Goal: Ask a question: Seek information or help from site administrators or community

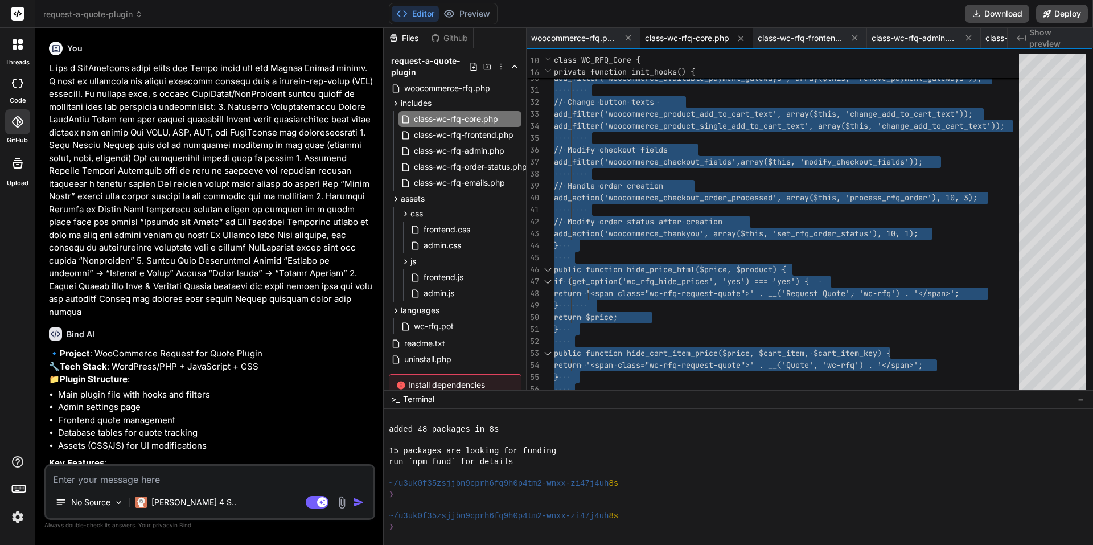
scroll to position [130, 0]
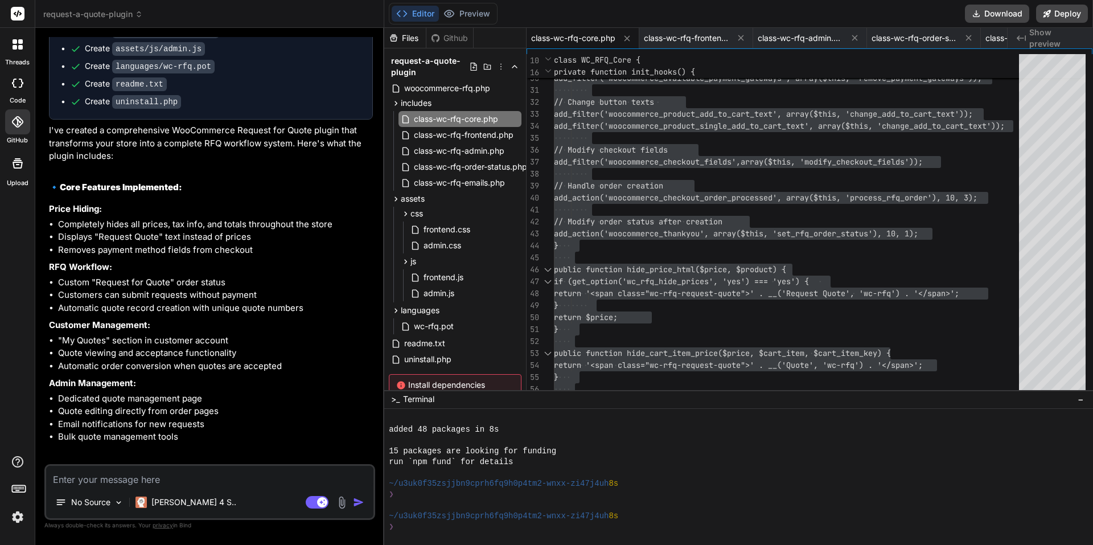
click at [169, 487] on div "No Source Claude 4 S.. Agent Mode. When this toggle is activated, AI automatica…" at bounding box center [209, 492] width 331 height 56
click at [189, 483] on textarea at bounding box center [209, 476] width 327 height 20
type textarea "E"
type textarea "x"
type textarea "Es"
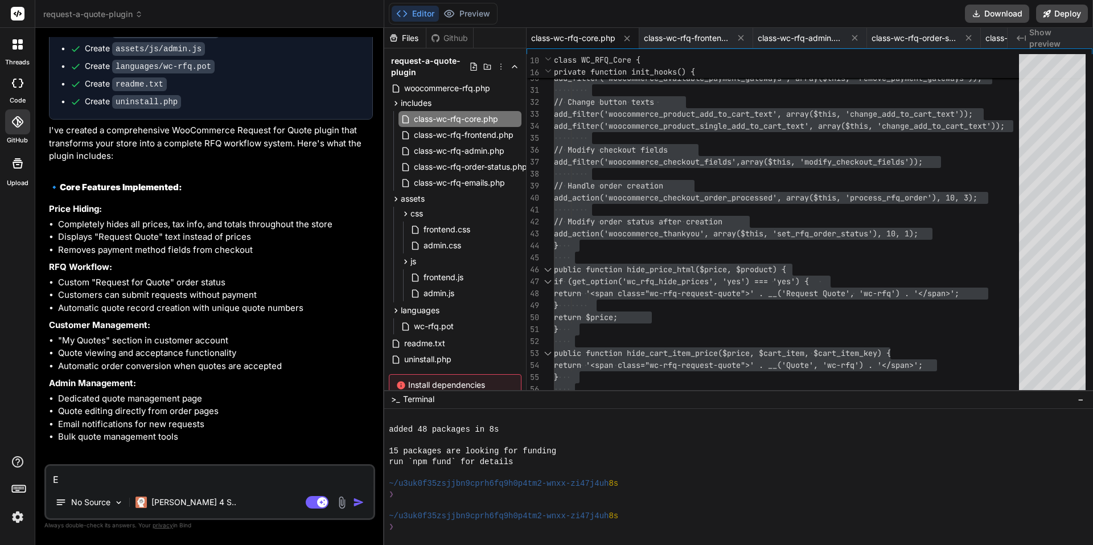
type textarea "x"
type textarea "Es"
type textarea "x"
type textarea "Es w"
type textarea "x"
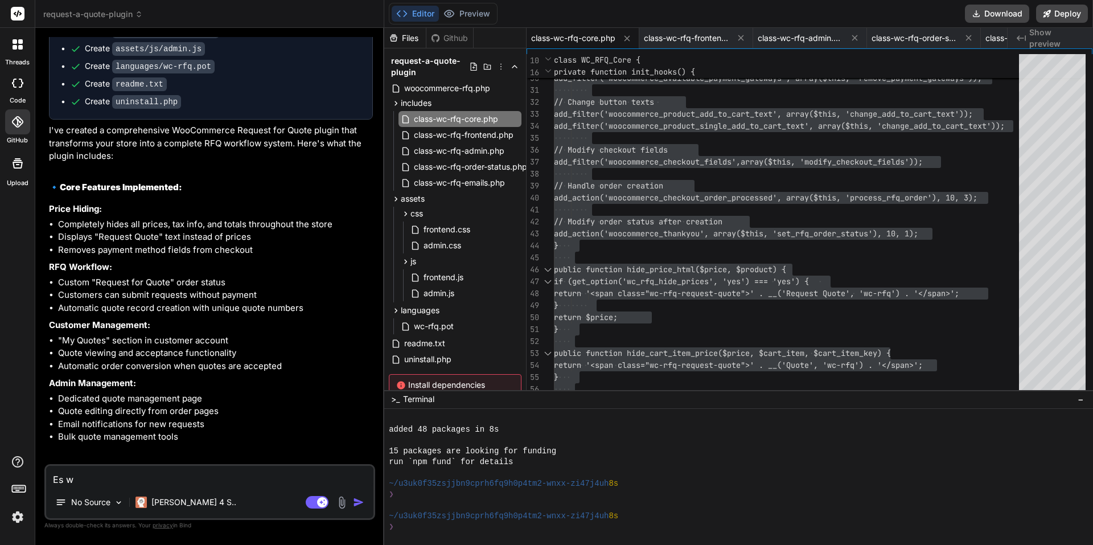
type textarea "Es wo"
type textarea "x"
type textarea "Es wor"
type textarea "x"
type textarea "Es word"
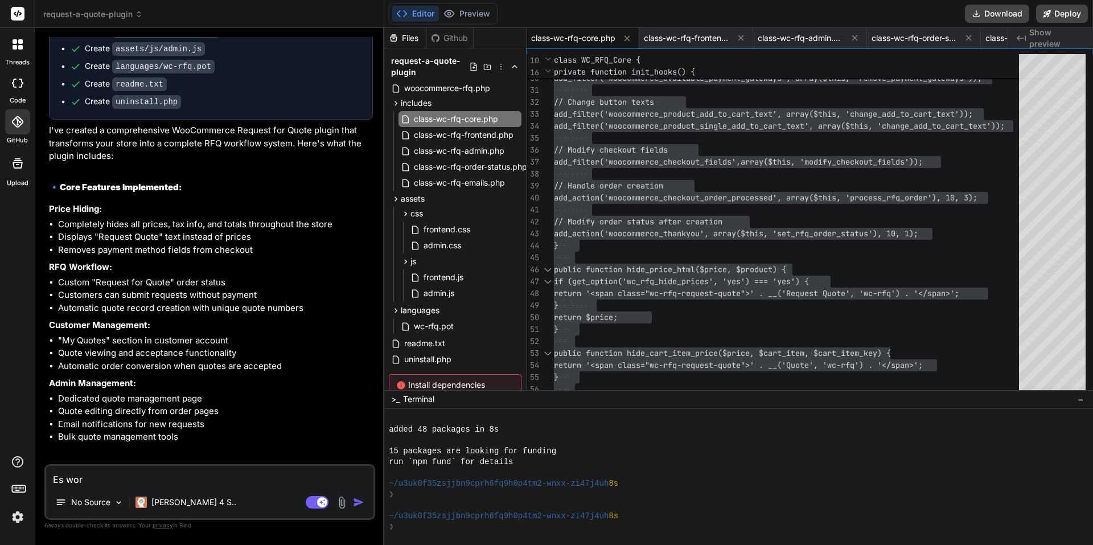
type textarea "x"
type textarea "Es word"
type textarea "x"
type textarea "Es word"
type textarea "x"
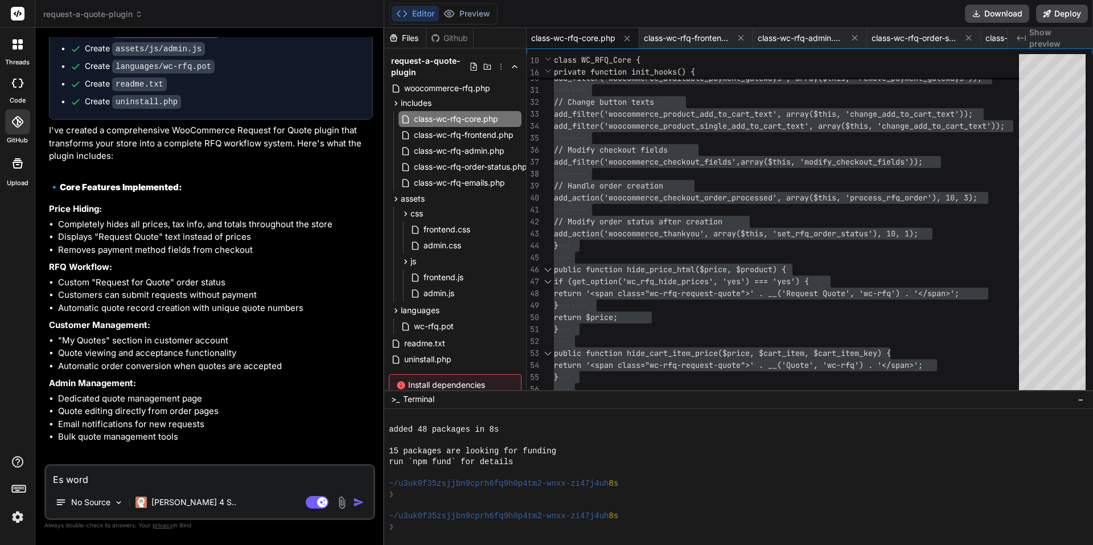
type textarea "Es wor"
type textarea "x"
type textarea "Es wo"
type textarea "x"
type textarea "Es w"
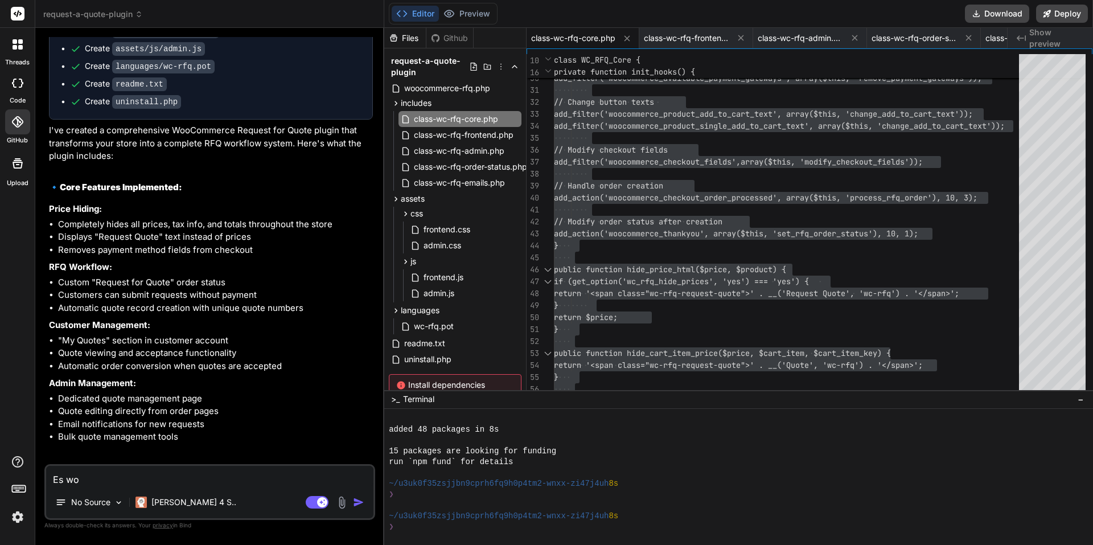
type textarea "x"
type textarea "Es wi"
type textarea "x"
type textarea "Es wir"
type textarea "x"
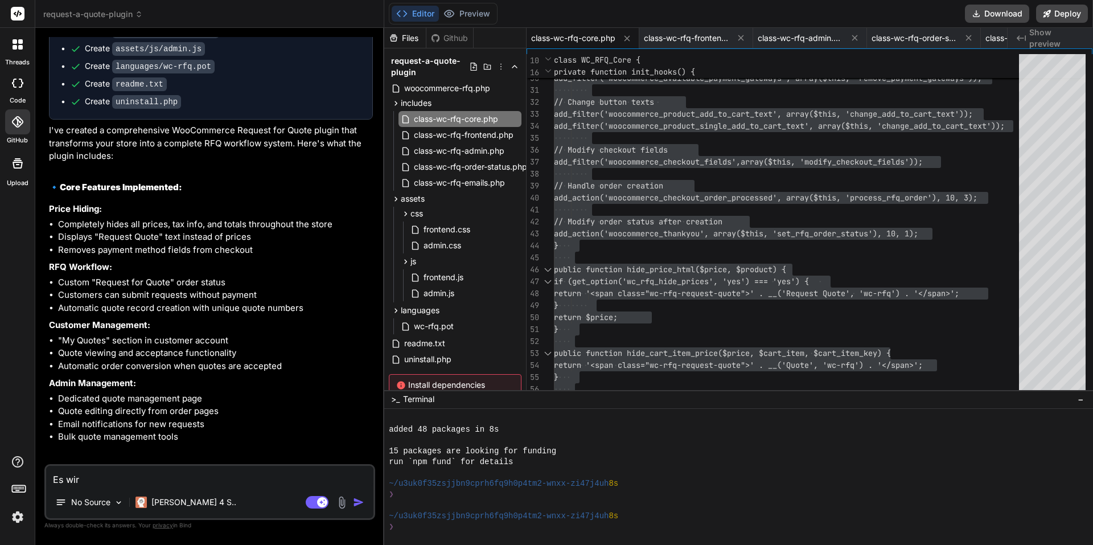
type textarea "Es wird"
type textarea "x"
type textarea "Es wird"
type textarea "x"
type textarea "Es wird l"
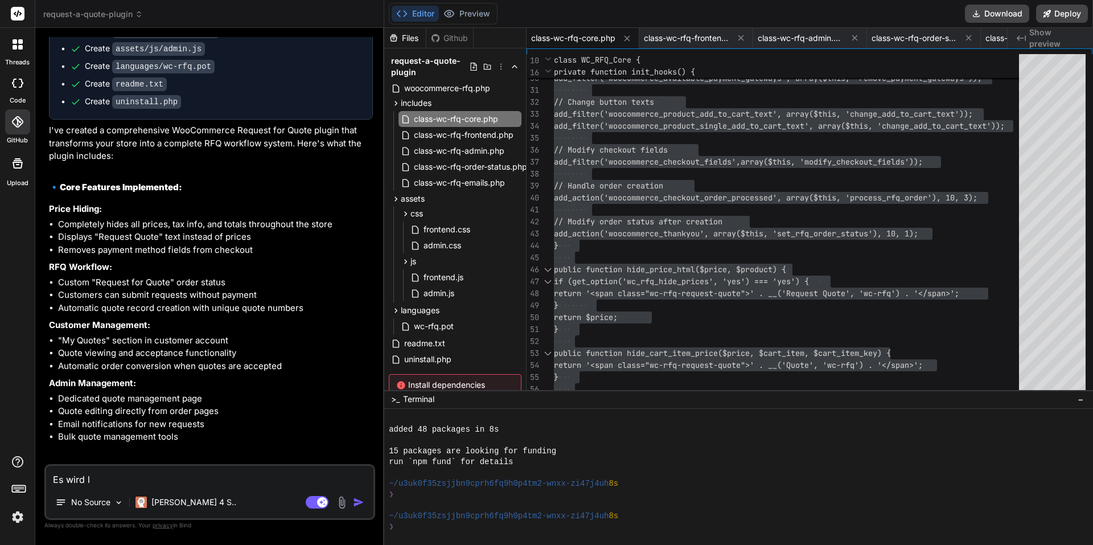
type textarea "x"
type textarea "Es wird le"
type textarea "x"
type textarea "Es wird lei"
type textarea "x"
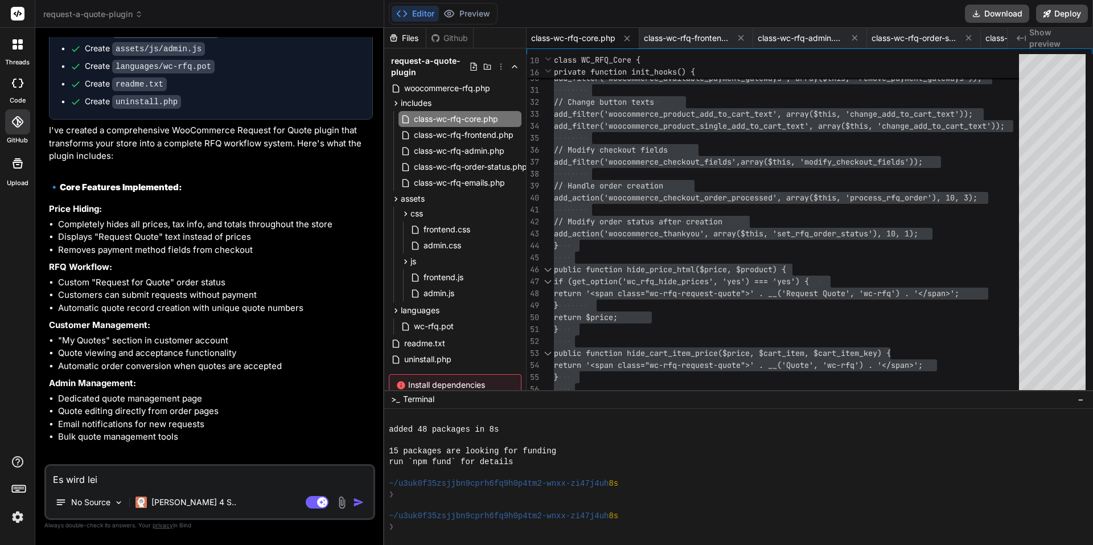
type textarea "Es wird leid"
type textarea "x"
type textarea "Es wird leide"
type textarea "x"
type textarea "Es wird leider"
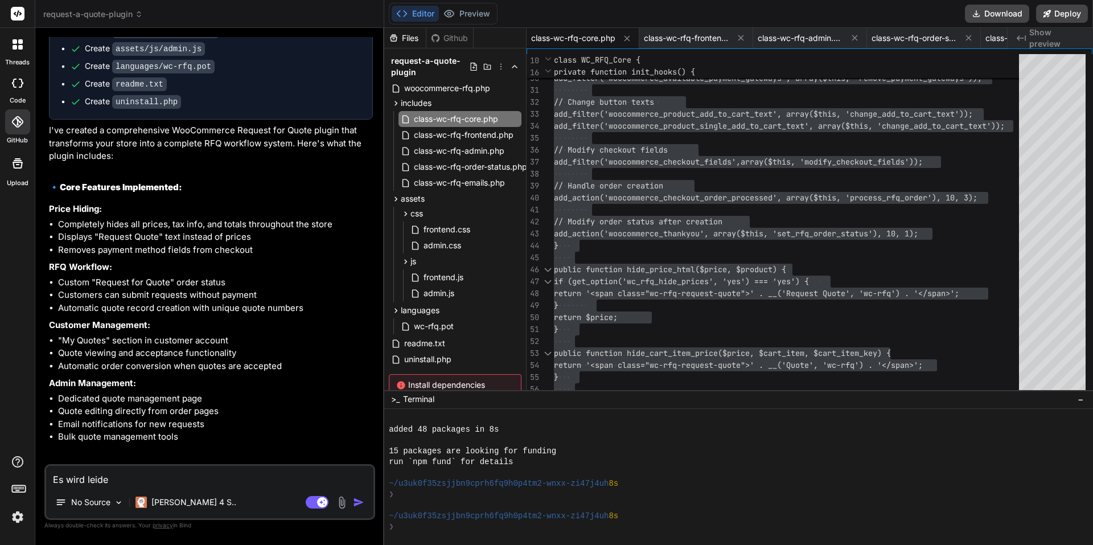
type textarea "x"
type textarea "Es wird leider"
type textarea "x"
type textarea "Es wird leider k"
type textarea "x"
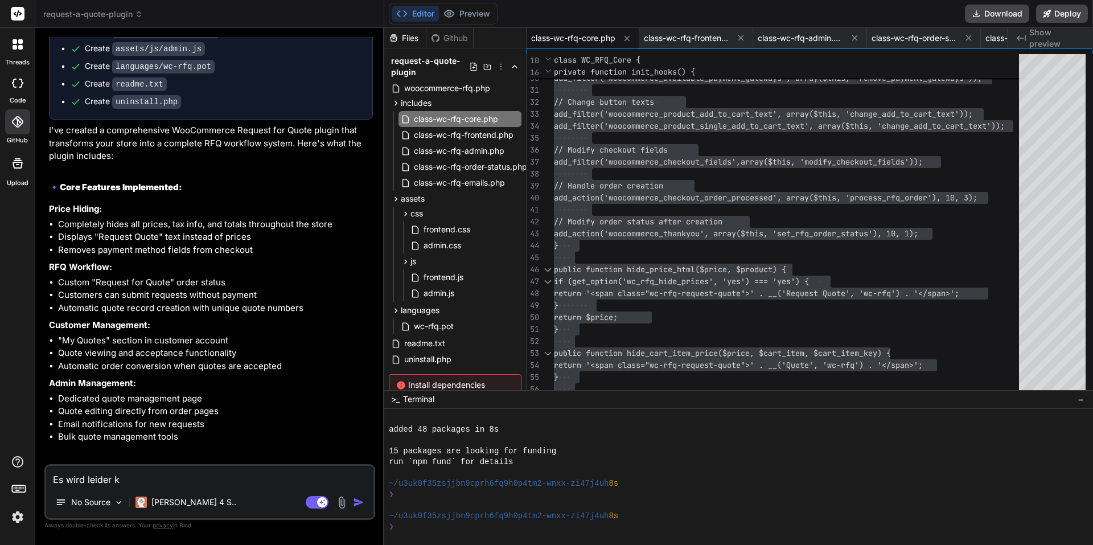
type textarea "Es wird leider ke"
type textarea "x"
type textarea "Es wird leider [PERSON_NAME]"
type textarea "x"
type textarea "Es wird leider kein"
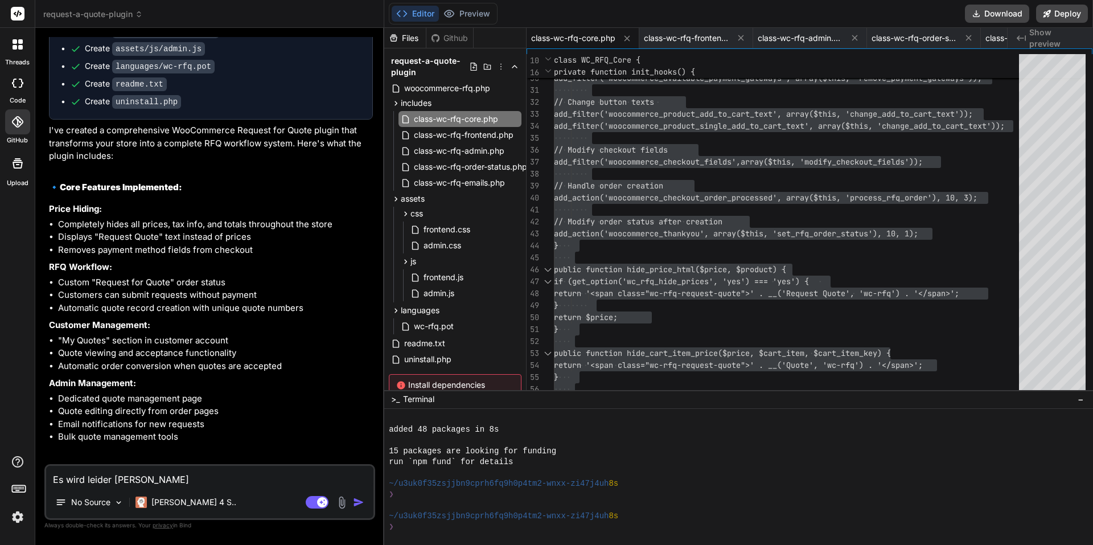
type textarea "x"
type textarea "Es wird leider keine"
type textarea "x"
type textarea "Es wird leider keine"
type textarea "x"
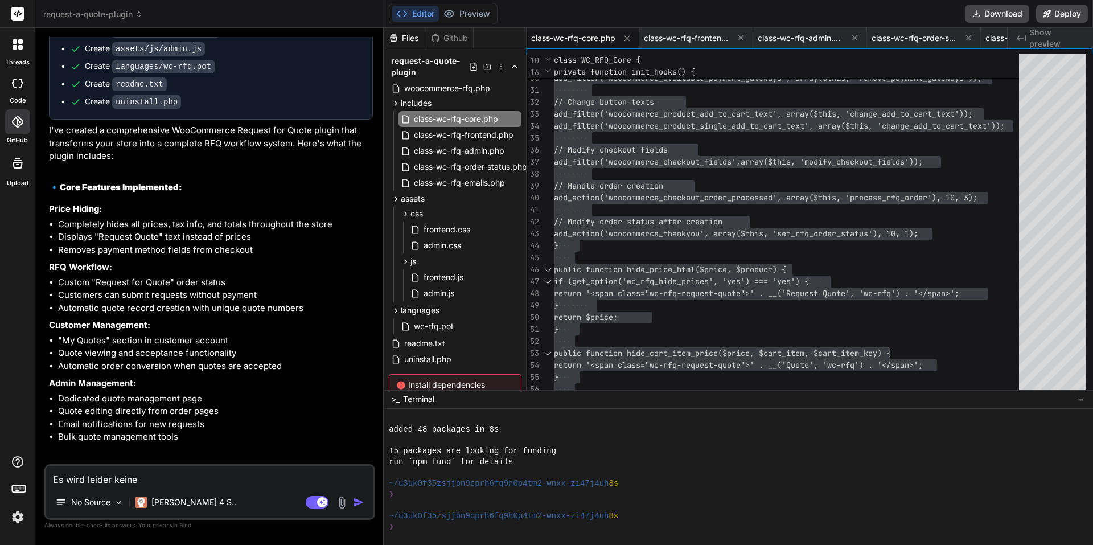
type textarea "Es wird leider keine O"
type textarea "x"
type textarea "Es wird leider keine Or"
type textarea "x"
type textarea "Es wird leider keine Ord"
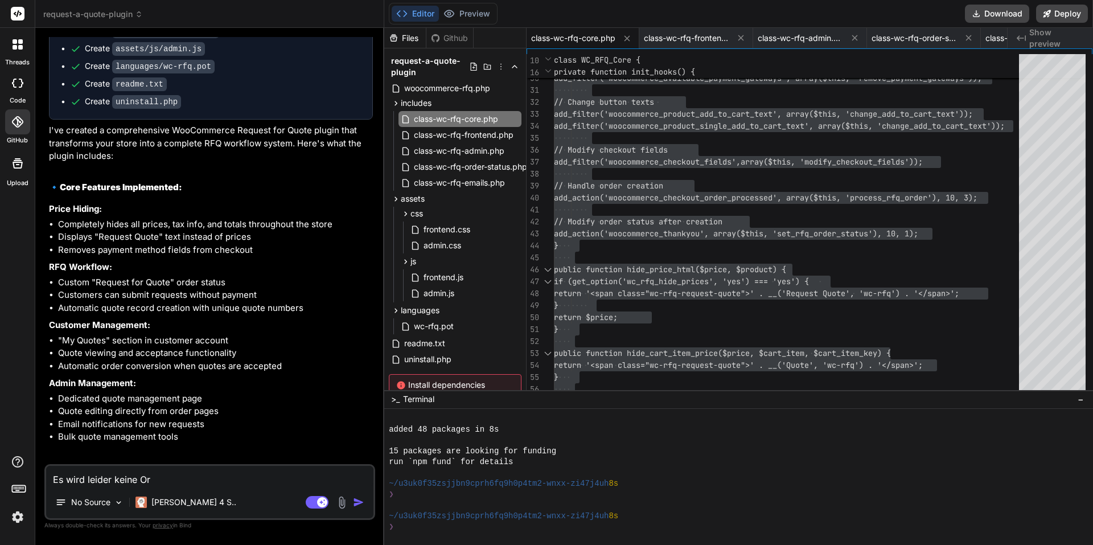
type textarea "x"
type textarea "Es wird leider keine Orde"
type textarea "x"
type textarea "Es wird leider keine Order"
type textarea "x"
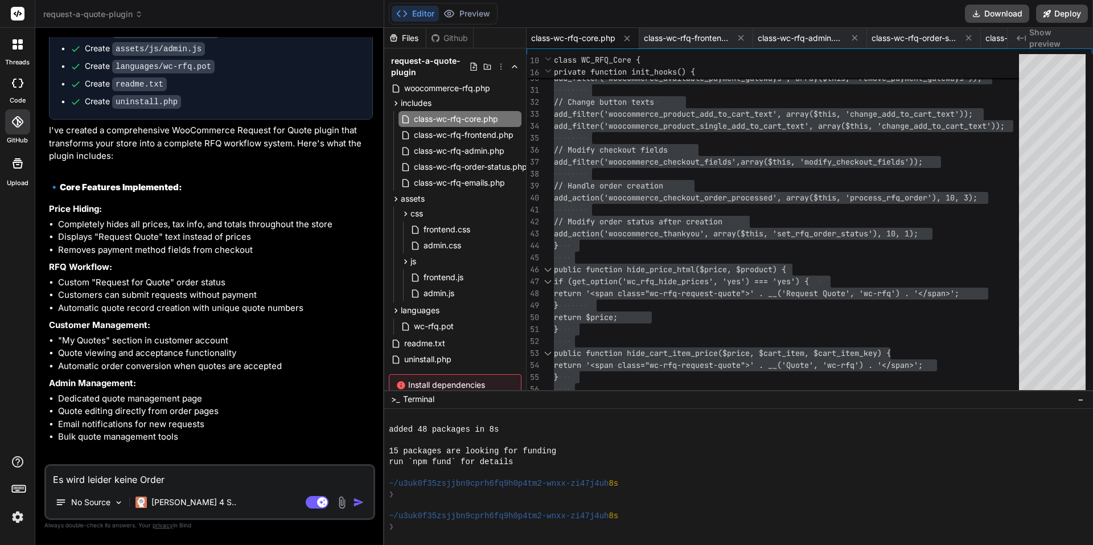
type textarea "Es wird leider keine Order"
type textarea "x"
type textarea "Es wird leider keine Order e"
type textarea "x"
type textarea "Es wird leider keine Order er"
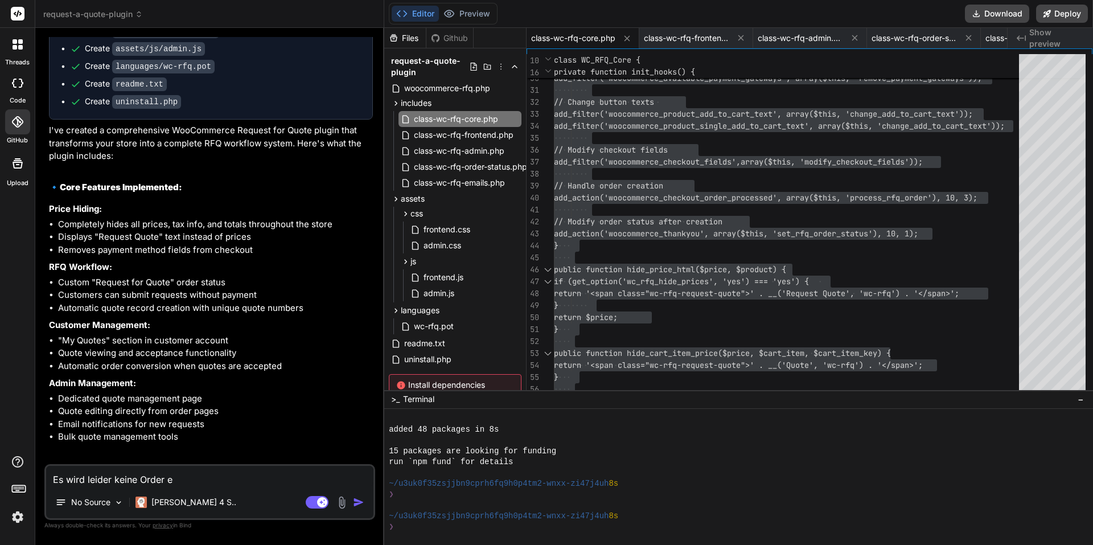
type textarea "x"
type textarea "Es wird leider keine Order erz"
type textarea "x"
type textarea "Es wird leider keine Order erze"
type textarea "x"
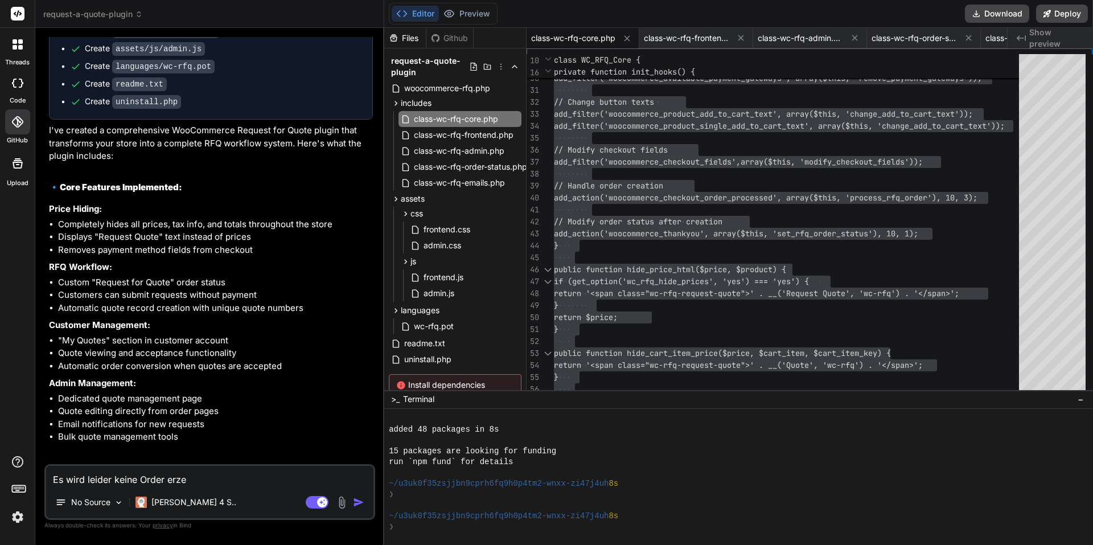
type textarea "Es wird leider keine Order erzeu"
type textarea "x"
type textarea "Es wird leider keine Order erzeug"
type textarea "x"
type textarea "Es wird leider keine Order erzeugt"
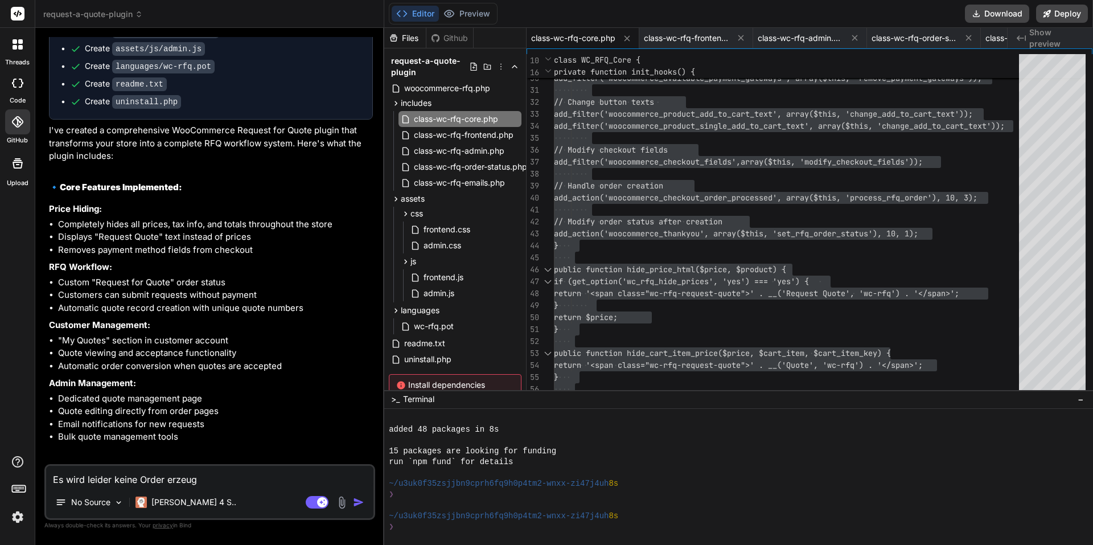
type textarea "x"
type textarea "Es wird leider keine Order erzeugt,"
type textarea "x"
type textarea "Es wird leider keine Order erzeugt,"
type textarea "x"
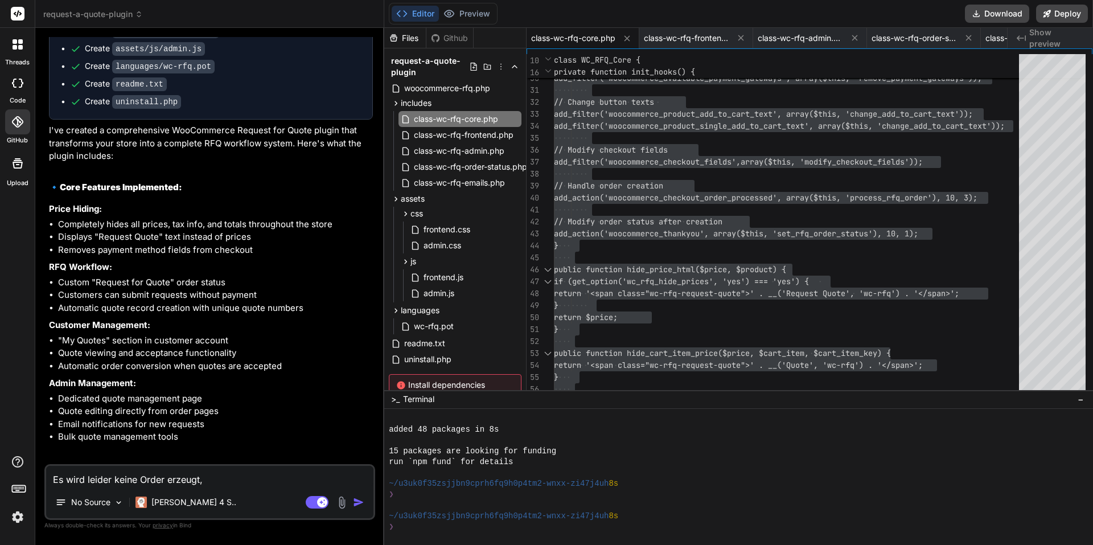
type textarea "Es wird leider keine Order erzeugt, w"
type textarea "x"
type textarea "Es wird leider keine Order erzeugt, we"
type textarea "x"
type textarea "Es wird leider keine Order erzeugt, wen"
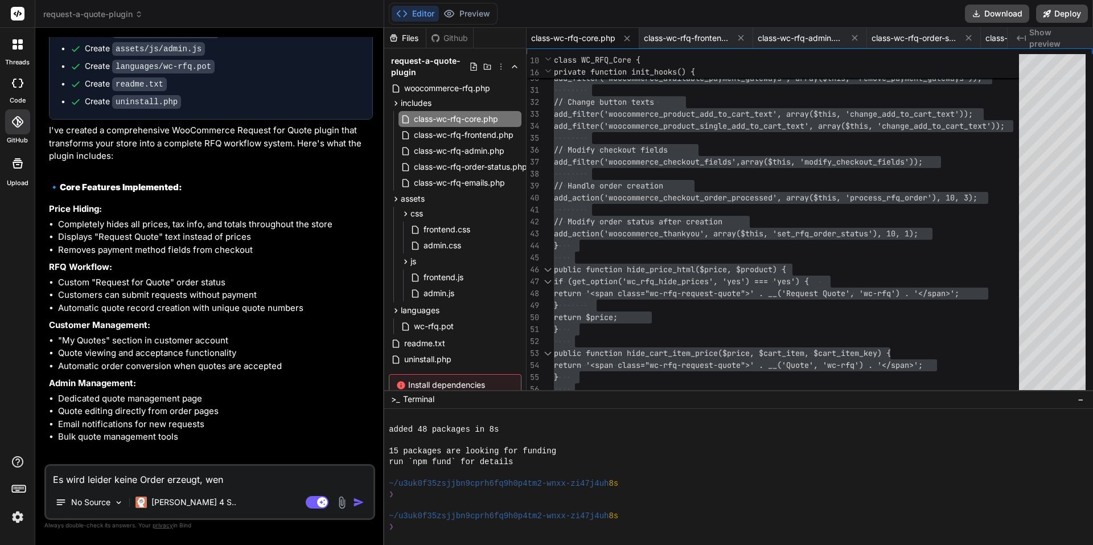
type textarea "x"
type textarea "Es wird leider keine Order erzeugt, wenn"
type textarea "x"
type textarea "Es wird leider keine Order erzeugt, wenn"
type textarea "x"
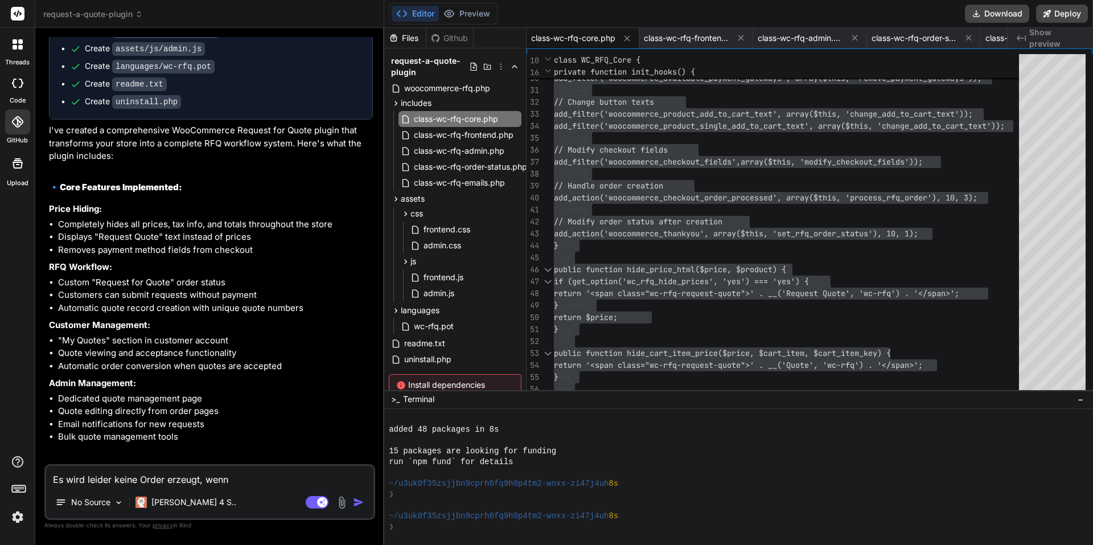
type textarea "Es wird leider keine Order erzeugt, wenn d"
type textarea "x"
type textarea "Es wird leider keine Order erzeugt, wenn di"
type textarea "x"
type textarea "Es wird leider keine Order erzeugt, wenn die"
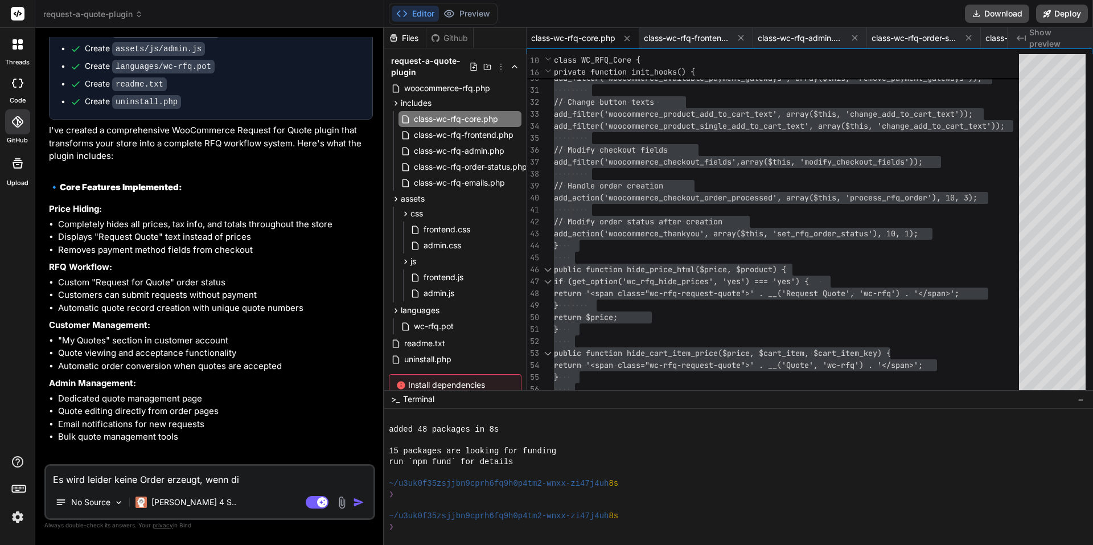
type textarea "x"
type textarea "Es wird leider keine Order erzeugt, wenn die"
type textarea "x"
type textarea "Es wird leider keine Order erzeugt, wenn die K"
type textarea "x"
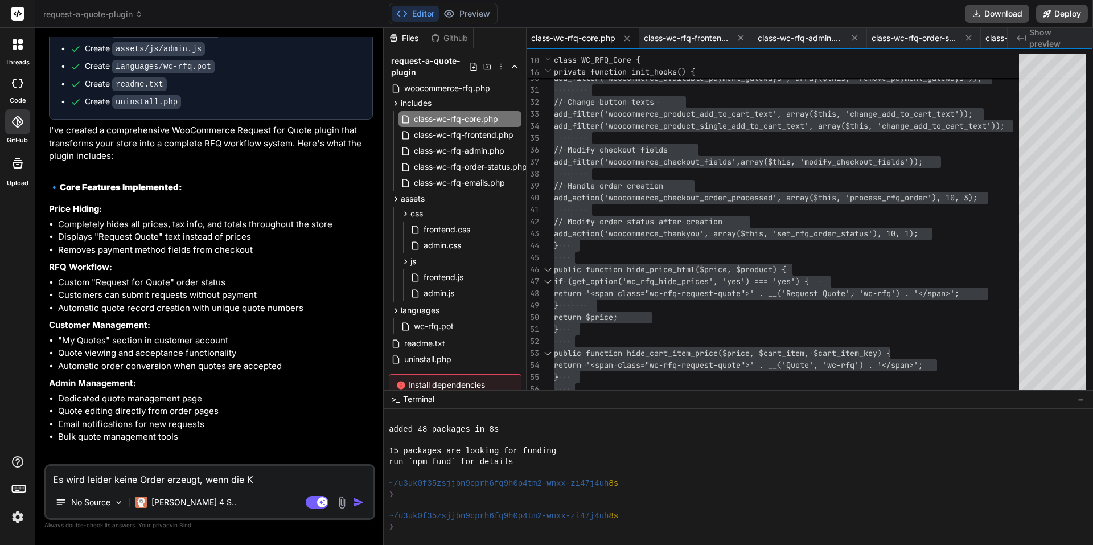
type textarea "Es wird leider keine Order erzeugt, wenn die Ku"
type textarea "x"
type textarea "Es wird leider keine Order erzeugt, wenn die Kun"
type textarea "x"
type textarea "Es wird leider keine Order erzeugt, wenn die Kund"
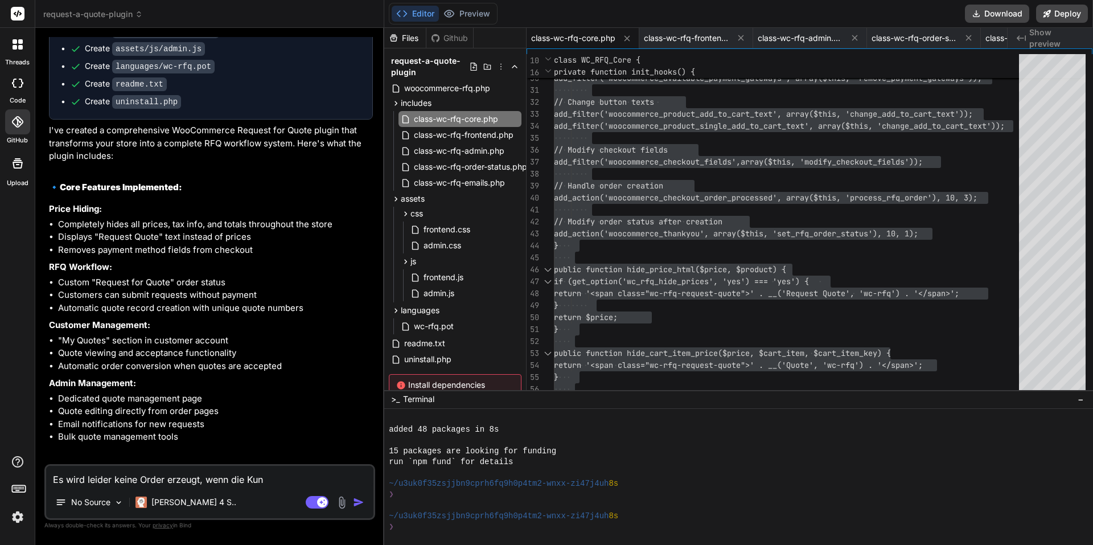
type textarea "x"
type textarea "Es wird leider keine Order erzeugt, wenn die Kunde"
type textarea "x"
type textarea "Es wird leider keine Order erzeugt, wenn die Kunden"
type textarea "x"
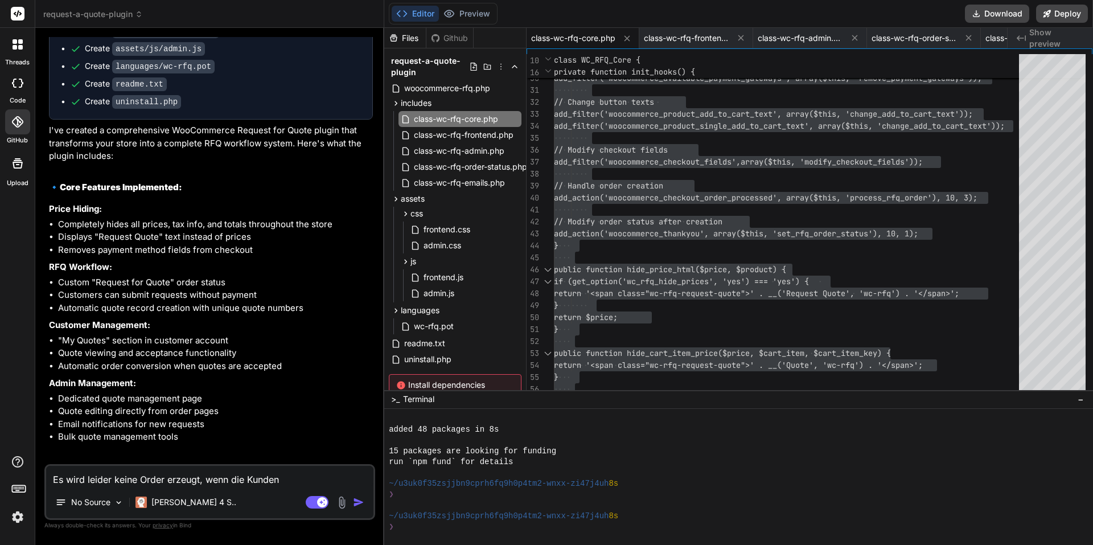
type textarea "Es wird leider keine Order erzeugt, wenn die Kunden"
type textarea "x"
type textarea "Es wird leider keine Order erzeugt, wenn die Kunden d"
type textarea "x"
type textarea "Es wird leider keine Order erzeugt, wenn die Kunden de"
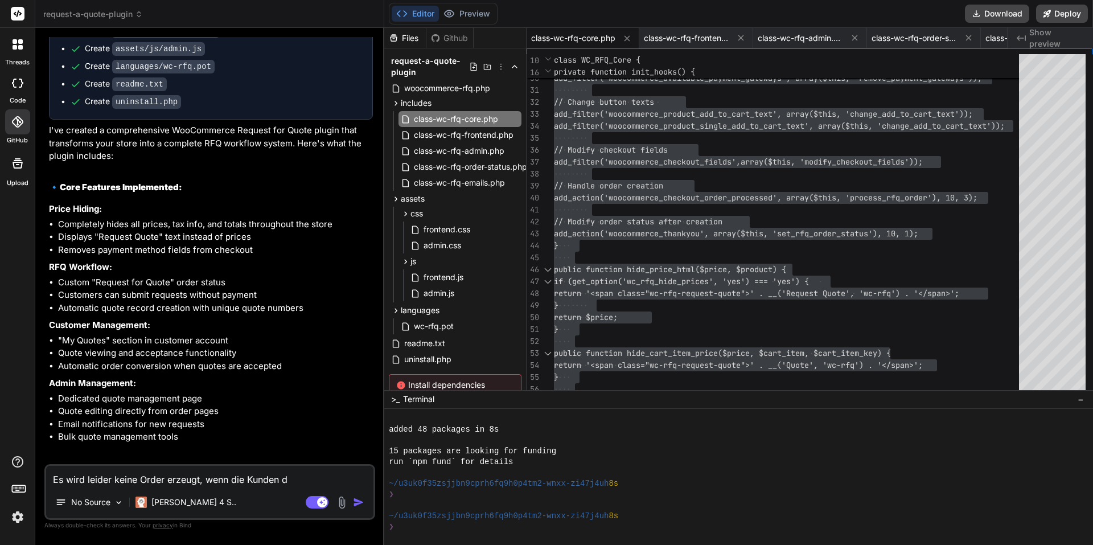
type textarea "x"
type textarea "Es wird leider keine Order erzeugt, wenn die Kunden den"
type textarea "x"
type textarea "Es wird leider keine Order erzeugt, wenn die Kunden den"
type textarea "x"
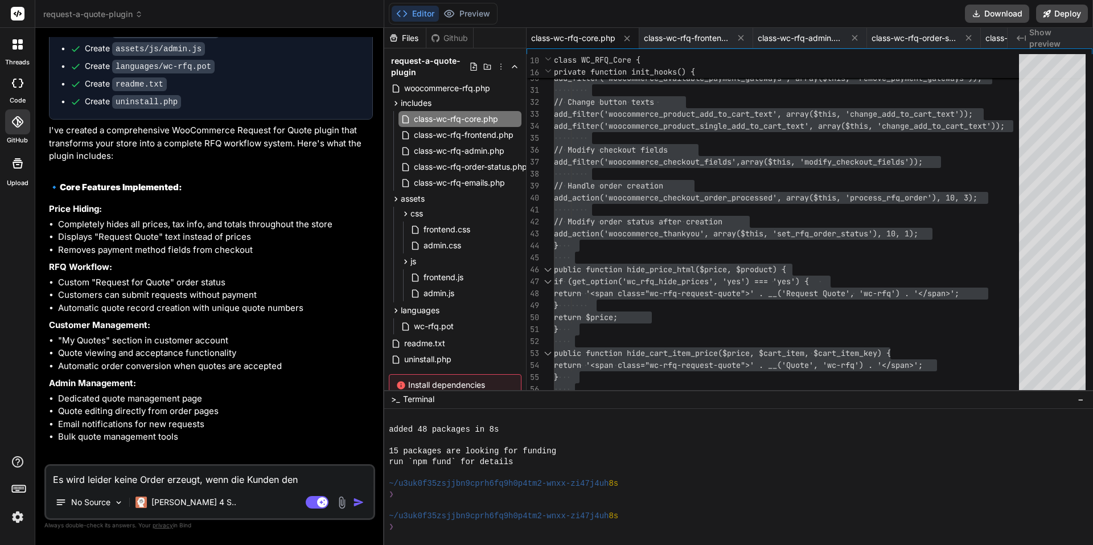
type textarea "Es wird leider keine Order erzeugt, wenn die Kunden den c"
type textarea "x"
type textarea "Es wird leider keine Order erzeugt, wenn die Kunden den"
type textarea "x"
type textarea "Es wird leider keine Order erzeugt, wenn die Kunden den C"
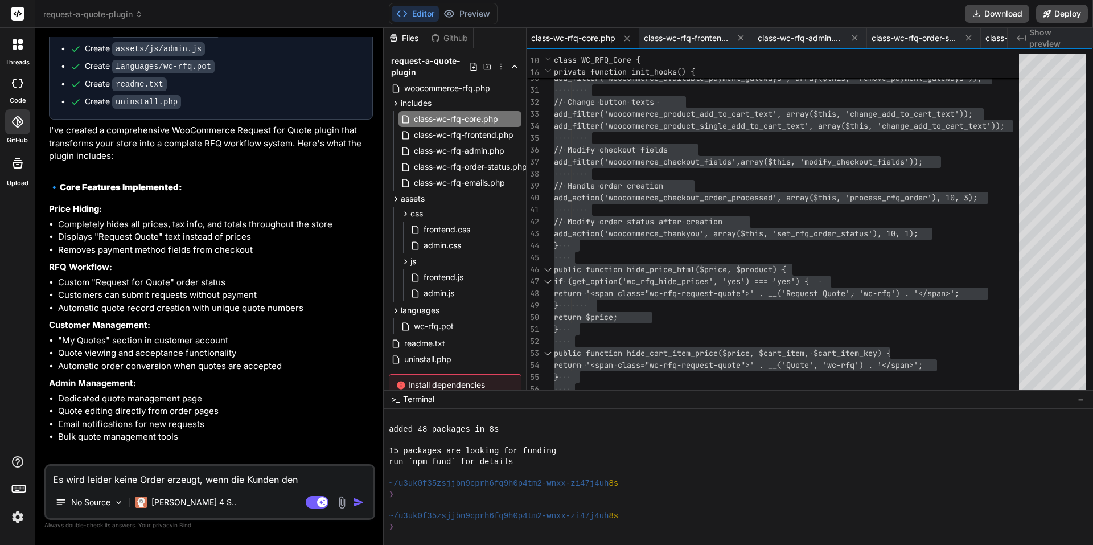
type textarea "x"
type textarea "Es wird leider keine Order erzeugt, wenn die Kunden den Ch"
type textarea "x"
type textarea "Es wird leider keine Order erzeugt, wenn die Kunden den Che"
type textarea "x"
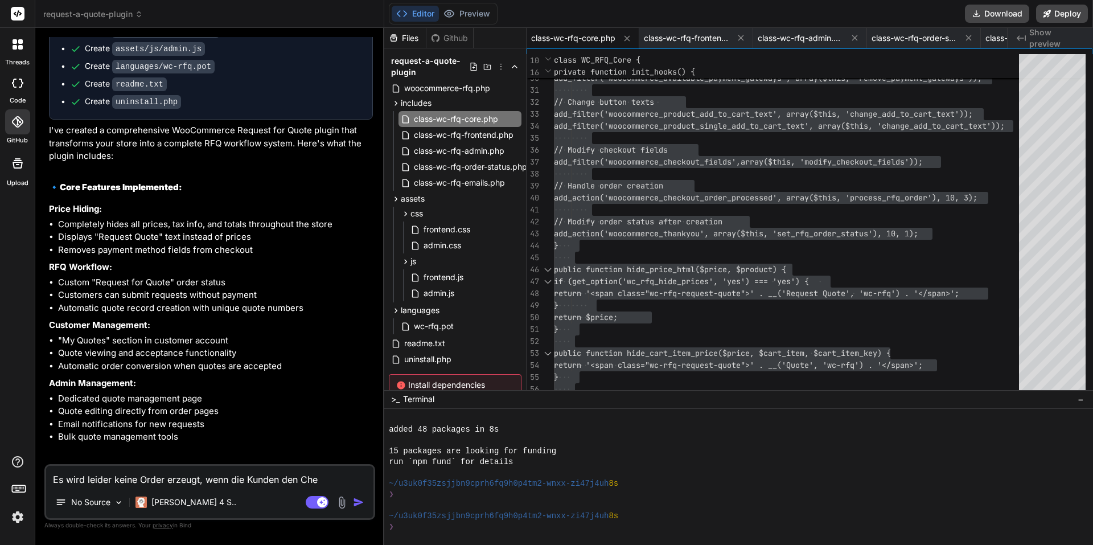
type textarea "Es wird leider keine Order erzeugt, wenn die Kunden den Chec"
type textarea "x"
type textarea "Es wird leider keine Order erzeugt, wenn die Kunden den Check"
type textarea "x"
type textarea "Es wird leider keine Order erzeugt, wenn die Kunden den Checko"
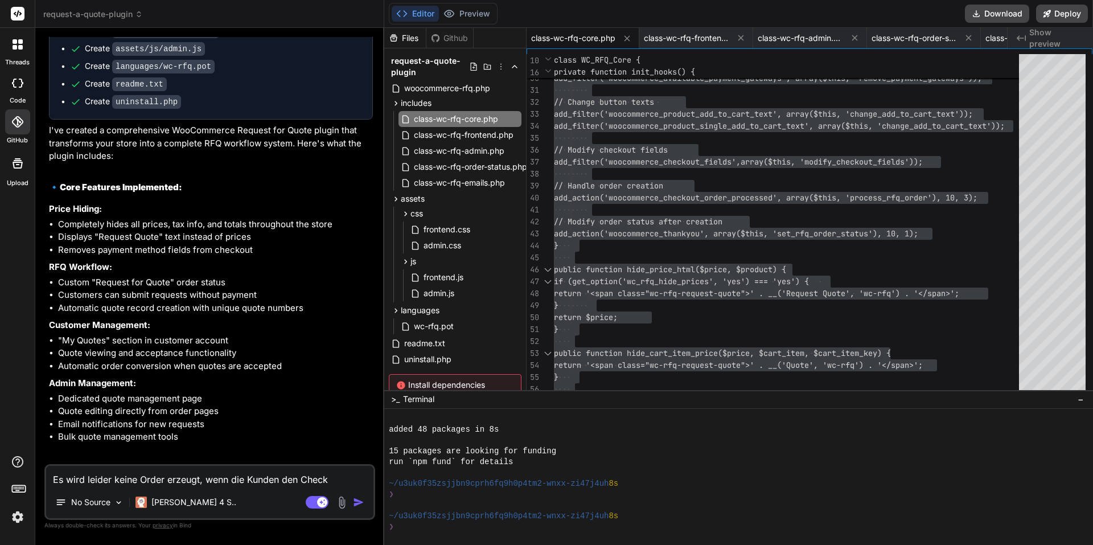
type textarea "x"
type textarea "Es wird leider keine Order erzeugt, wenn die Kunden den Checkou"
type textarea "x"
type textarea "Es wird leider keine Order erzeugt, wenn die Kunden den Checkout"
type textarea "x"
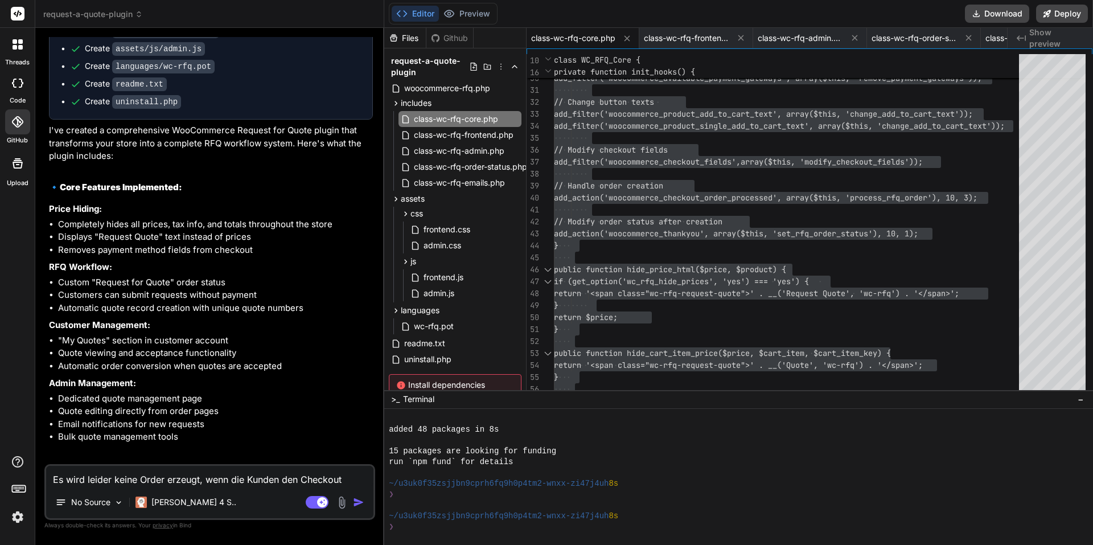
type textarea "Es wird leider keine Order erzeugt, wenn die Kunden den Checkout"
type textarea "x"
type textarea "Es wird leider keine Order erzeugt, wenn die Kunden den Checkout a"
type textarea "x"
type textarea "Es wird leider keine Order erzeugt, wenn die Kunden den Checkout ab"
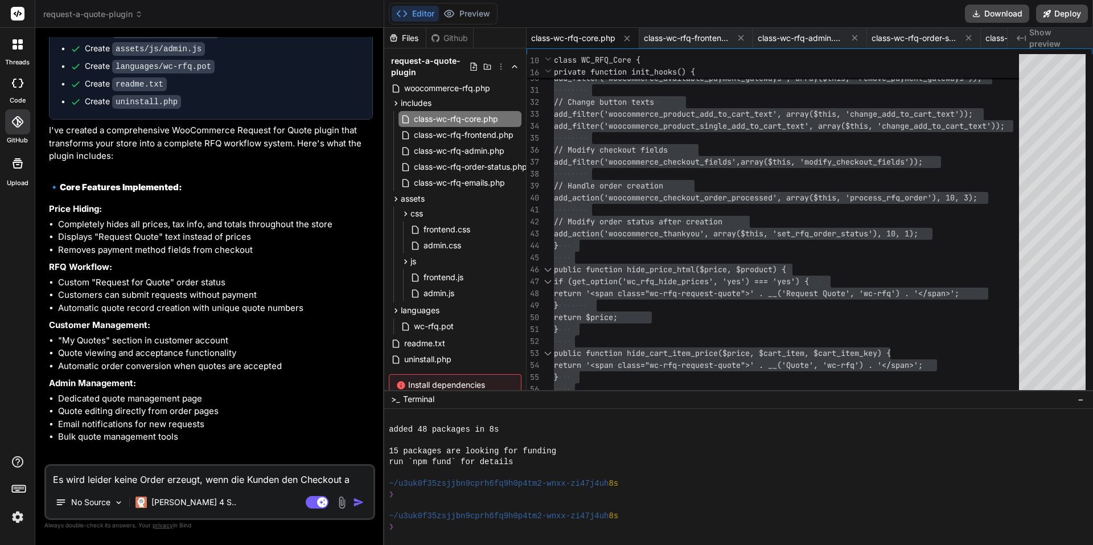
type textarea "x"
type textarea "Es wird leider keine Order erzeugt, wenn die Kunden den Checkout abs"
type textarea "x"
type textarea "Es wird leider keine Order erzeugt, wenn die Kunden den Checkout absc"
type textarea "x"
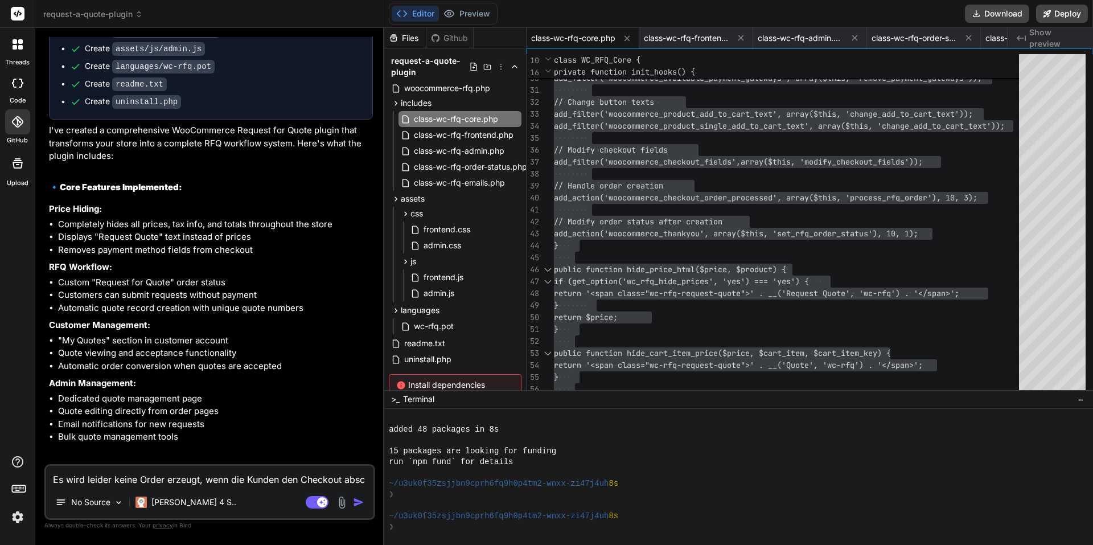
type textarea "Es wird leider keine Order erzeugt, wenn die Kunden den Checkout absch"
type textarea "x"
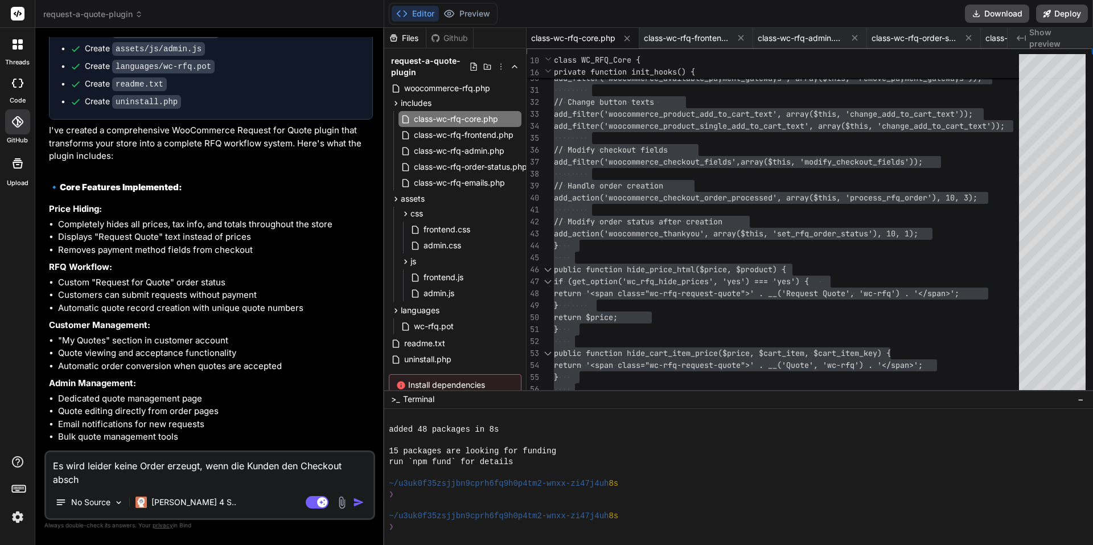
type textarea "Es wird leider keine Order erzeugt, wenn die Kunden den Checkout abschl"
type textarea "x"
type textarea "Es wird leider keine Order erzeugt, wenn die Kunden den Checkout abschli"
type textarea "x"
type textarea "Es wird leider keine Order erzeugt, wenn die Kunden den Checkout abschl"
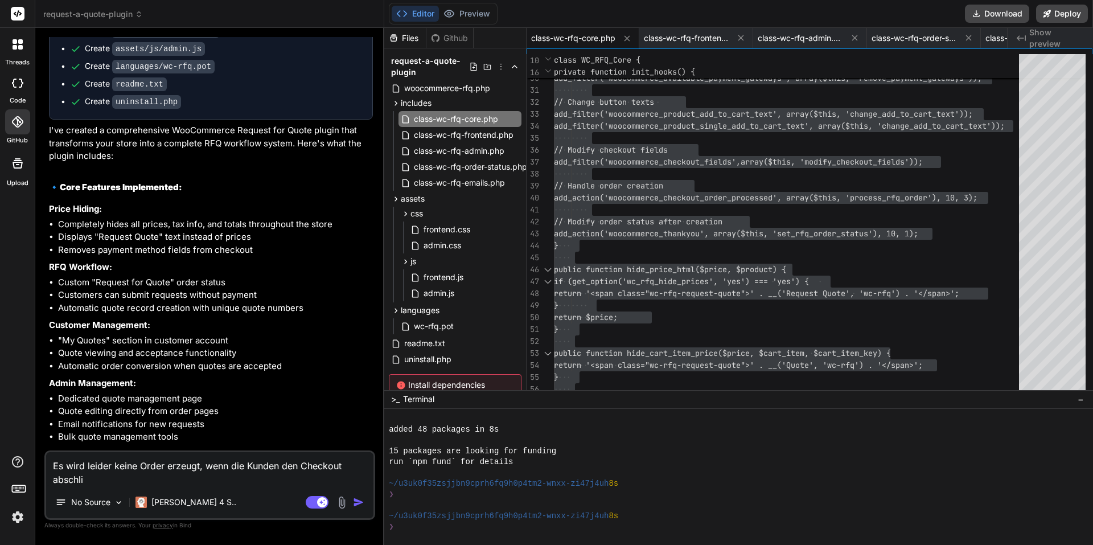
type textarea "x"
type textarea "Es wird leider keine Order erzeugt, wenn die Kunden den Checkout abschle"
type textarea "x"
type textarea "Es wird leider keine Order erzeugt, wenn die Kunden den Checkout abschl"
type textarea "x"
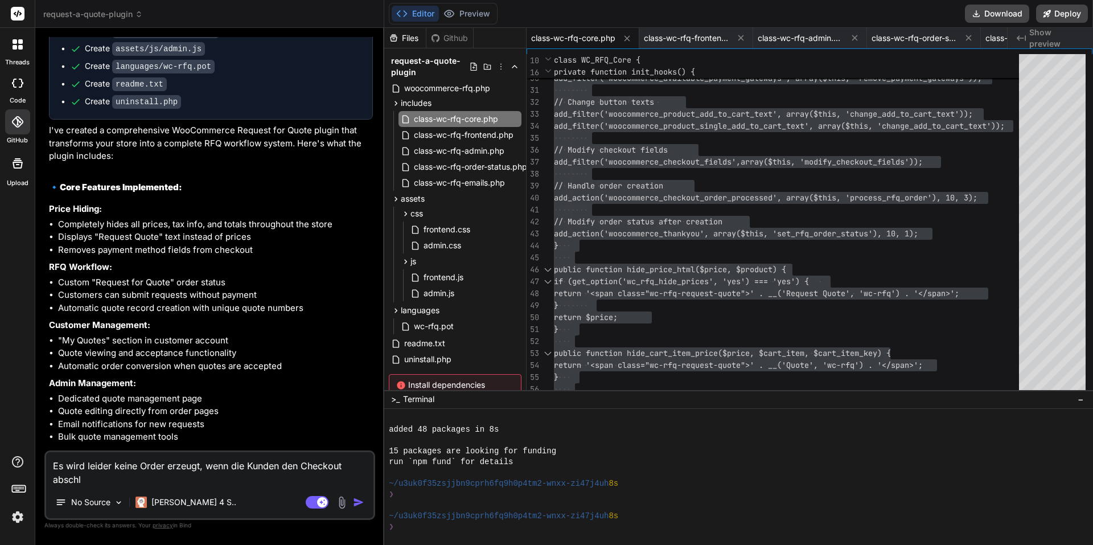
type textarea "Es wird leider keine Order erzeugt, wenn die Kunden den Checkout abschli"
type textarea "x"
type textarea "Es wird leider keine Order erzeugt, wenn die Kunden den Checkout abschliu"
type textarea "x"
type textarea "Es wird leider keine Order erzeugt, wenn die Kunden den Checkout abschli"
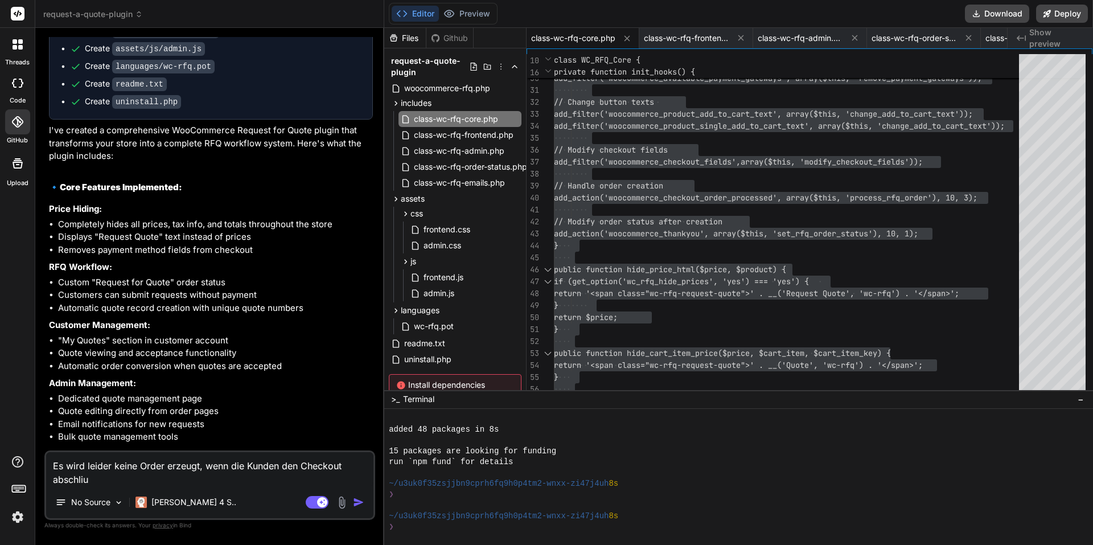
type textarea "x"
type textarea "Es wird leider keine Order erzeugt, wenn die Kunden den Checkout abschlie"
type textarea "x"
type textarea "Es wird leider keine Order erzeugt, wenn die Kunden den Checkout abschließ"
type textarea "x"
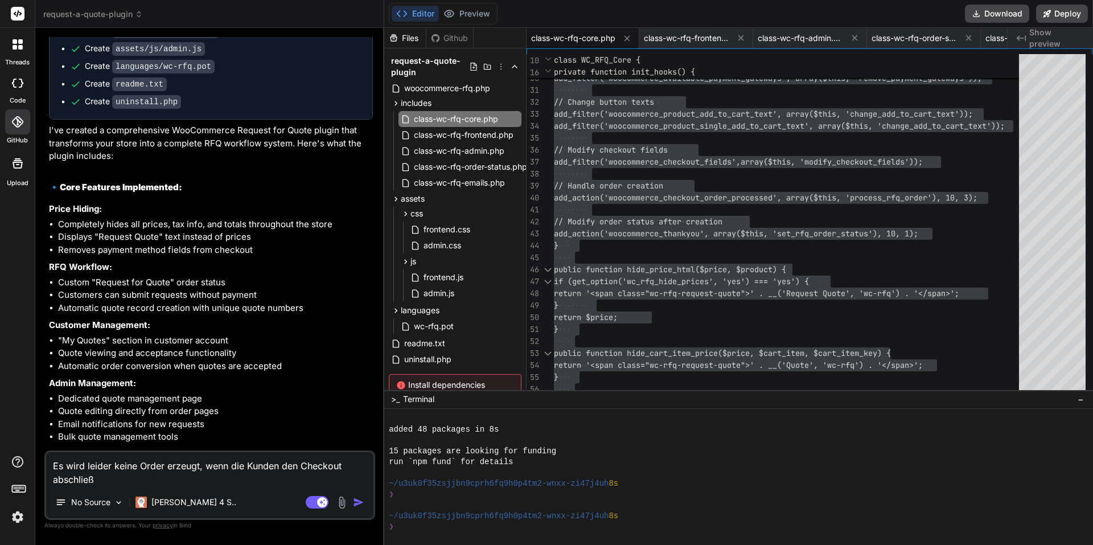
type textarea "Es wird leider keine Order erzeugt, wenn die Kunden den Checkout abschließe"
type textarea "x"
type textarea "Es wird leider keine Order erzeugt, wenn die Kunden den Checkout abschließen"
type textarea "x"
type textarea "Es wird leider keine Order erzeugt, wenn die Kunden den Checkout abschließen."
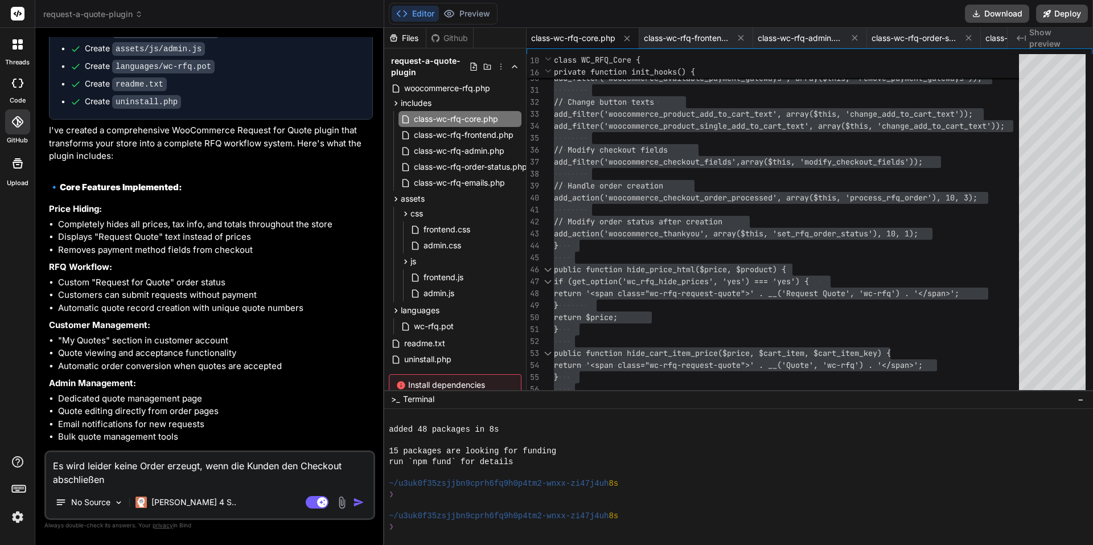
type textarea "x"
type textarea "Es wird leider keine Order erzeugt, wenn die Kunden den Checkout abschließen."
type textarea "x"
type textarea "Es wird leider keine Order erzeugt, wenn die Kunden den Checkout abschließen. D"
type textarea "x"
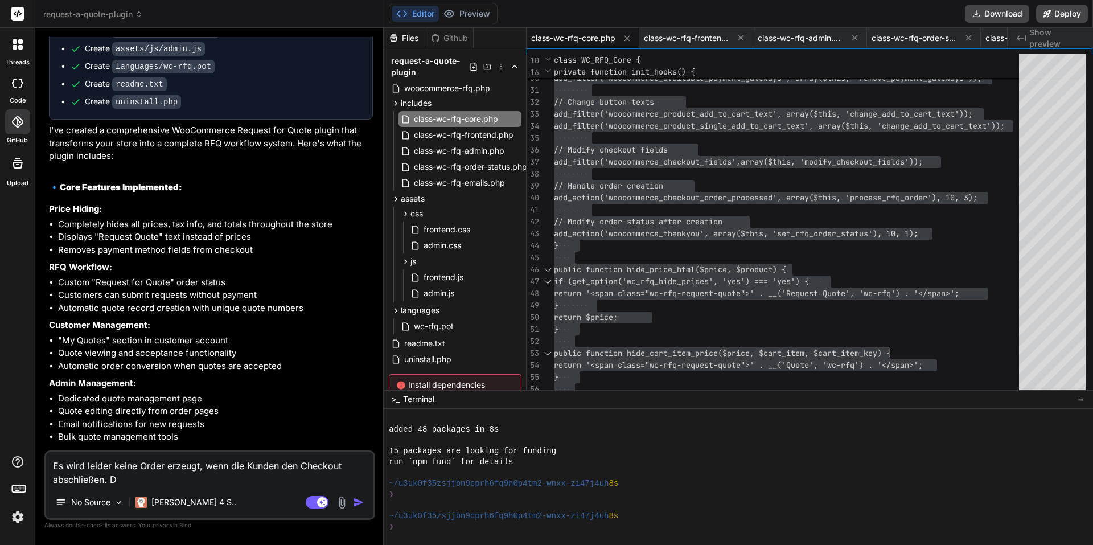
type textarea "Es wird leider keine Order erzeugt, wenn die Kunden den Checkout abschließen. Di"
type textarea "x"
type textarea "Es wird leider keine Order erzeugt, wenn die Kunden den Checkout abschließen. D…"
type textarea "x"
type textarea "Es wird leider keine Order erzeugt, wenn die Kunden den Checkout abschließen. D…"
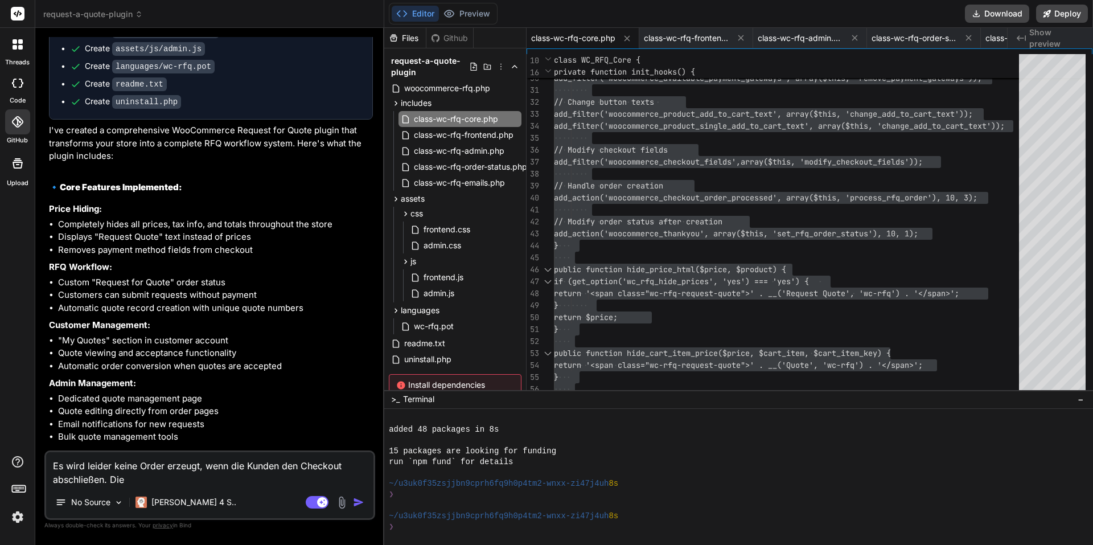
type textarea "x"
type textarea "Es wird leider keine Order erzeugt, wenn die Kunden den Checkout abschließen. D…"
type textarea "x"
type textarea "Es wird leider keine Order erzeugt, wenn die Kunden den Checkout abschließen. D…"
type textarea "x"
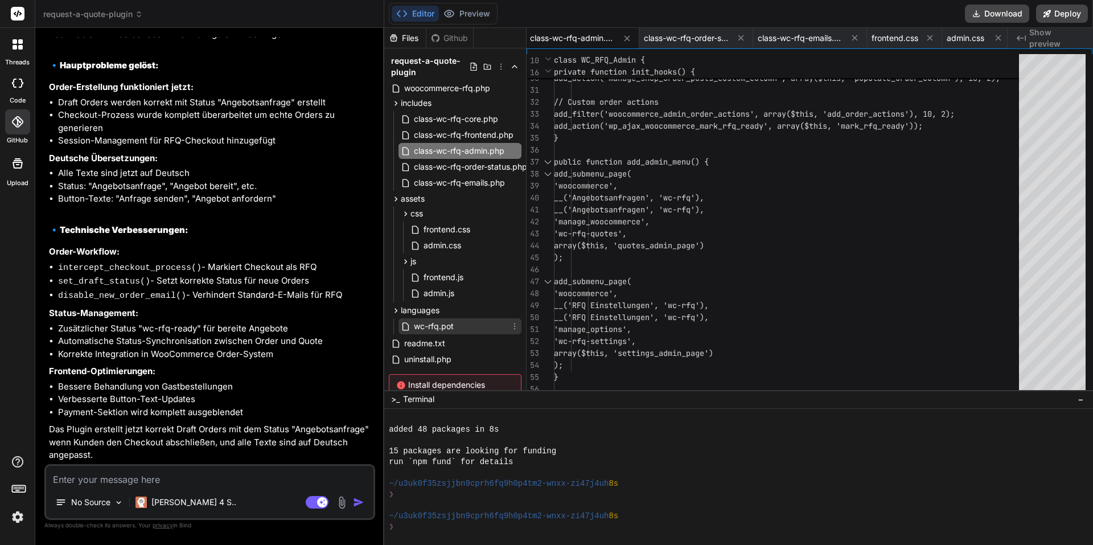
scroll to position [63, 0]
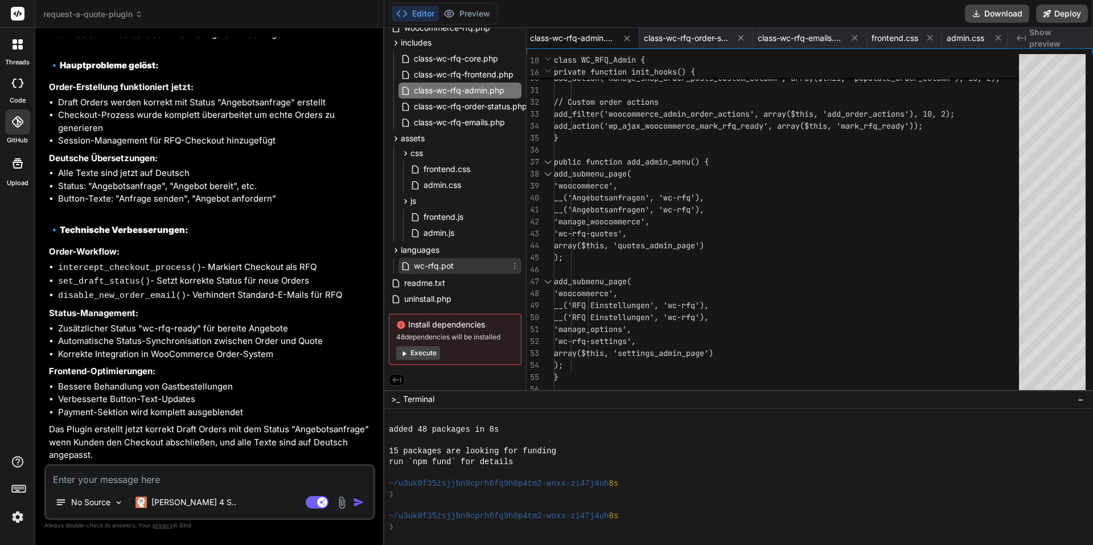
click at [470, 265] on div "wc-rfq.pot" at bounding box center [460, 266] width 123 height 16
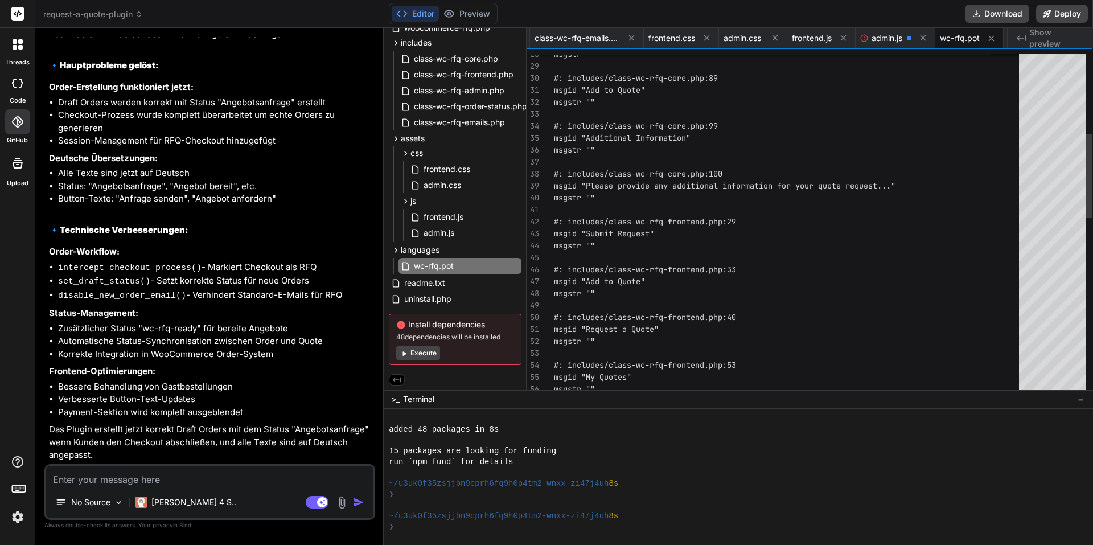
scroll to position [0, 0]
click at [716, 266] on div "msgstr "" #: includes/class-wc-rfq-core.php:89 msgid "Add to Quote" msgstr "" #…" at bounding box center [790, 425] width 472 height 1399
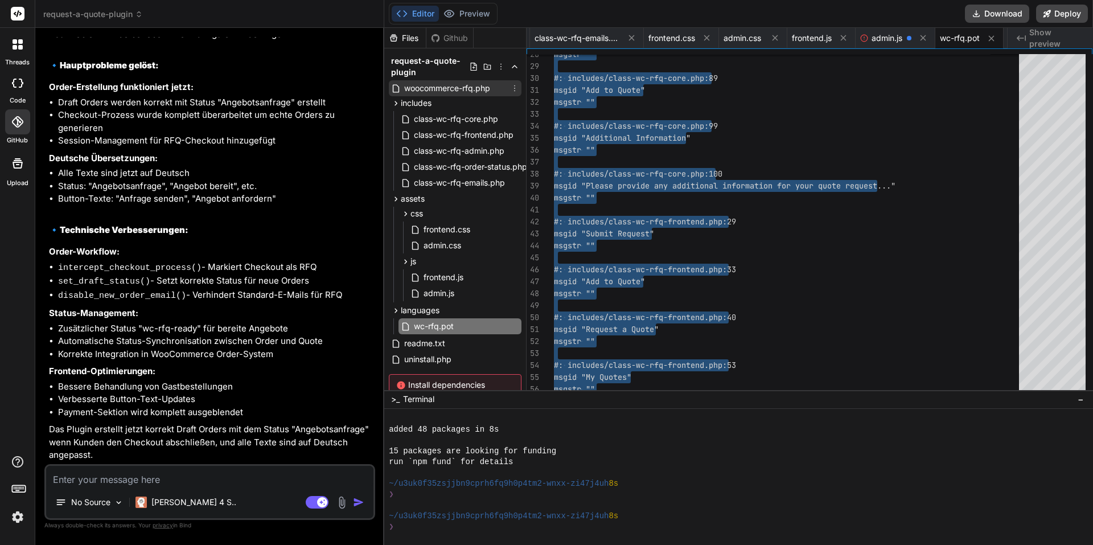
click at [449, 85] on span "woocommerce-rfq.php" at bounding box center [447, 88] width 88 height 14
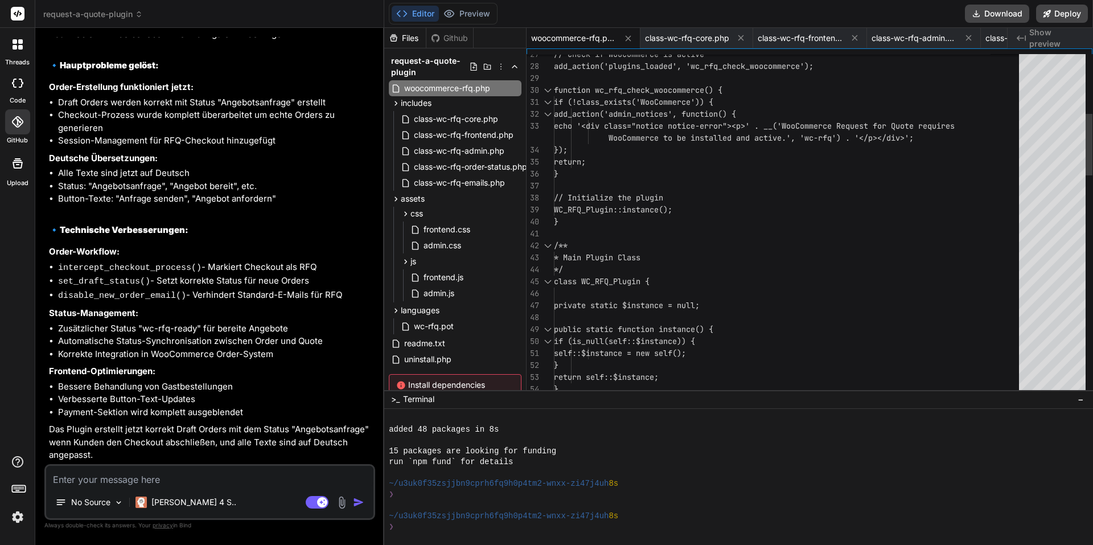
click at [110, 13] on span "request-a-quote-plugin" at bounding box center [93, 14] width 100 height 11
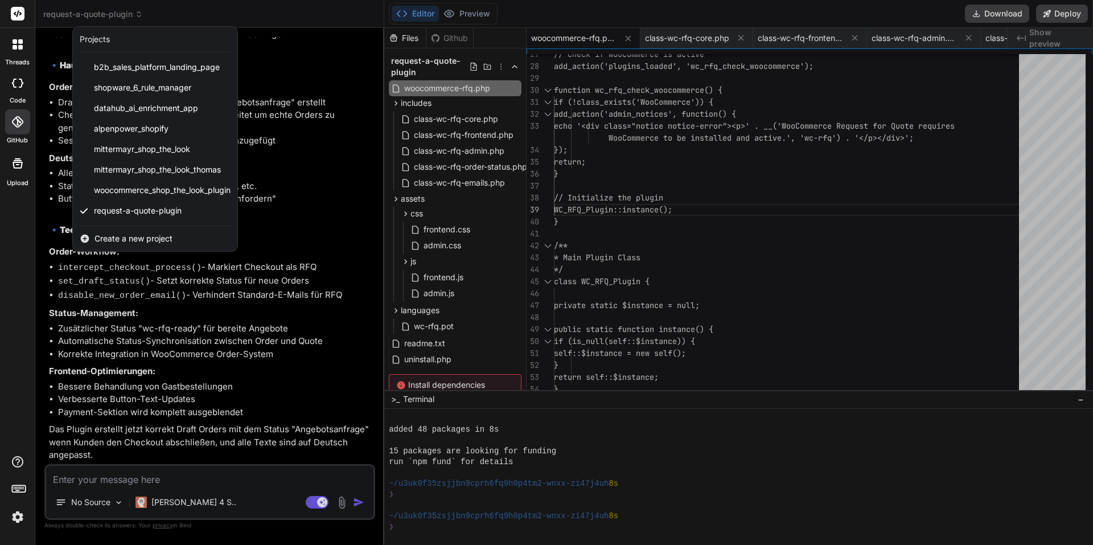
click at [80, 12] on div at bounding box center [546, 272] width 1093 height 545
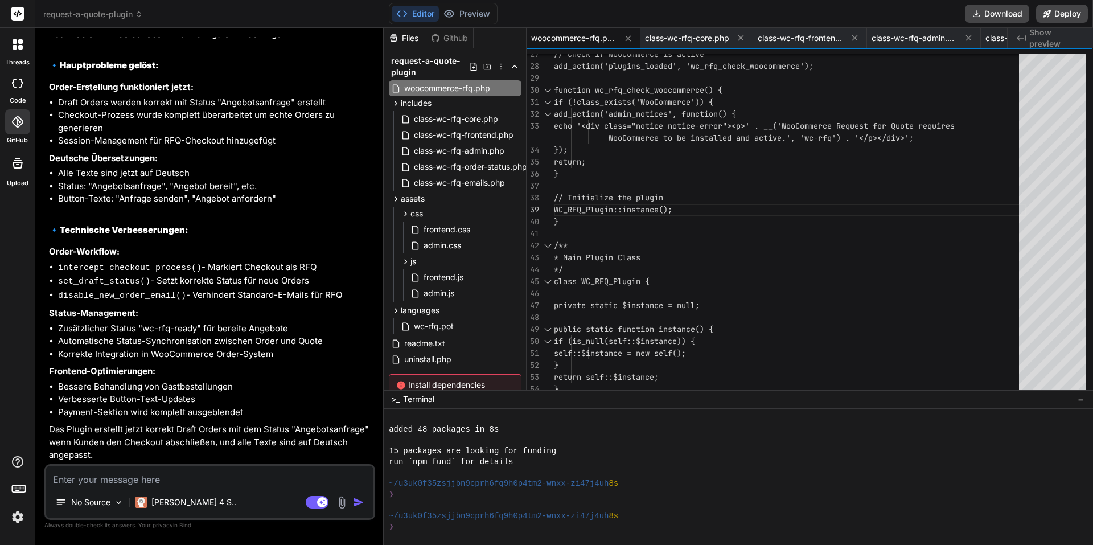
click at [64, 178] on li "Alle Texte sind jetzt auf Deutsch" at bounding box center [215, 173] width 315 height 13
click at [421, 87] on span "woocommerce-rfq.php" at bounding box center [447, 88] width 88 height 14
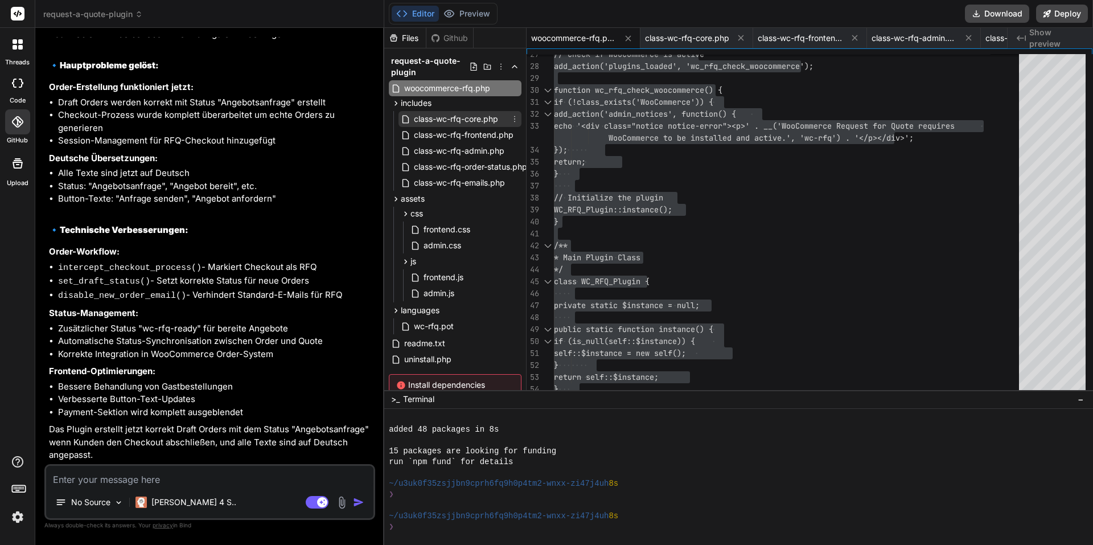
click at [448, 119] on span "class-wc-rfq-core.php" at bounding box center [456, 119] width 87 height 14
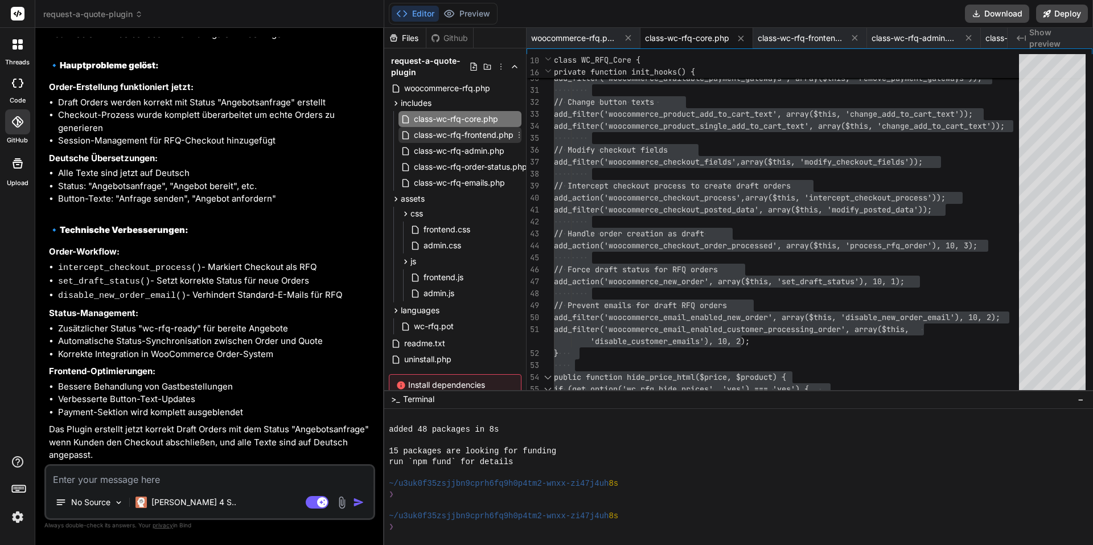
click at [484, 135] on span "class-wc-rfq-frontend.php" at bounding box center [464, 135] width 102 height 14
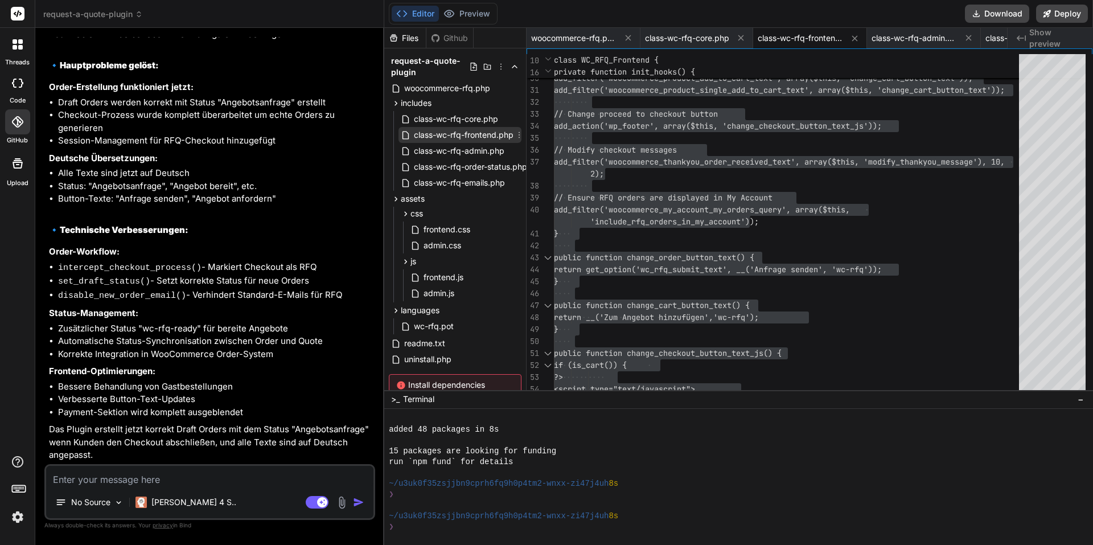
click at [475, 141] on div "class-wc-rfq-frontend.php" at bounding box center [460, 135] width 123 height 16
click at [474, 154] on span "class-wc-rfq-admin.php" at bounding box center [459, 151] width 93 height 14
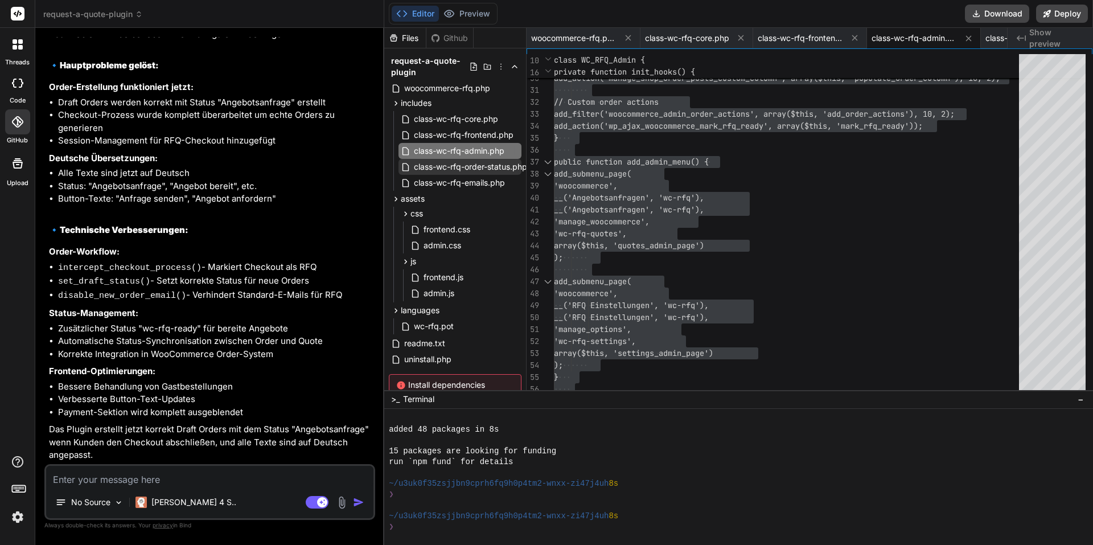
click at [498, 170] on span "class-wc-rfq-order-status.php" at bounding box center [471, 167] width 116 height 14
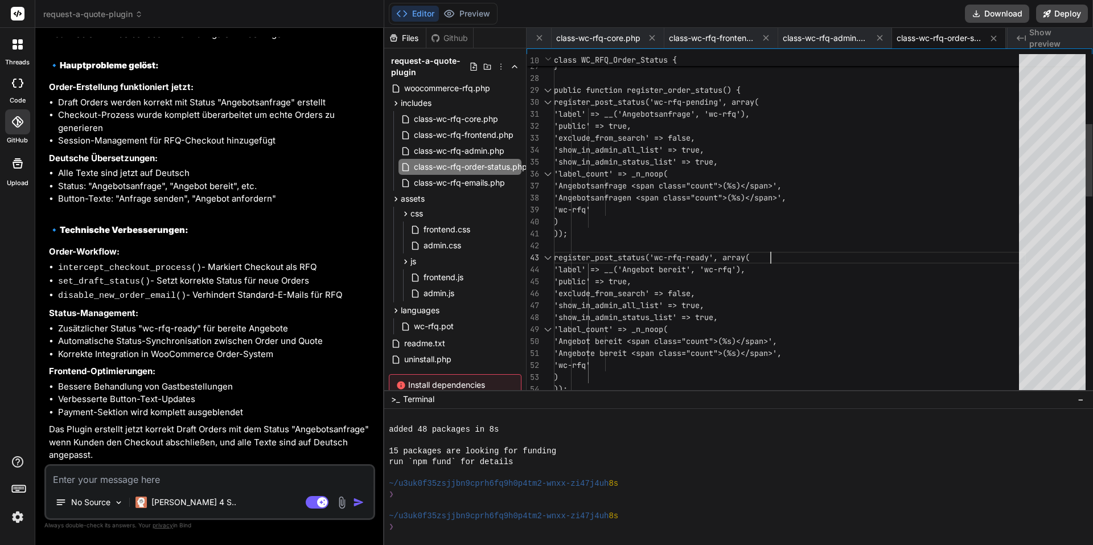
click at [885, 248] on div "public function register_order_status() { register_post_status('wc-rfq-pending'…" at bounding box center [790, 527] width 472 height 1602
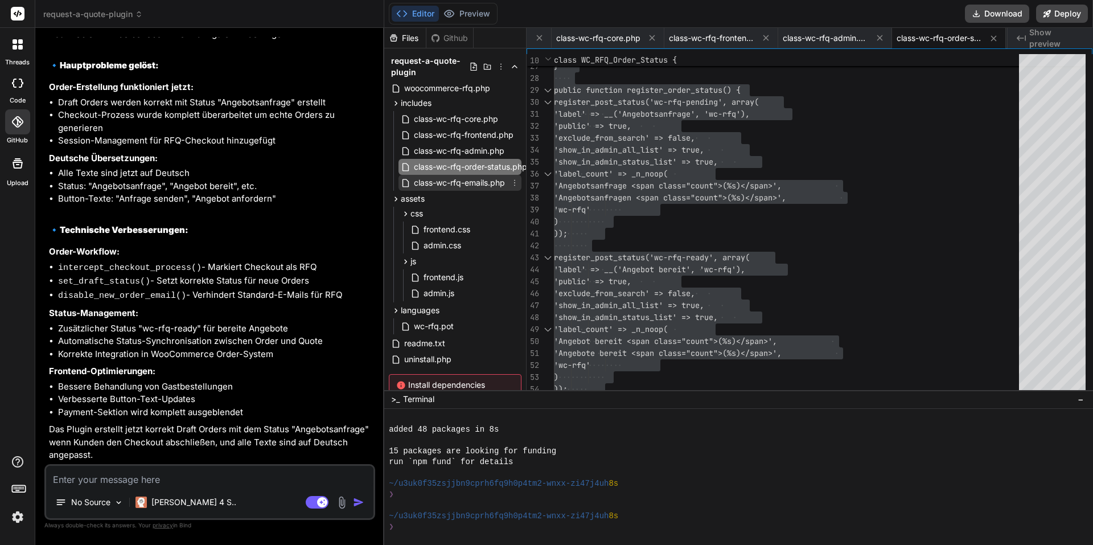
click at [480, 186] on span "class-wc-rfq-emails.php" at bounding box center [459, 183] width 93 height 14
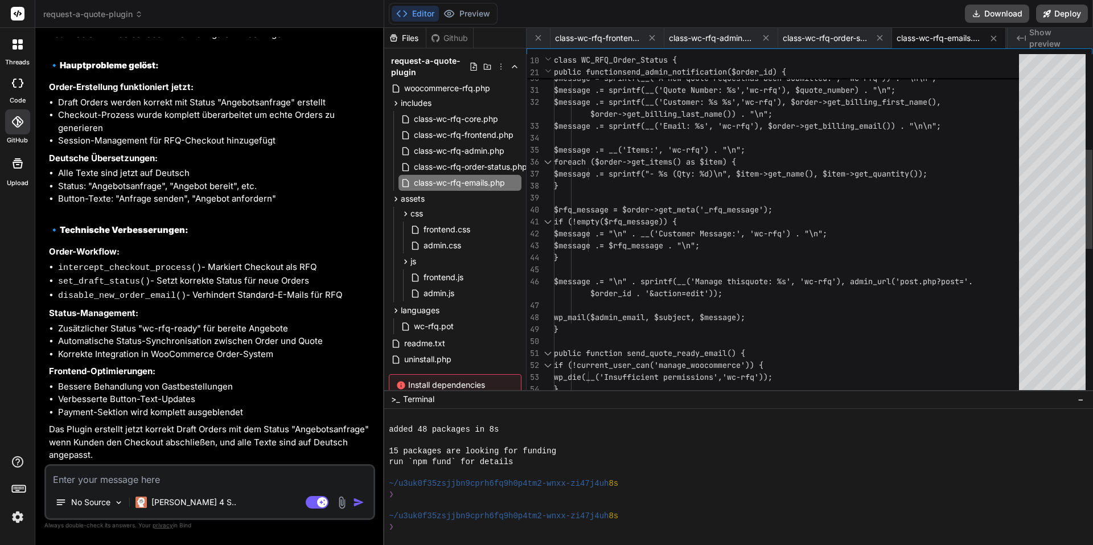
click at [763, 206] on div "$subject = sprintf(__('New Quote Request # %s', 'wc-rfq'), $quote_number); $mes…" at bounding box center [790, 312] width 472 height 1172
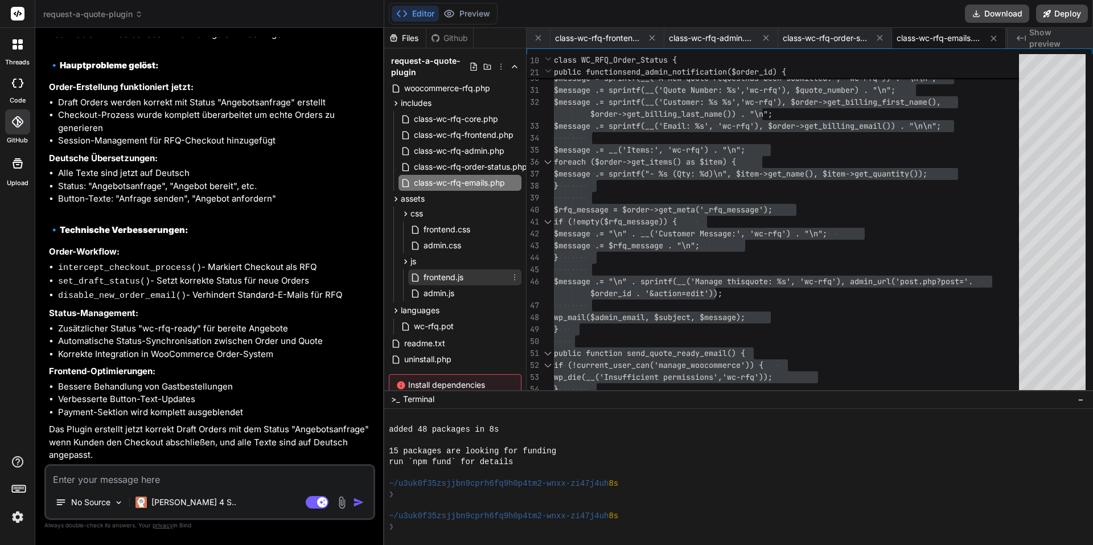
click at [461, 281] on span "frontend.js" at bounding box center [443, 277] width 42 height 14
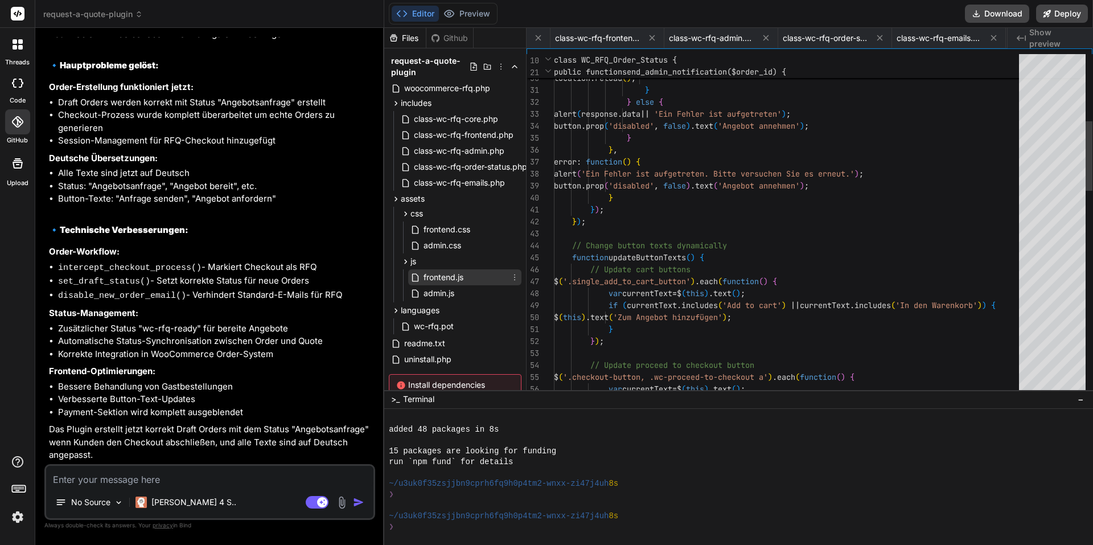
scroll to position [0, 416]
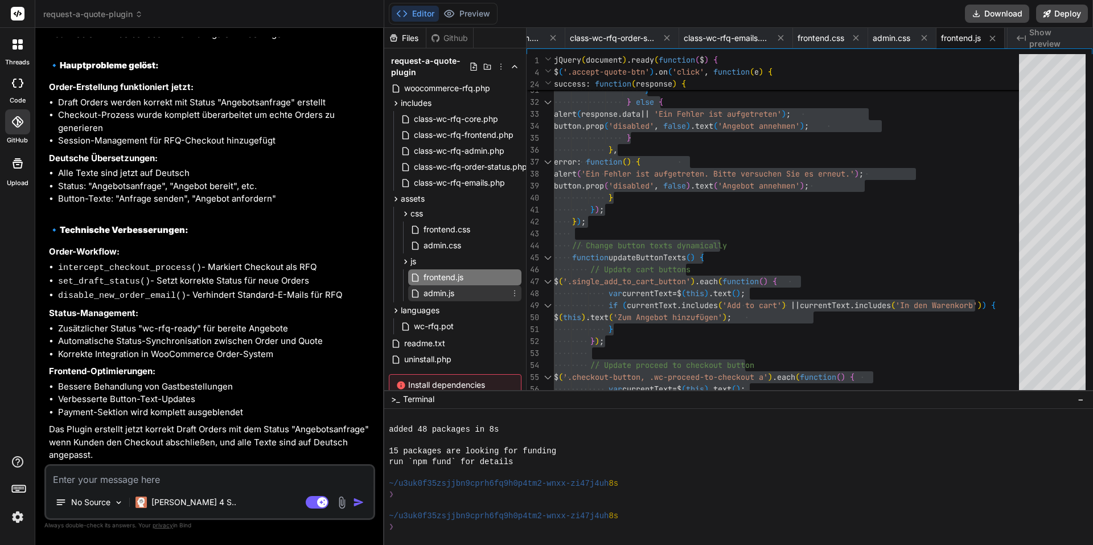
click at [487, 294] on div "admin.js" at bounding box center [464, 293] width 113 height 16
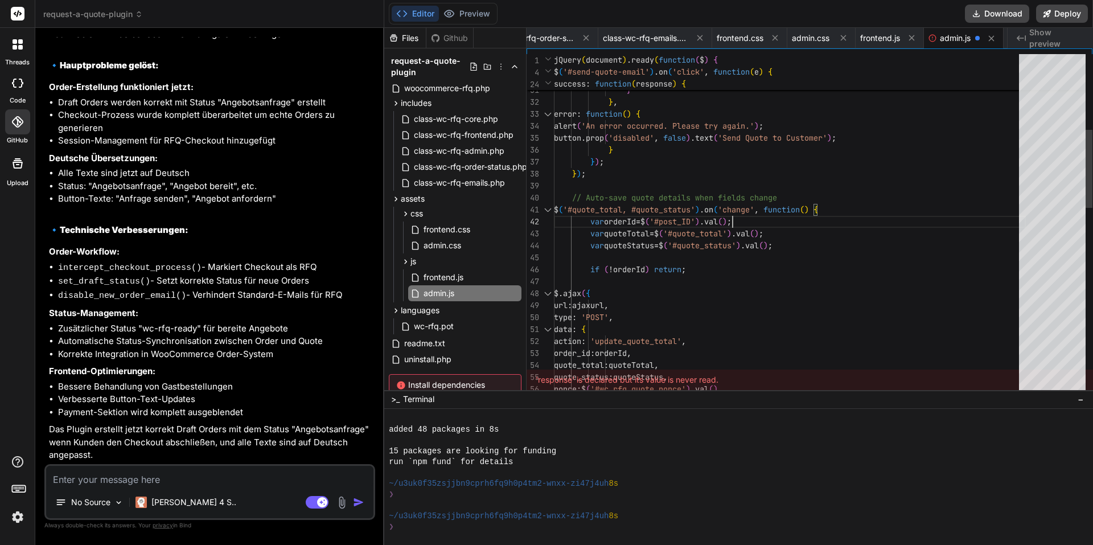
click at [756, 217] on div "} else { alert ( response . data || 'Failed to send email' ) ; button . prop ( …" at bounding box center [790, 467] width 472 height 1483
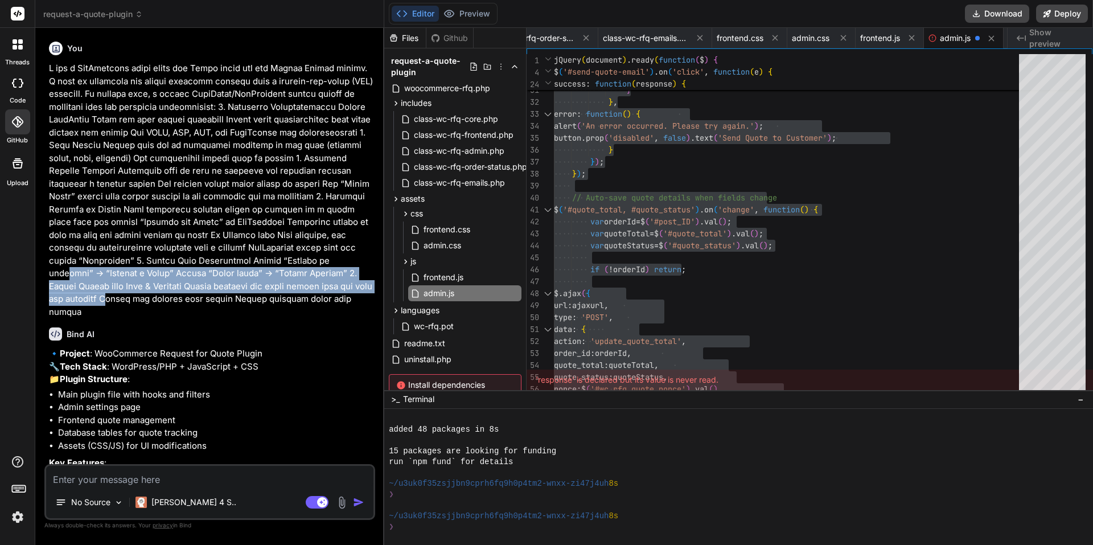
drag, startPoint x: 299, startPoint y: 308, endPoint x: 252, endPoint y: 293, distance: 49.5
click at [205, 277] on p at bounding box center [211, 190] width 324 height 256
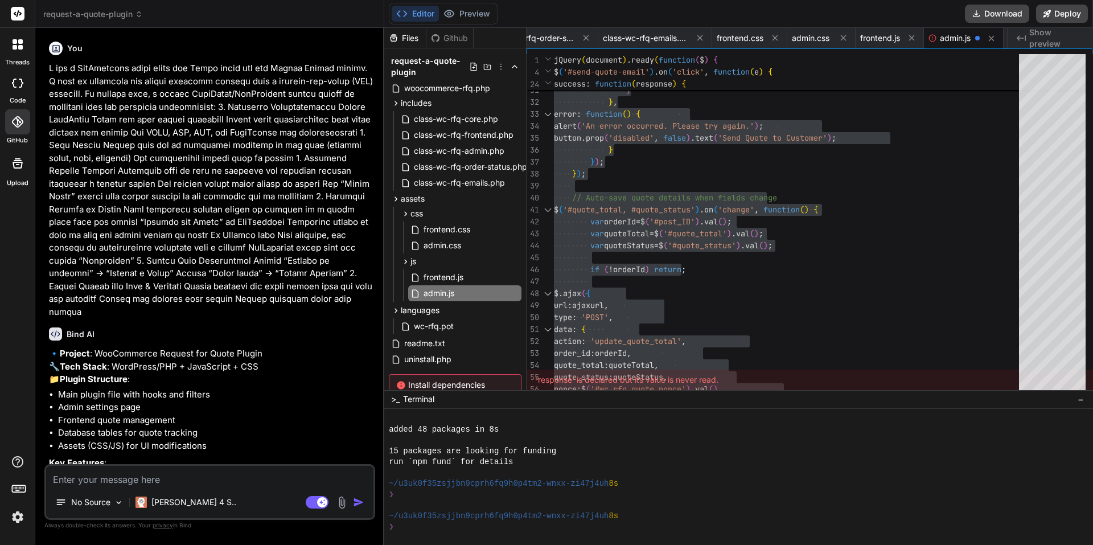
click at [309, 319] on div "You Bind AI 🔹 Project : WooCommerce Request for Quote Plugin 🔧 Tech Stack : Wor…" at bounding box center [211, 250] width 329 height 427
click at [313, 314] on p at bounding box center [211, 190] width 324 height 256
click at [77, 129] on p at bounding box center [211, 190] width 324 height 256
click at [113, 6] on header "request-a-quote-plugin Created with Pixso." at bounding box center [209, 14] width 349 height 28
click at [103, 11] on span "request-a-quote-plugin" at bounding box center [93, 14] width 100 height 11
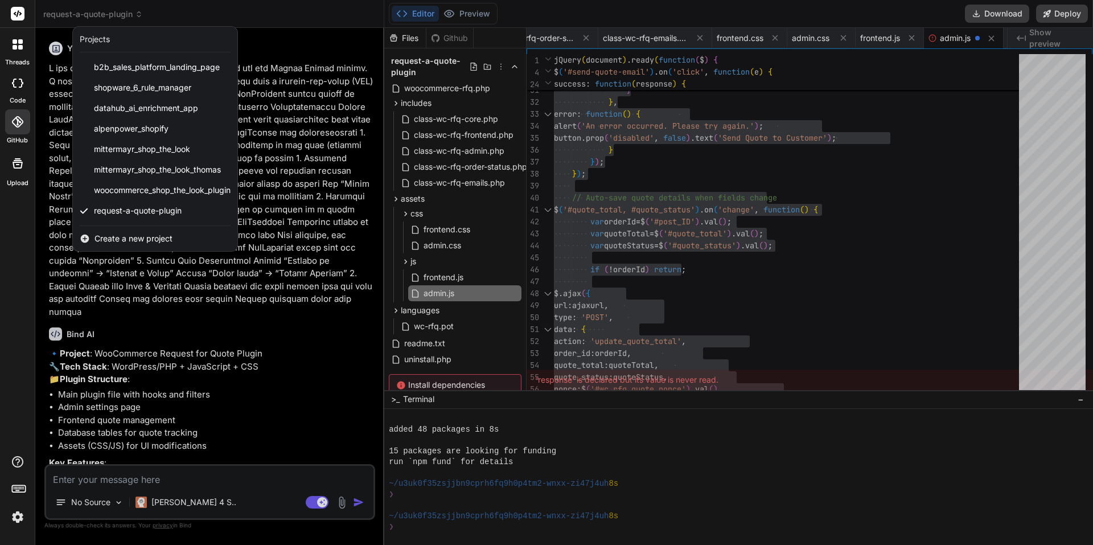
click at [203, 237] on div "Create a new project" at bounding box center [155, 238] width 165 height 25
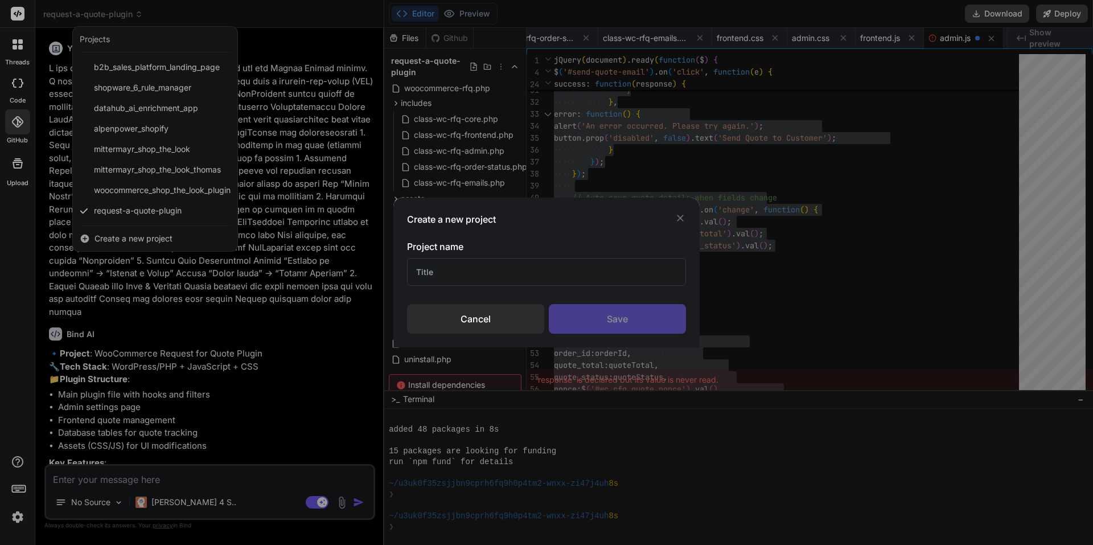
click at [471, 268] on input "text" at bounding box center [546, 272] width 279 height 28
click at [618, 313] on div "Save" at bounding box center [617, 319] width 137 height 30
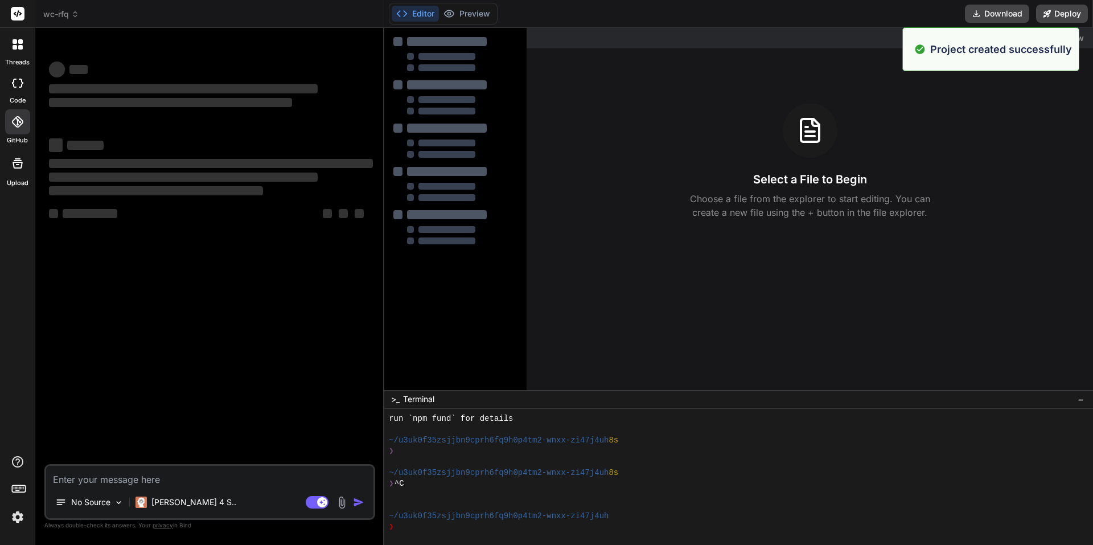
scroll to position [173, 0]
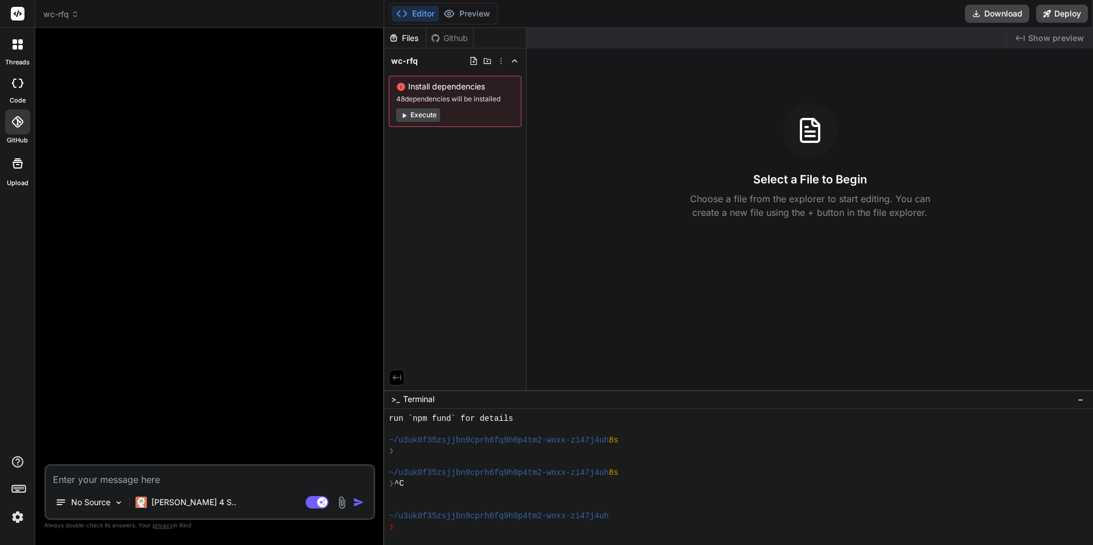
click at [199, 475] on textarea at bounding box center [209, 476] width 327 height 20
paste textarea "Lor ipsumdol sitam ConSectetur-Adip eli sed Doeiu Tempo inc utl Etdolo Magnaa E…"
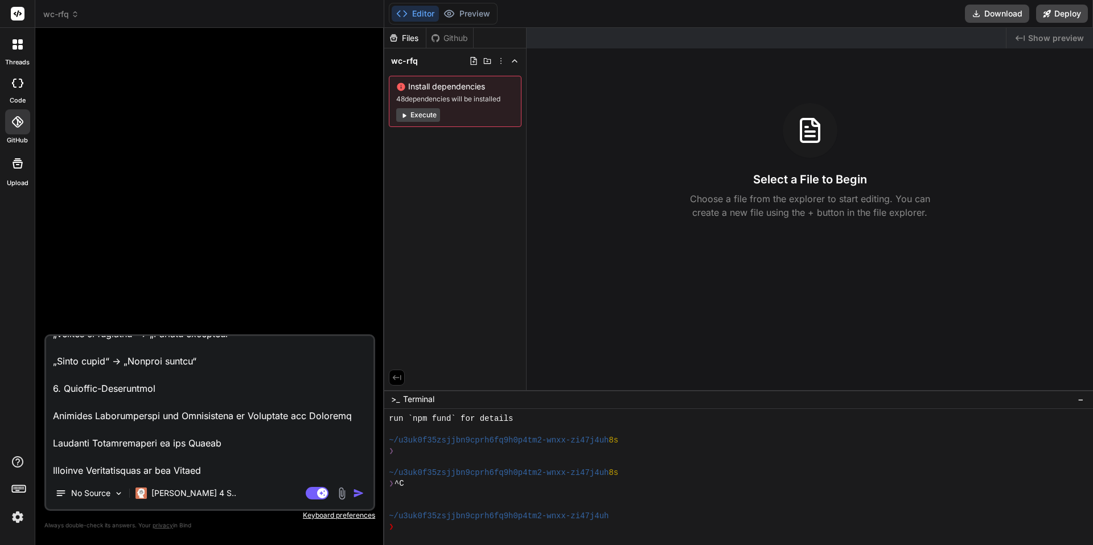
click at [359, 490] on img "button" at bounding box center [358, 492] width 11 height 11
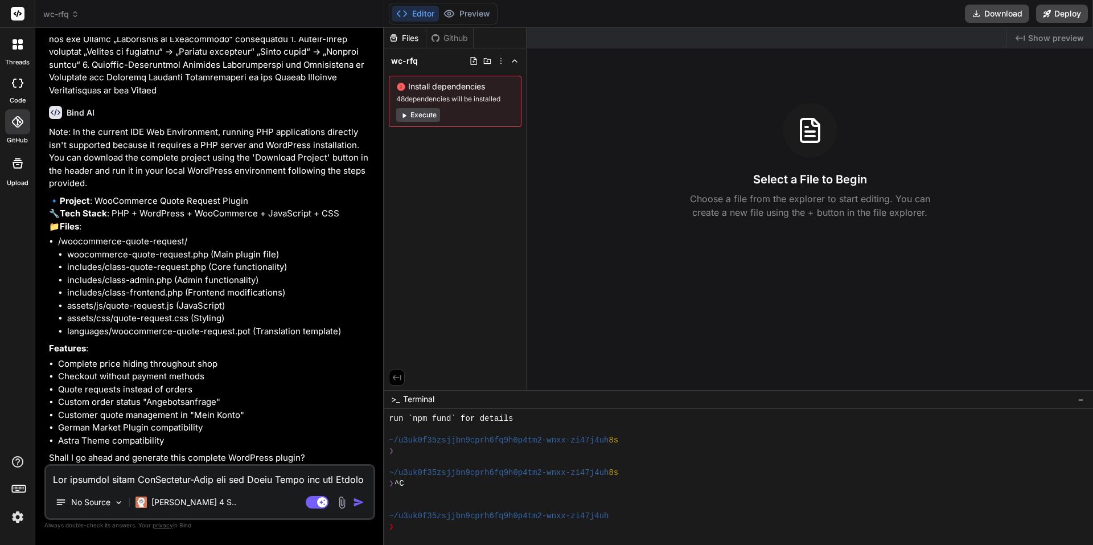
scroll to position [250, 0]
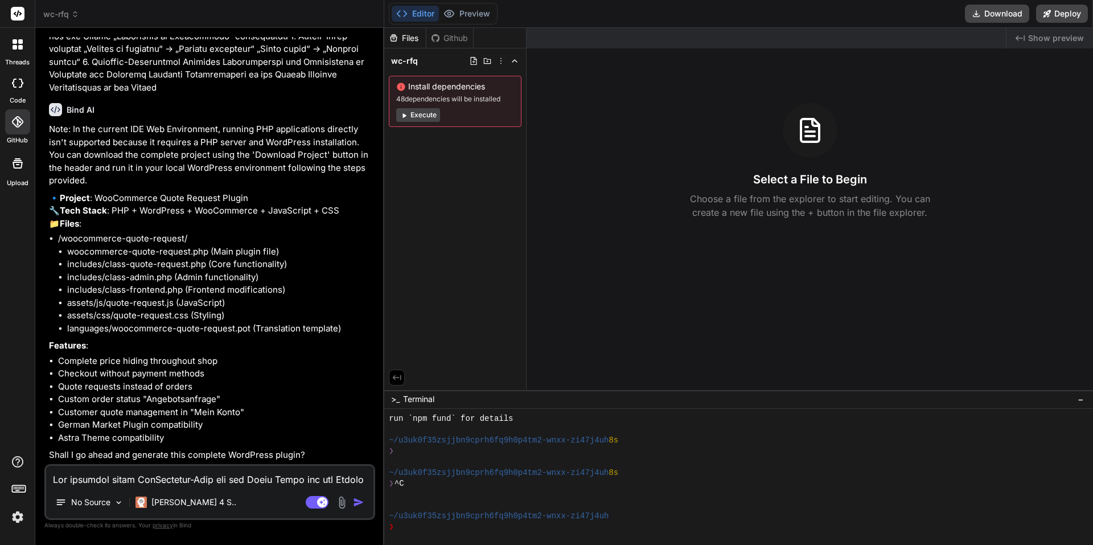
click at [151, 485] on textarea at bounding box center [209, 476] width 327 height 20
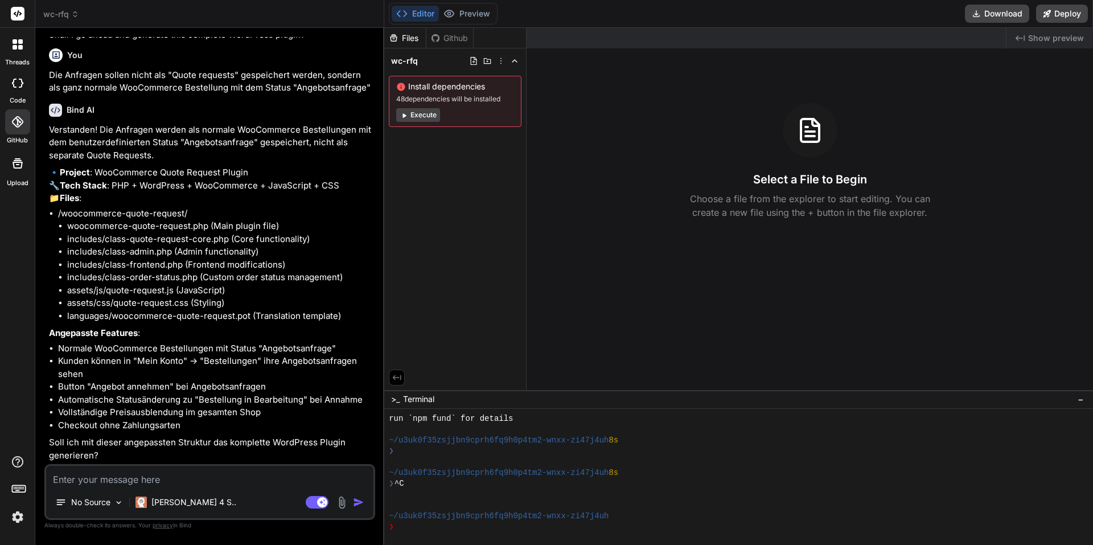
scroll to position [696, 0]
click at [176, 479] on textarea at bounding box center [209, 476] width 327 height 20
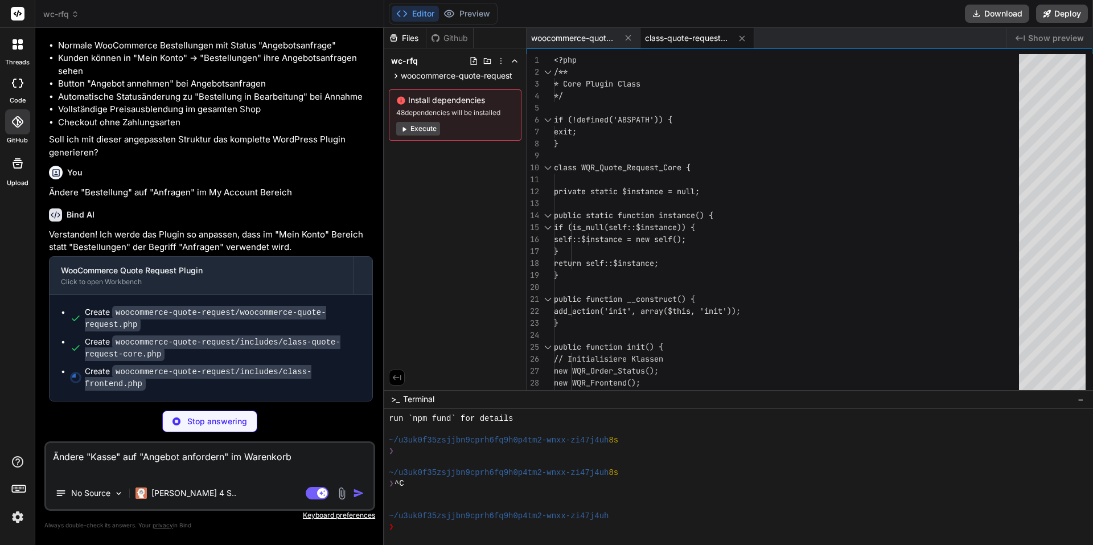
scroll to position [975, 0]
click at [208, 422] on p "Stop answering" at bounding box center [217, 421] width 60 height 11
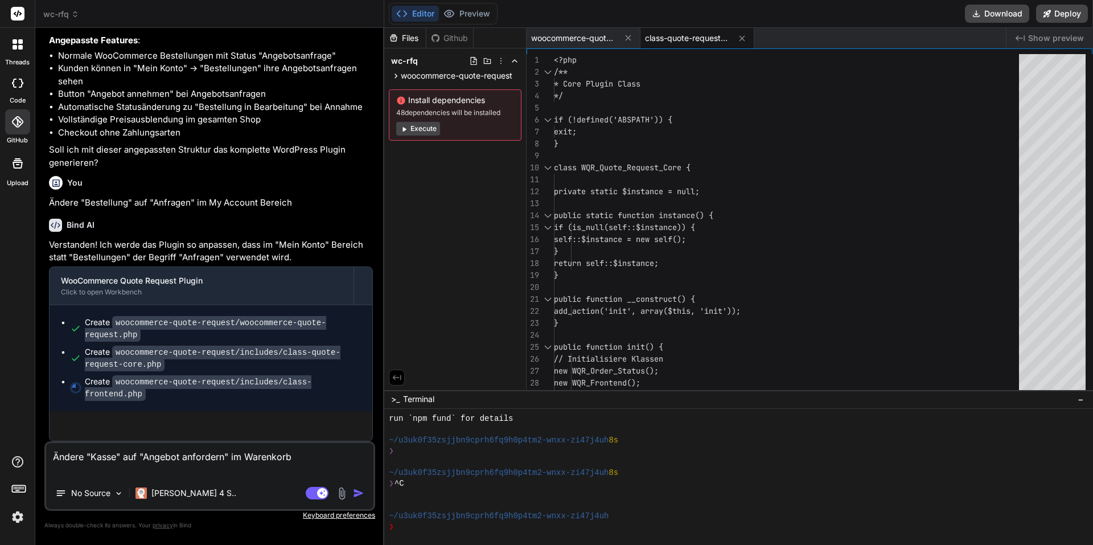
scroll to position [965, 0]
click at [361, 495] on img "button" at bounding box center [358, 492] width 11 height 11
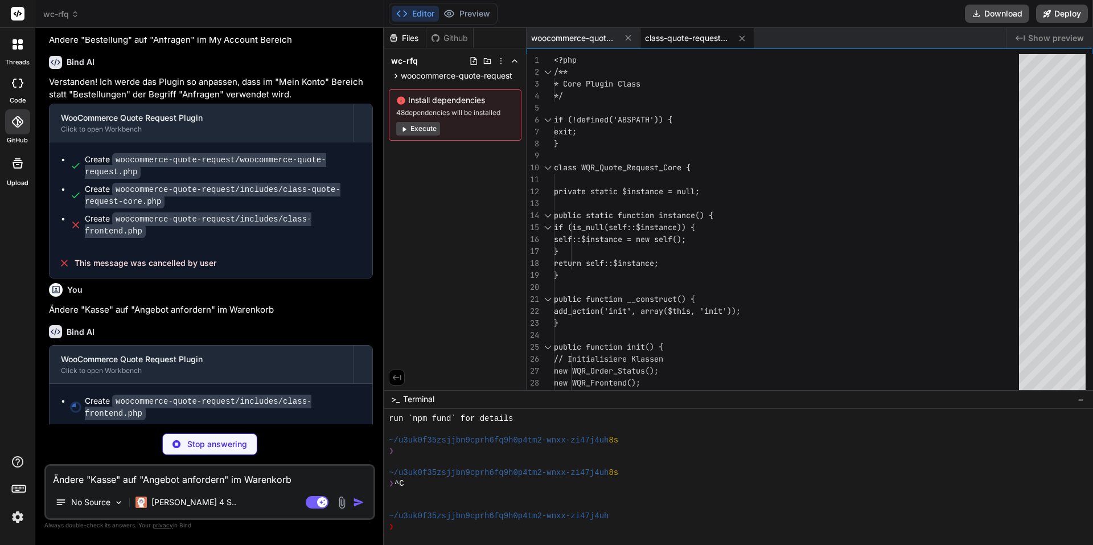
scroll to position [1122, 0]
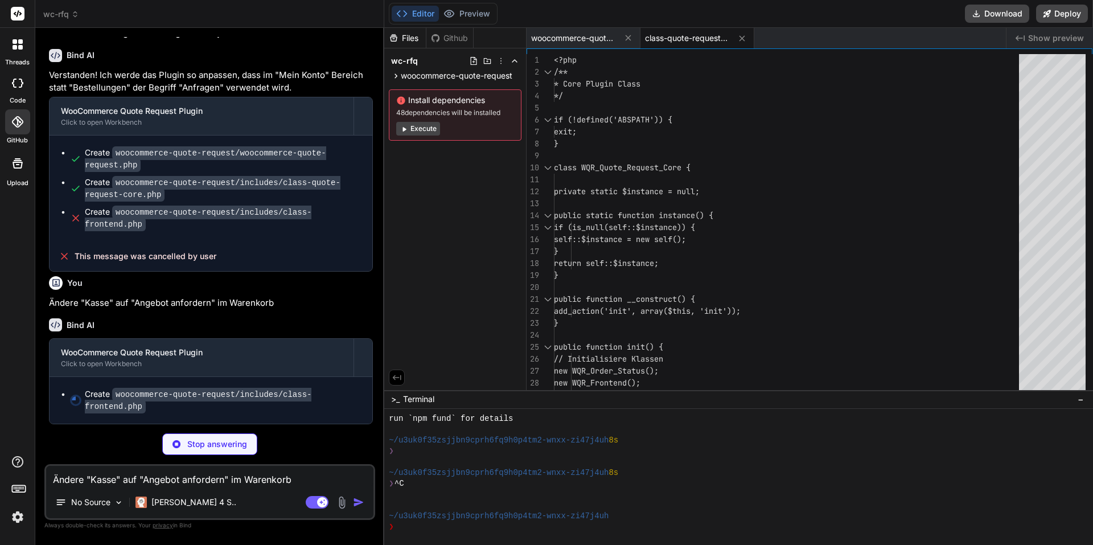
click at [13, 116] on div at bounding box center [17, 121] width 25 height 25
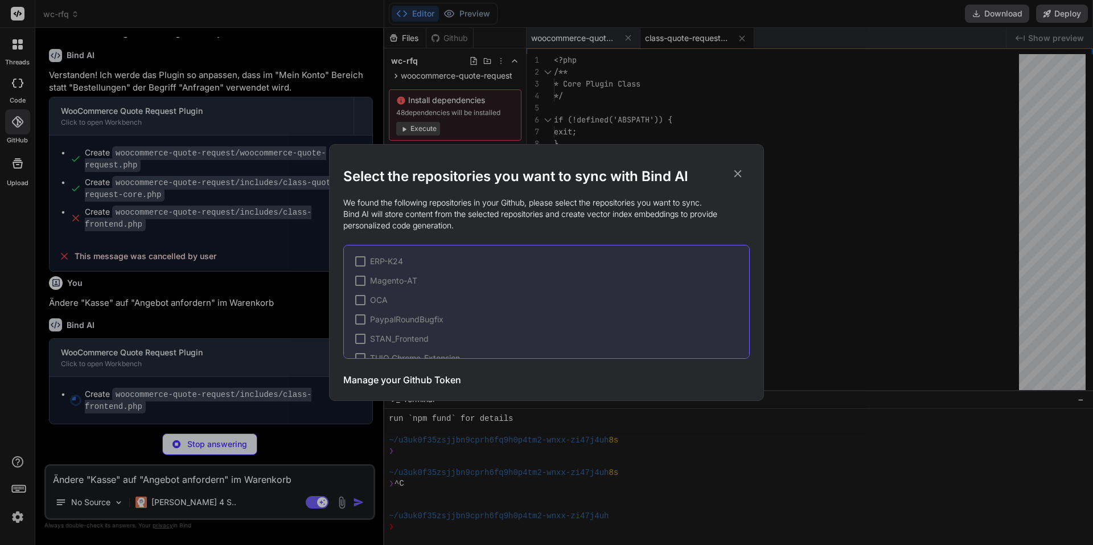
click at [13, 116] on div "Select the repositories you want to sync with Bind AI We found the following re…" at bounding box center [546, 272] width 1093 height 545
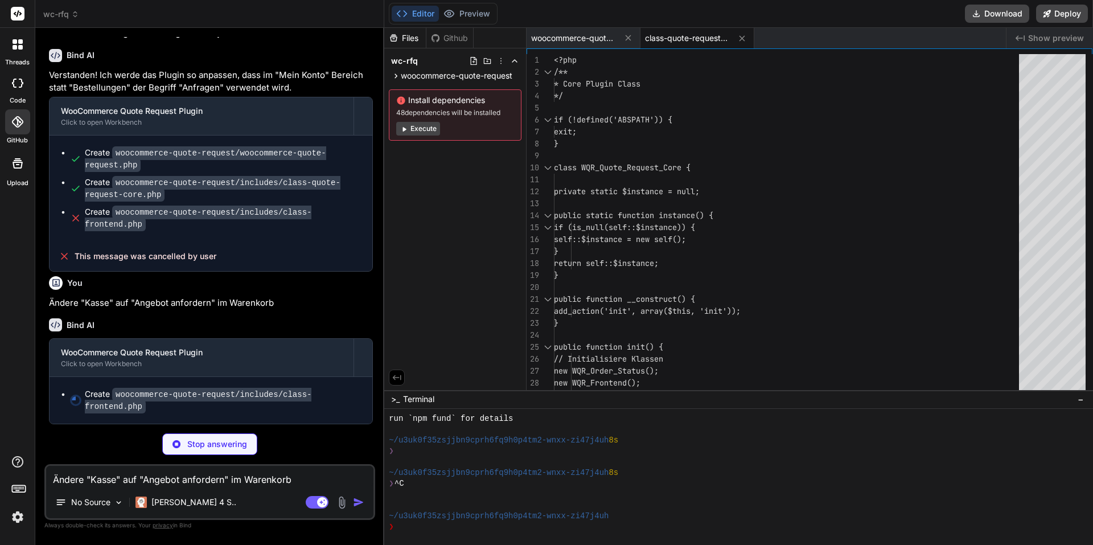
click at [17, 93] on div at bounding box center [17, 83] width 25 height 23
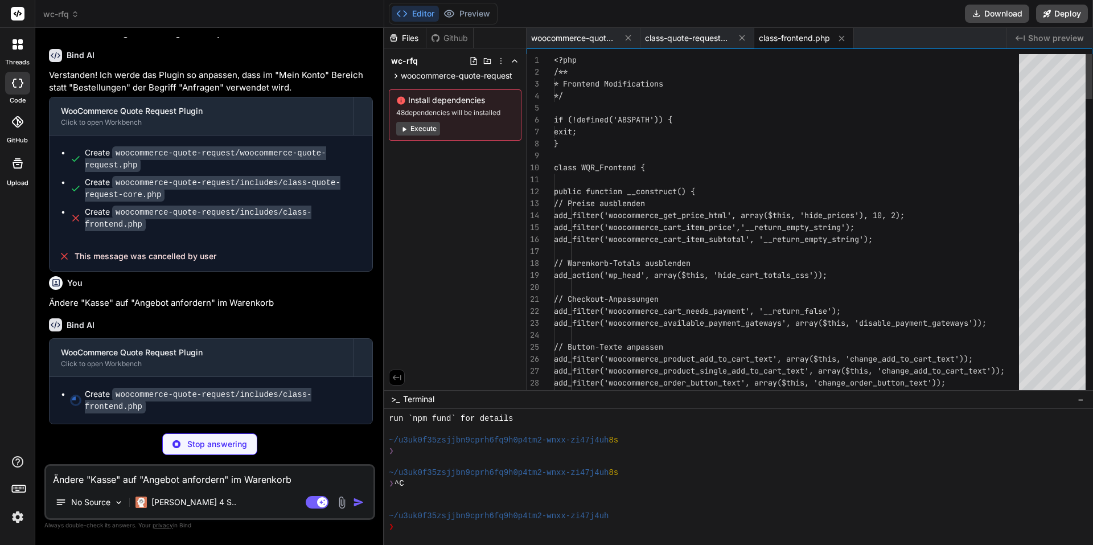
click at [18, 39] on div at bounding box center [18, 44] width 24 height 24
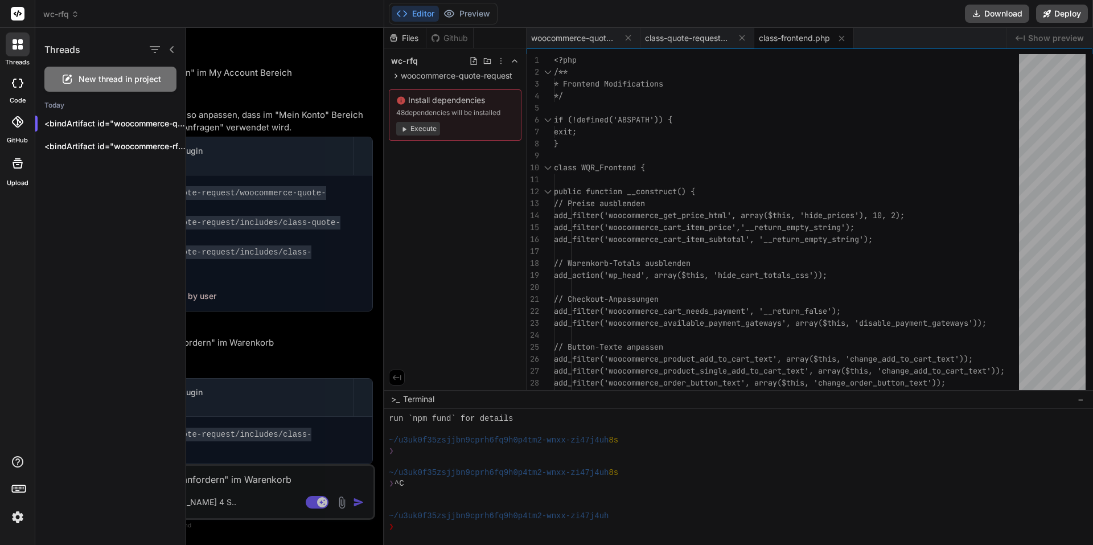
click at [15, 40] on icon at bounding box center [15, 41] width 5 height 5
click at [55, 20] on header "wc-rfq Created with Pixso." at bounding box center [209, 14] width 349 height 28
click at [17, 12] on rect at bounding box center [18, 14] width 14 height 14
click at [54, 13] on span "wc-rfq" at bounding box center [61, 14] width 36 height 11
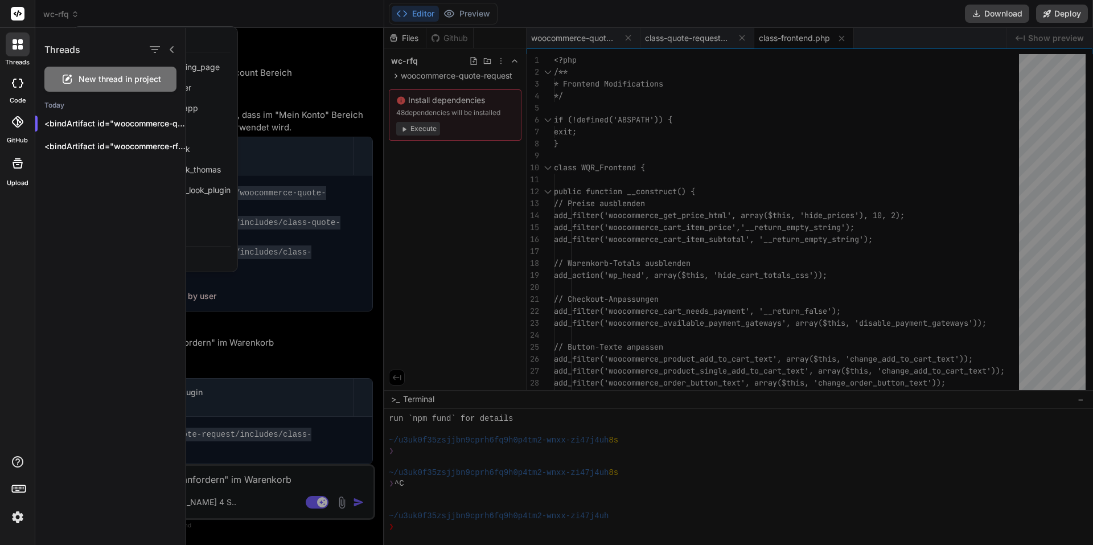
click at [169, 44] on div at bounding box center [162, 50] width 30 height 16
click at [177, 50] on div "Threads" at bounding box center [110, 47] width 150 height 39
click at [171, 48] on icon at bounding box center [171, 49] width 9 height 9
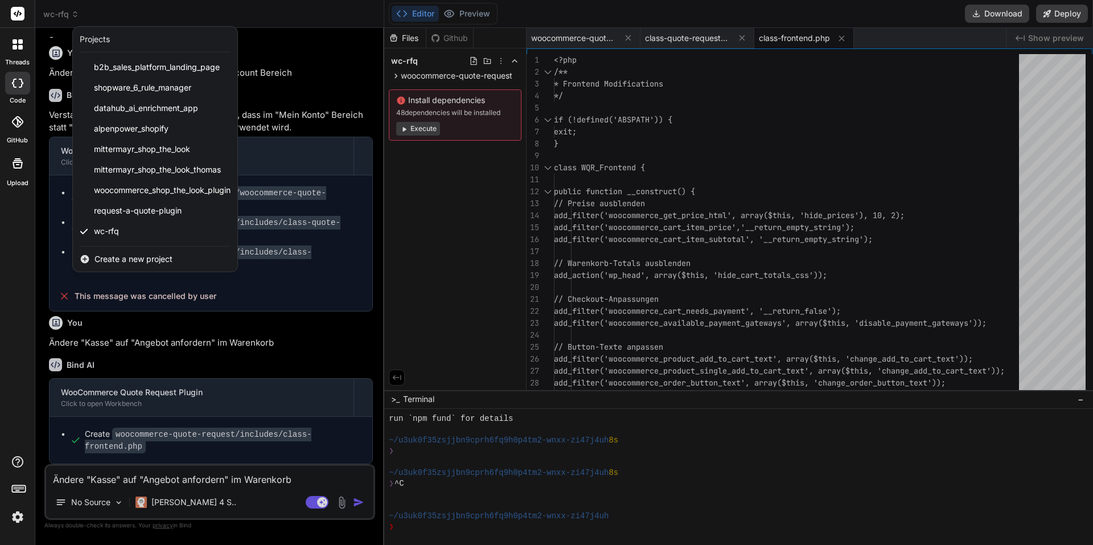
drag, startPoint x: 172, startPoint y: 233, endPoint x: 149, endPoint y: 228, distance: 23.3
click at [149, 228] on div "wc-rfq" at bounding box center [155, 231] width 165 height 20
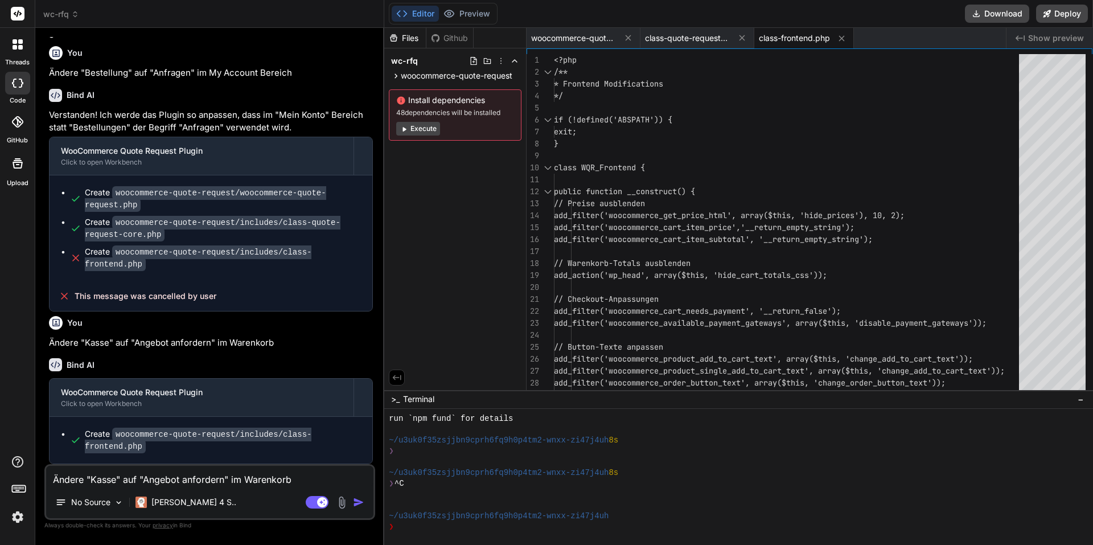
click at [20, 518] on img at bounding box center [17, 516] width 19 height 19
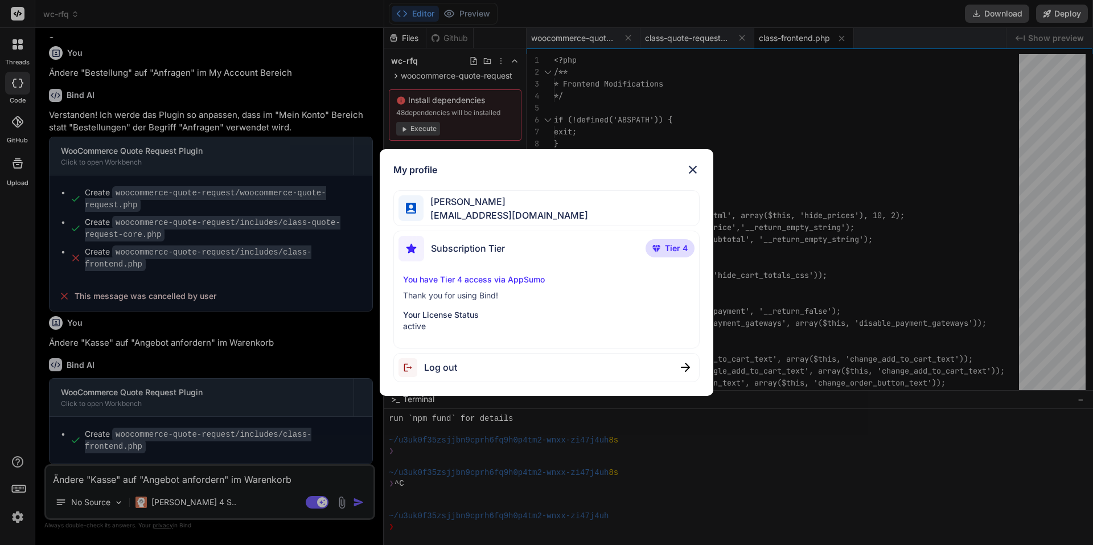
click at [698, 172] on img at bounding box center [693, 170] width 14 height 14
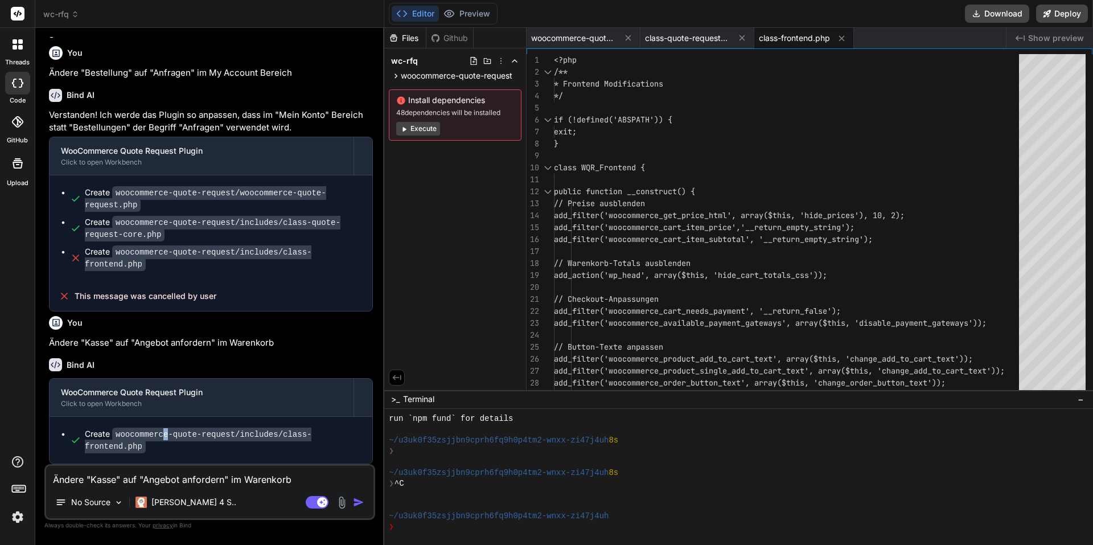
click at [163, 461] on div "Create woocommerce-quote-request/includes/class-frontend.php" at bounding box center [211, 440] width 323 height 47
click at [358, 508] on div "Agent Mode. When this toggle is activated, AI automatically makes decisions, re…" at bounding box center [335, 502] width 65 height 14
click at [359, 500] on img "button" at bounding box center [358, 502] width 11 height 11
click at [436, 163] on div "Files Github wc-rfq woocommerce-quote-request woocommerce-quote-request.php inc…" at bounding box center [455, 209] width 142 height 362
click at [448, 78] on span "woocommerce-quote-request" at bounding box center [457, 75] width 112 height 11
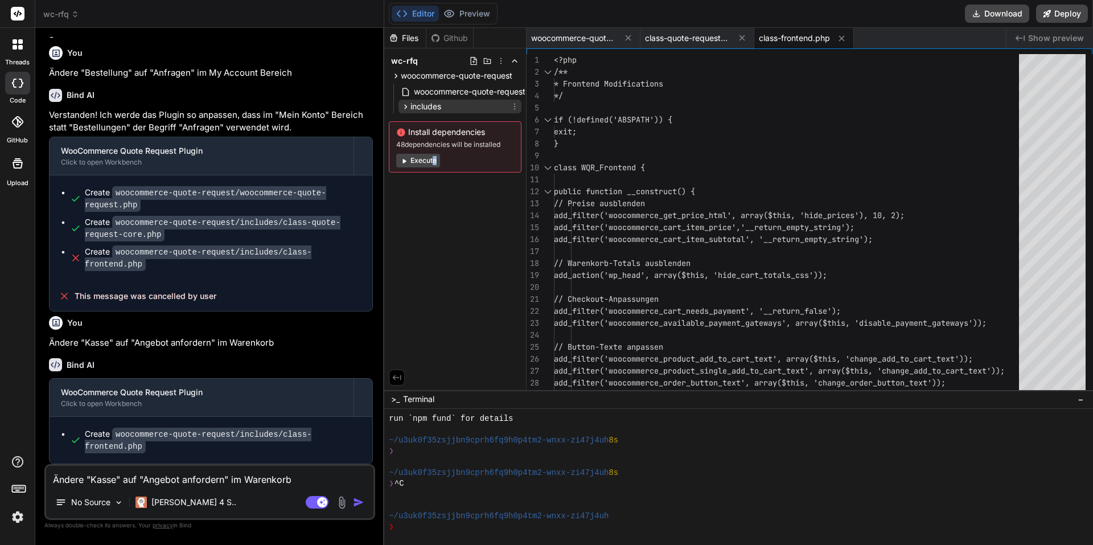
click at [429, 108] on span "includes" at bounding box center [426, 106] width 31 height 11
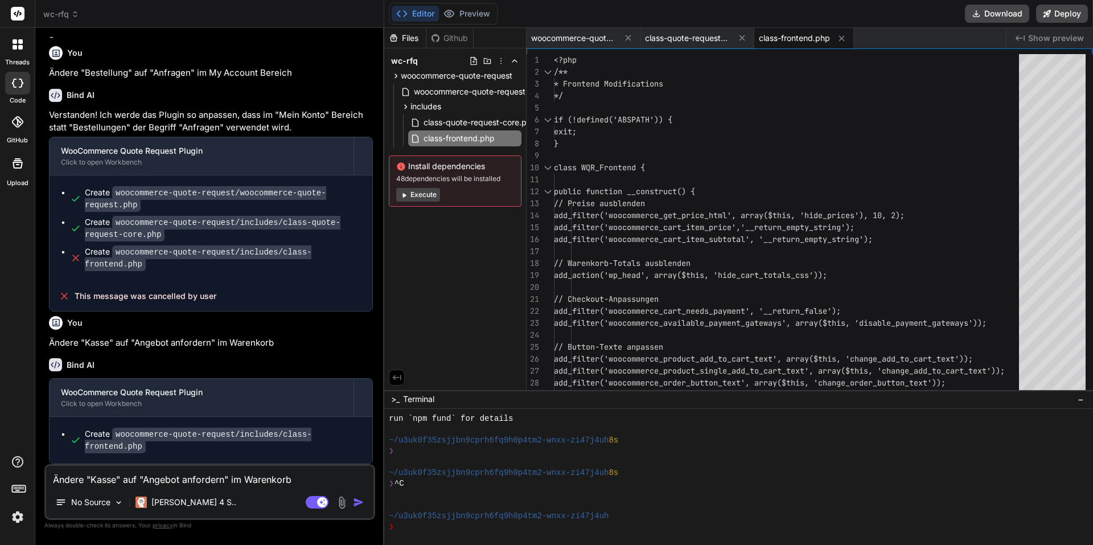
click at [178, 481] on textarea "Ändere "Kasse" auf "Angebot anfordern" im Warenkorb" at bounding box center [209, 476] width 327 height 20
click at [61, 5] on header "wc-rfq Created with Pixso." at bounding box center [209, 14] width 349 height 28
click at [55, 14] on span "wc-rfq" at bounding box center [61, 14] width 36 height 11
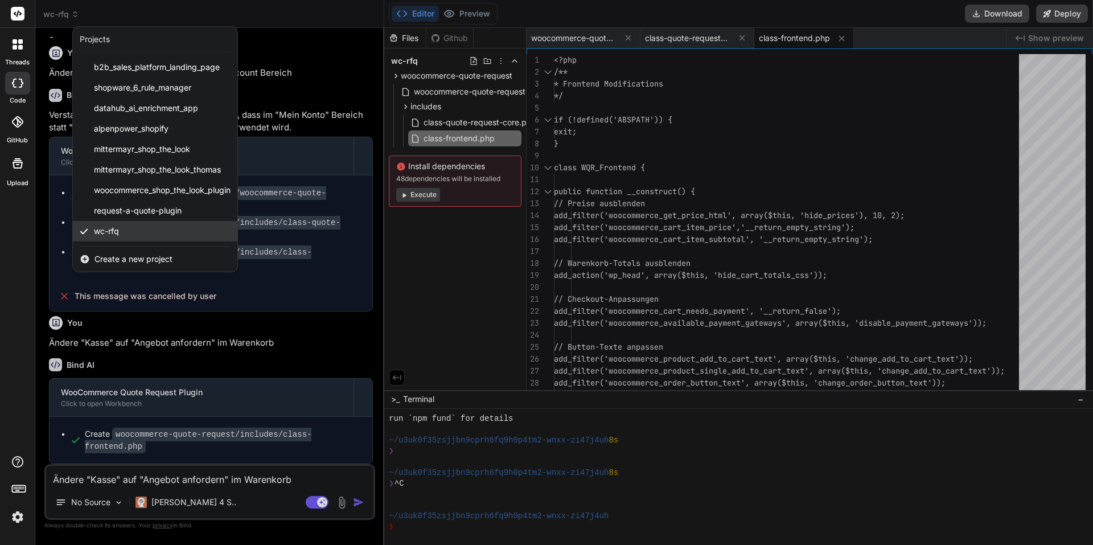
click at [142, 228] on div "wc-rfq" at bounding box center [155, 231] width 165 height 20
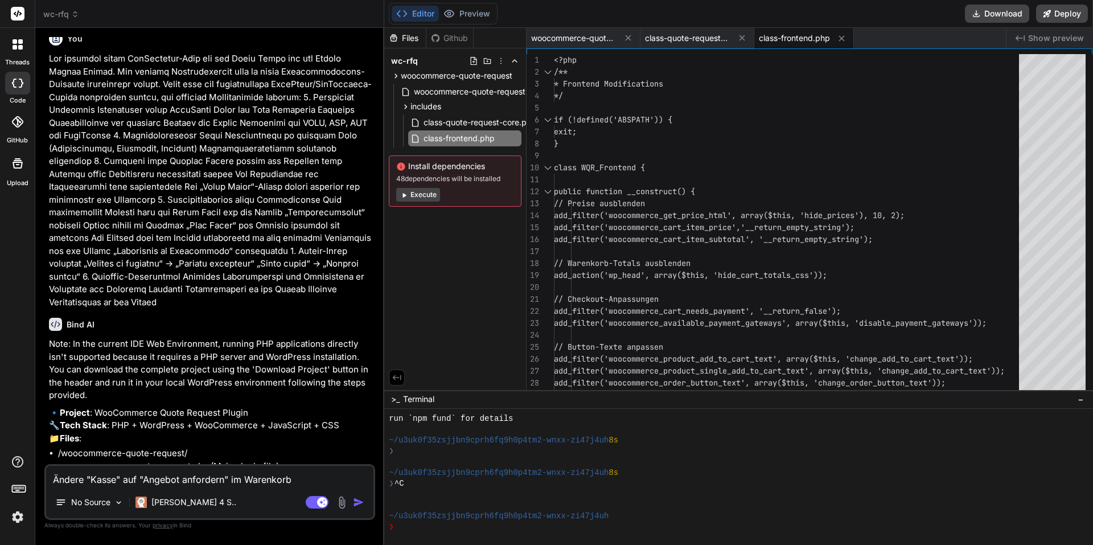
scroll to position [0, 0]
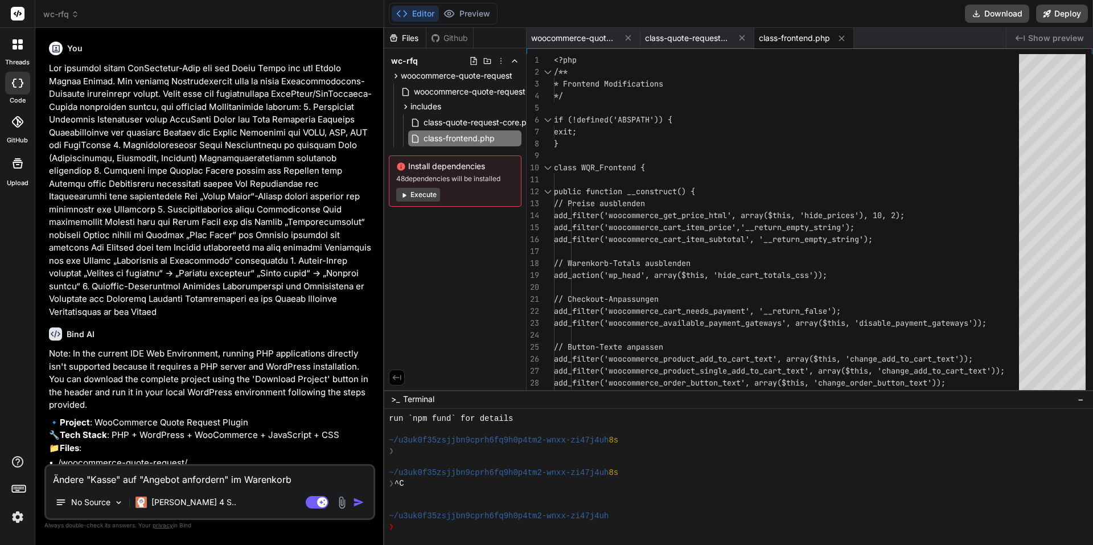
click at [195, 482] on textarea "Ändere "Kasse" auf "Angebot anfordern" im Warenkorb" at bounding box center [209, 476] width 327 height 20
paste textarea "Lor ipsumdol sitam ConSectetur-Adip eli sed Doeiu Tempo inc utl Etdolo Magnaa E…"
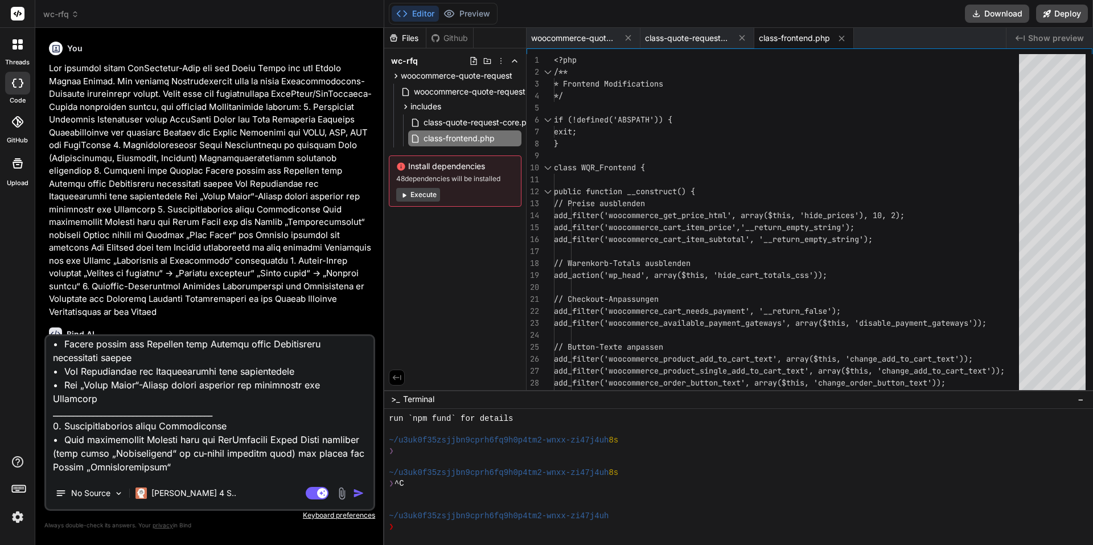
scroll to position [265, 0]
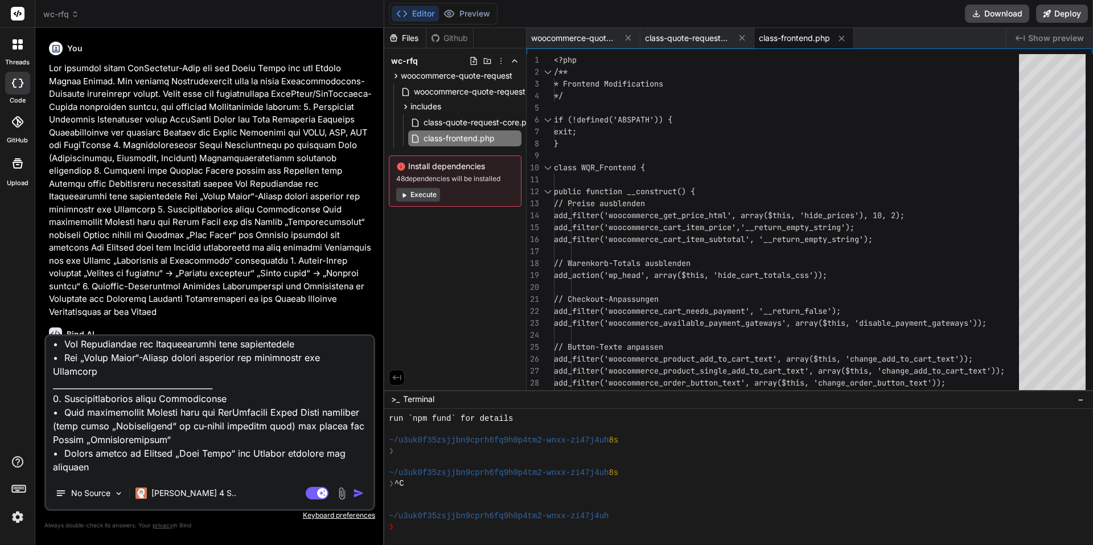
click at [295, 415] on textarea at bounding box center [209, 406] width 327 height 141
click at [315, 413] on textarea at bounding box center [209, 406] width 327 height 141
click at [362, 495] on img "button" at bounding box center [358, 492] width 11 height 11
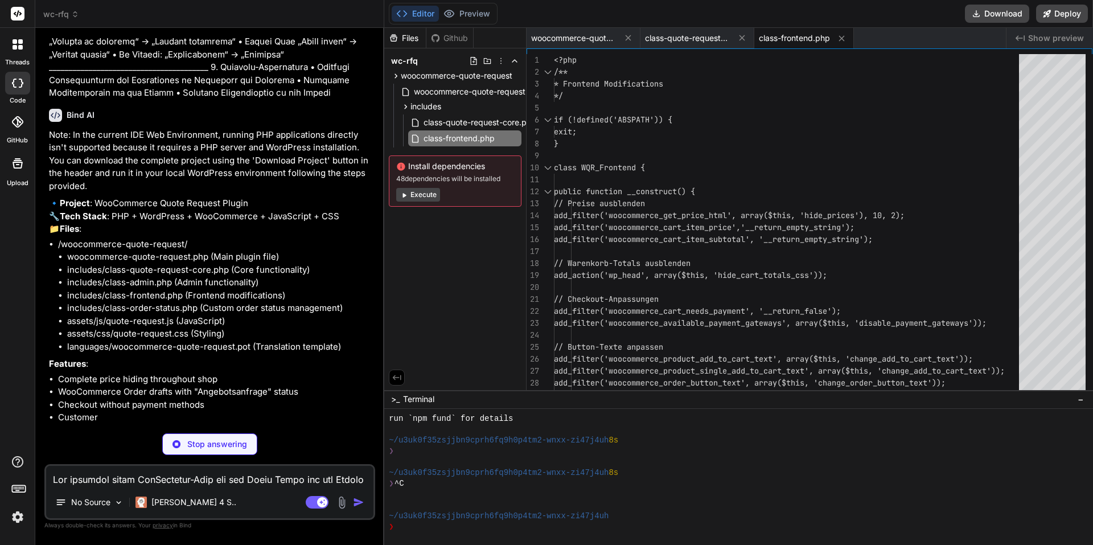
scroll to position [1844, 0]
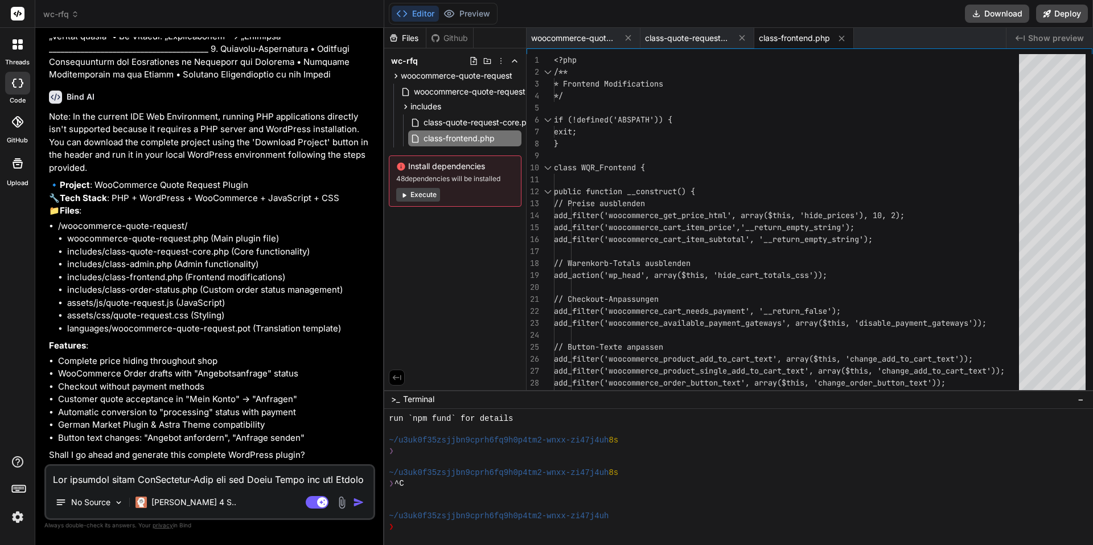
click at [335, 380] on li "WooCommerce Order drafts with "Angebotsanfrage" status" at bounding box center [215, 373] width 315 height 13
click at [194, 493] on div "[PERSON_NAME] 4 S.." at bounding box center [186, 502] width 110 height 23
click at [188, 485] on textarea at bounding box center [209, 476] width 327 height 20
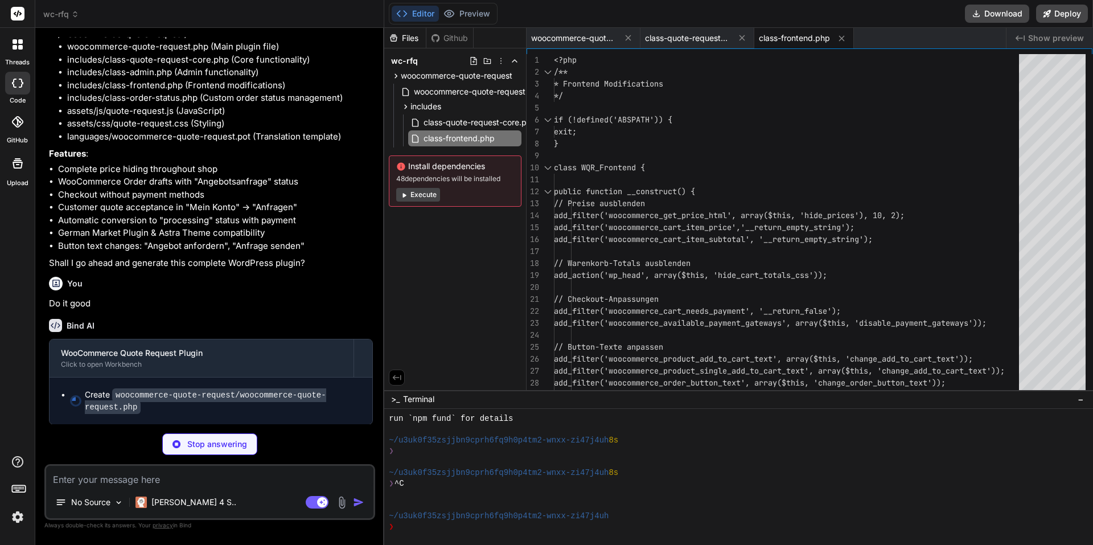
scroll to position [2042, 0]
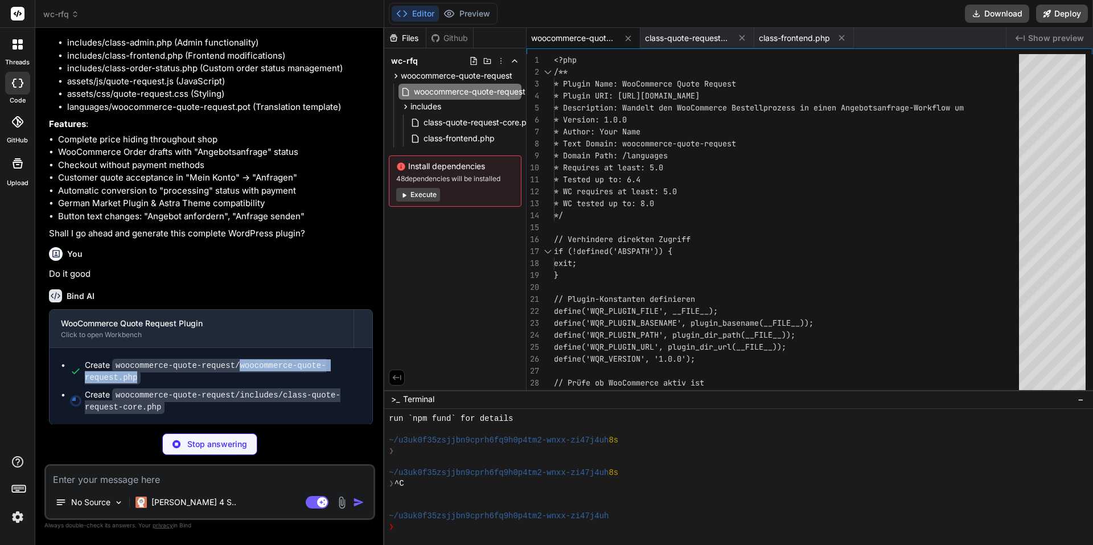
drag, startPoint x: 231, startPoint y: 408, endPoint x: 356, endPoint y: 407, distance: 125.3
click at [326, 384] on code "woocommerce-quote-request/woocommerce-quote-request.php" at bounding box center [205, 372] width 241 height 26
copy code "woocommerce-quote-request.php"
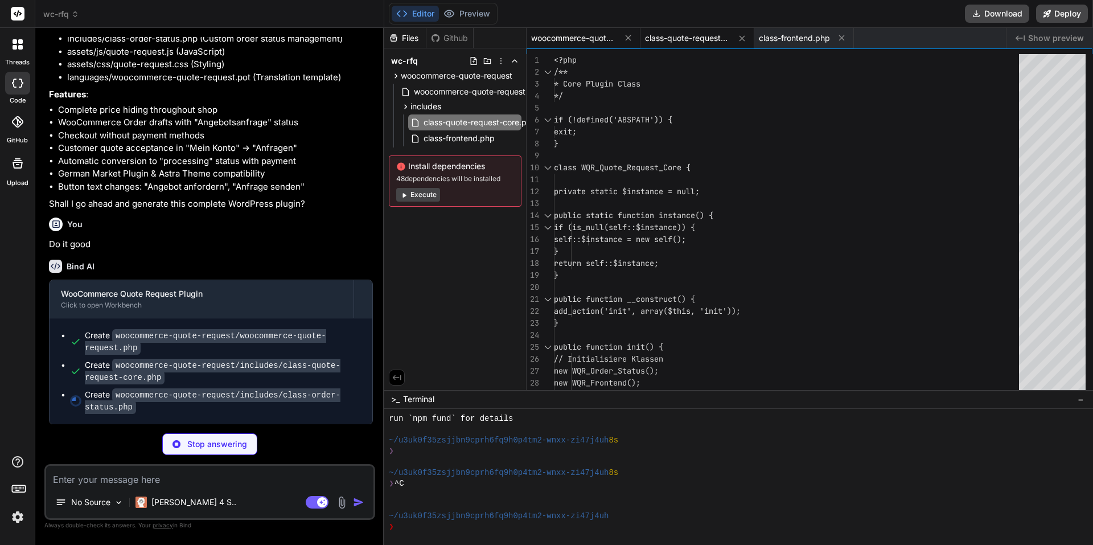
click at [563, 40] on span "woocommerce-quote-request.php" at bounding box center [573, 37] width 85 height 11
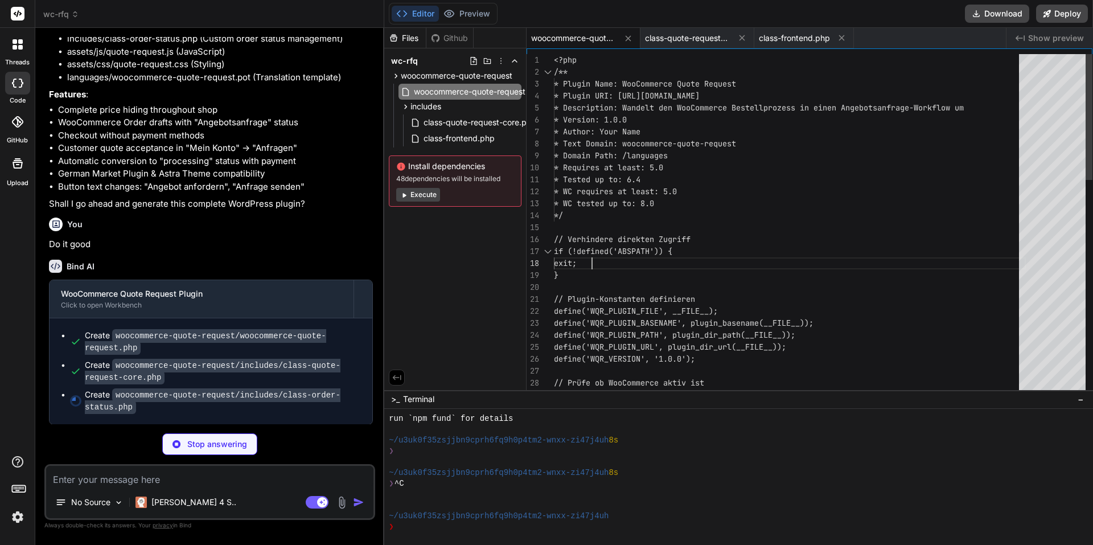
scroll to position [0, 0]
click at [740, 258] on div "<?php /** * Plugin Name: WooCommerce Quote Request * Plugin URI: [URL][DOMAIN_N…" at bounding box center [790, 514] width 472 height 921
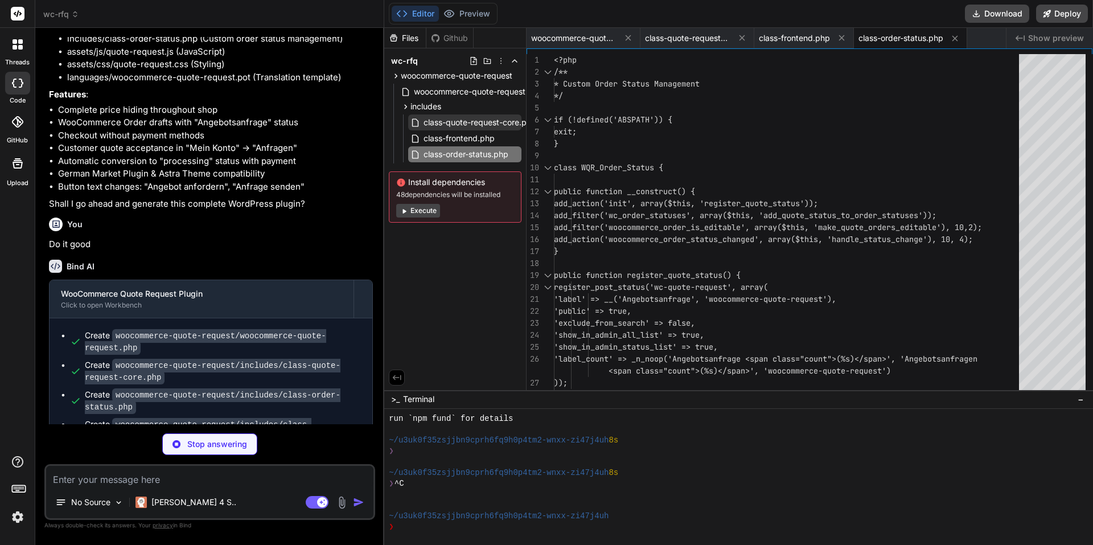
click at [487, 126] on span "class-quote-request-core.php" at bounding box center [479, 123] width 115 height 14
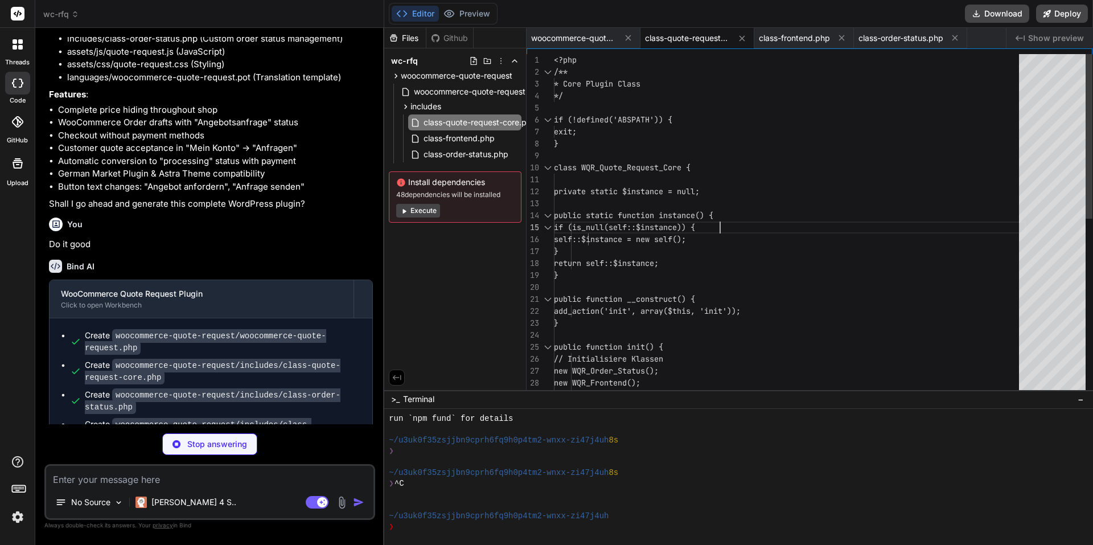
click at [846, 227] on div "<?php /** * Core Plugin Class */ if (!defined('ABSPATH')) { exit; } class WQR_Q…" at bounding box center [790, 406] width 472 height 705
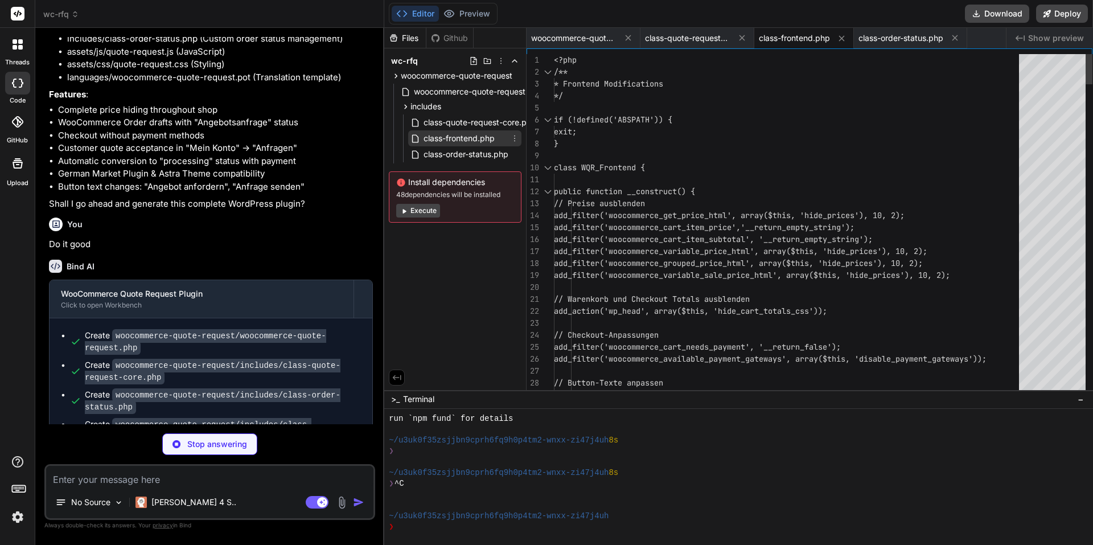
click at [438, 137] on span "class-frontend.php" at bounding box center [458, 139] width 73 height 14
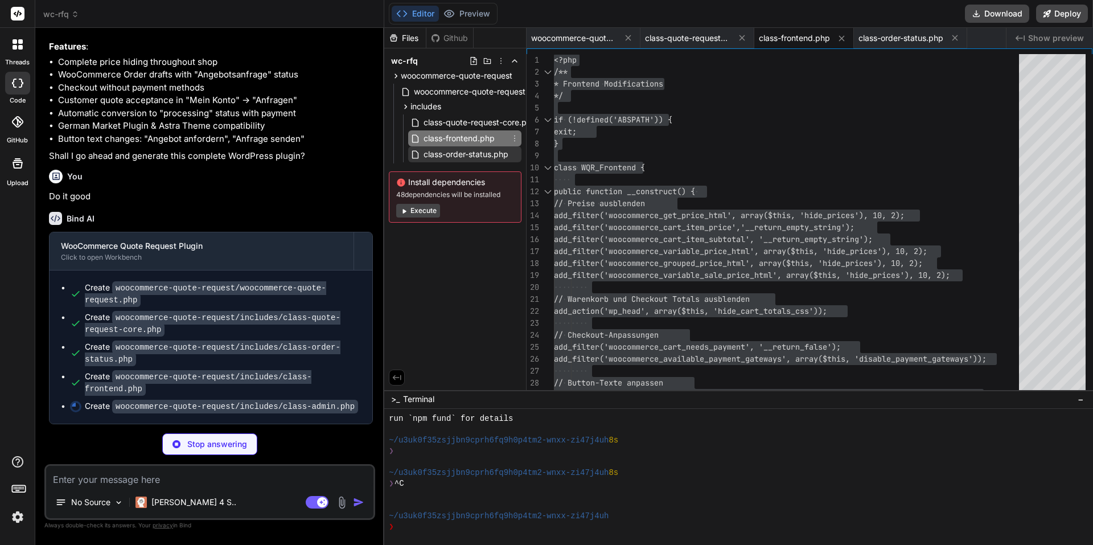
scroll to position [0, 53]
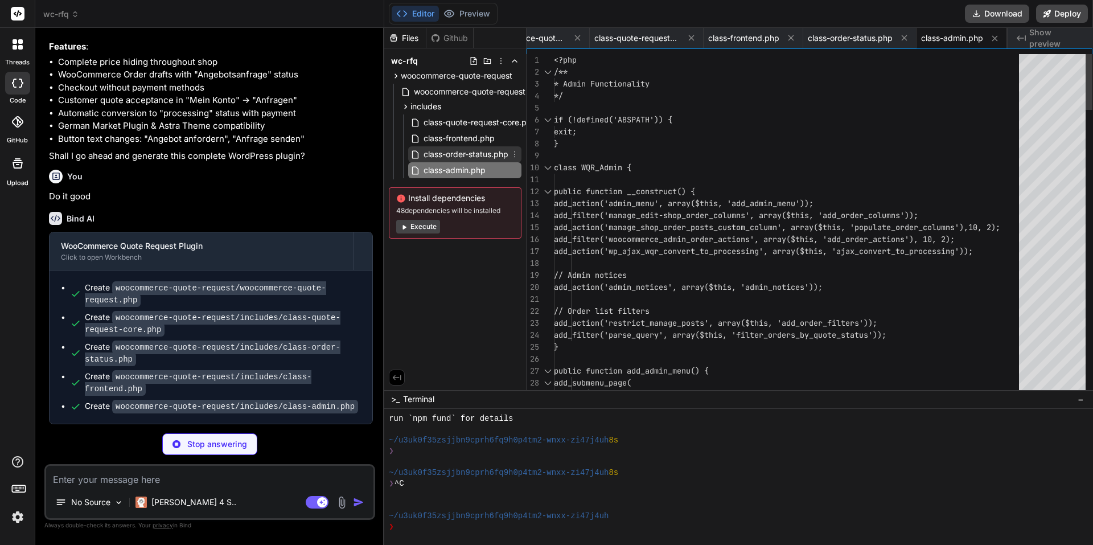
click at [454, 154] on span "class-order-status.php" at bounding box center [465, 154] width 87 height 14
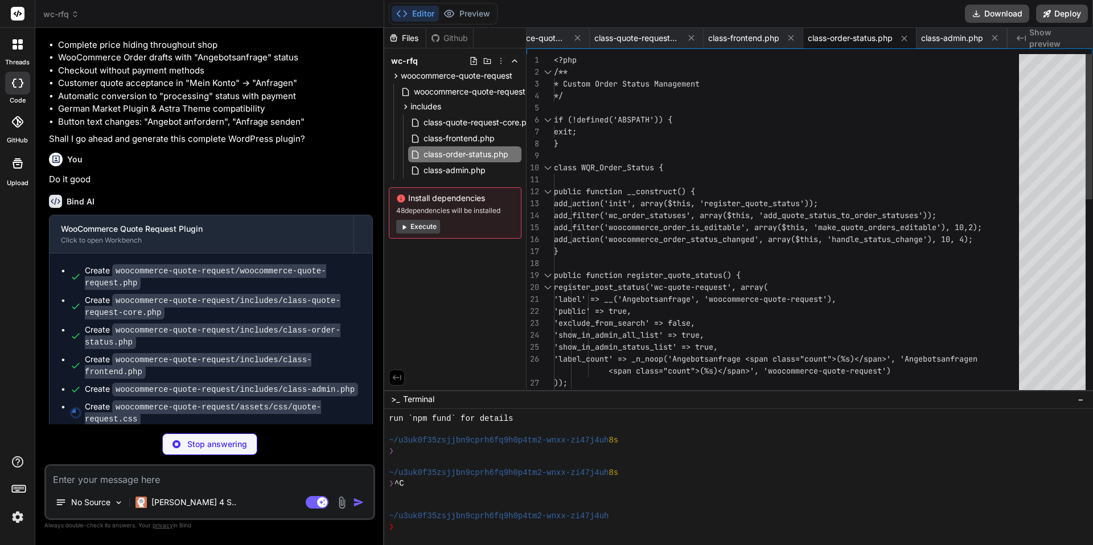
scroll to position [0, 0]
click at [803, 183] on div "<?php /** * Custom Order Status Management */ if (!defined('ABSPATH')) { exit; …" at bounding box center [790, 454] width 472 height 801
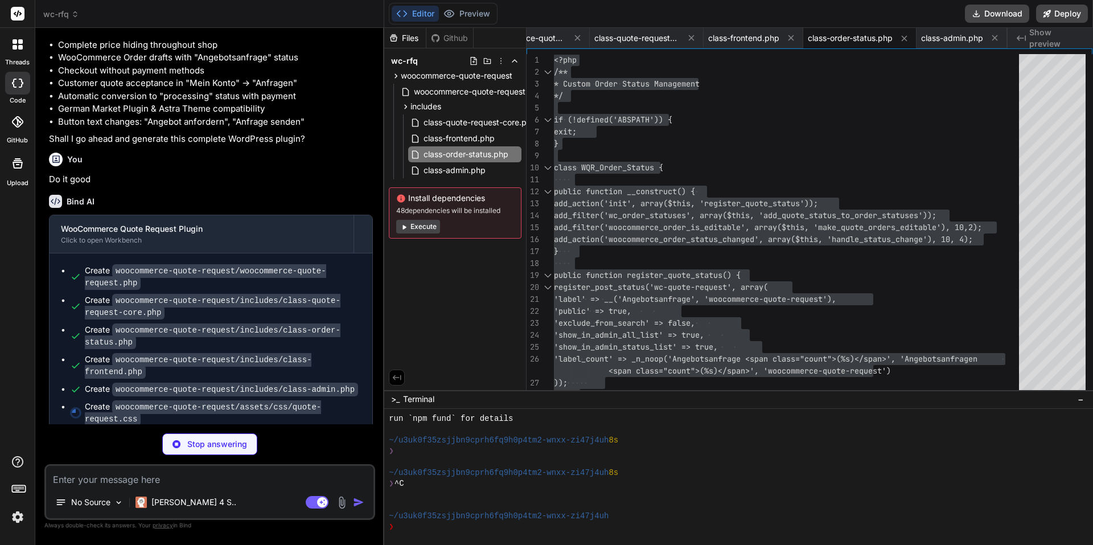
scroll to position [0, 150]
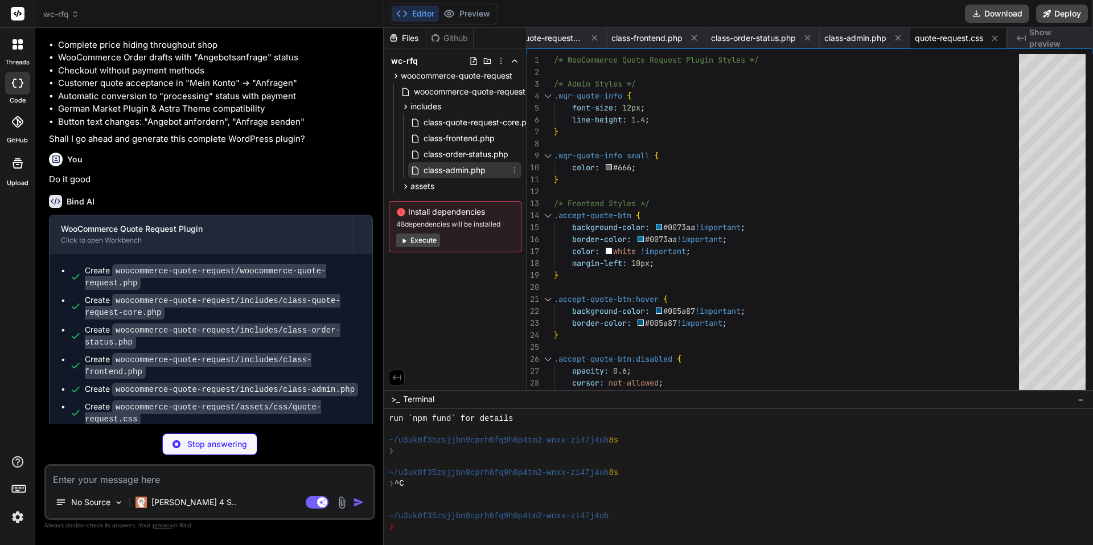
click at [425, 168] on span "class-admin.php" at bounding box center [454, 170] width 64 height 14
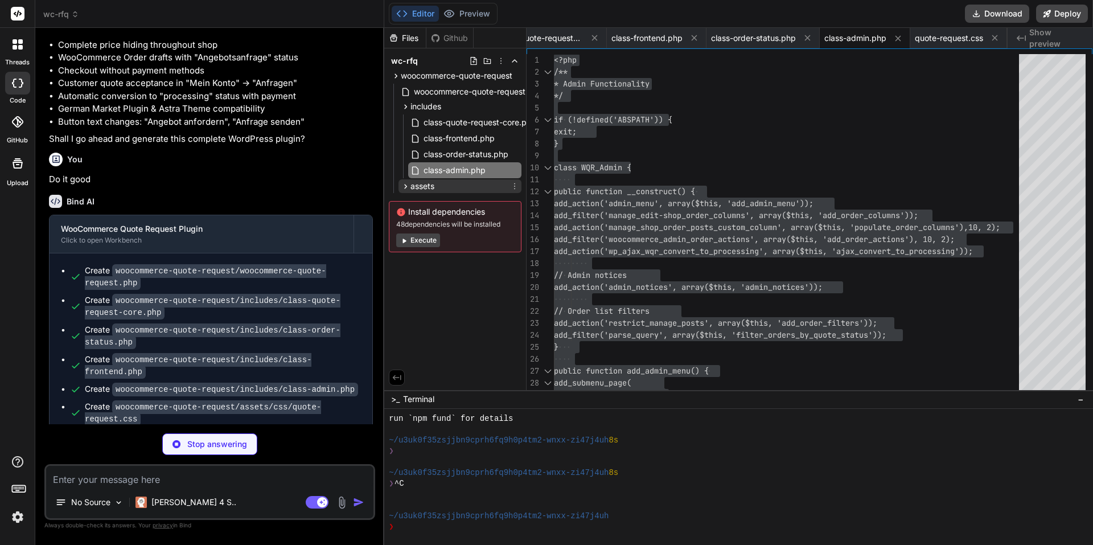
click at [405, 188] on icon at bounding box center [406, 187] width 10 height 10
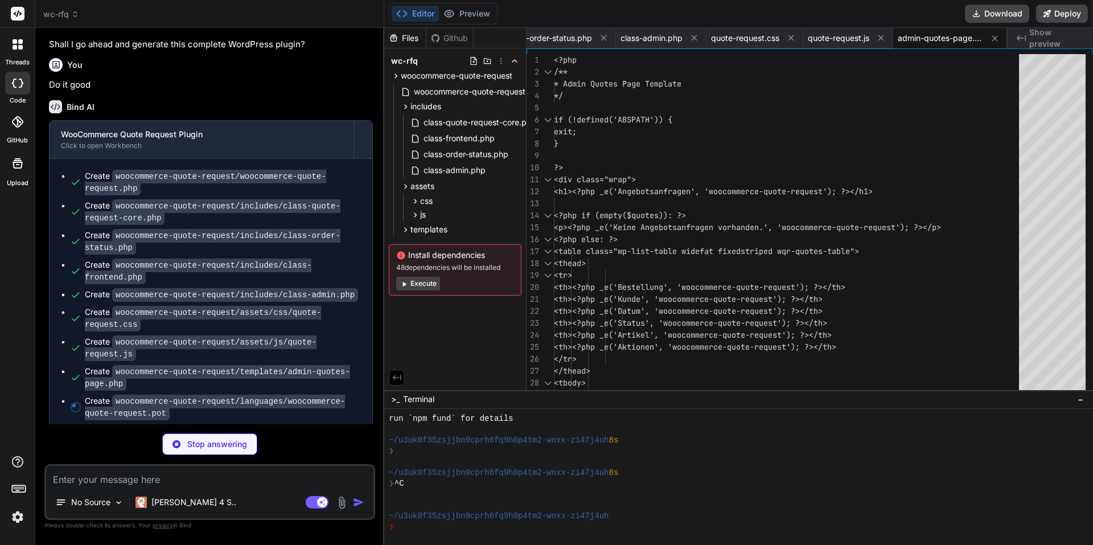
scroll to position [0, 469]
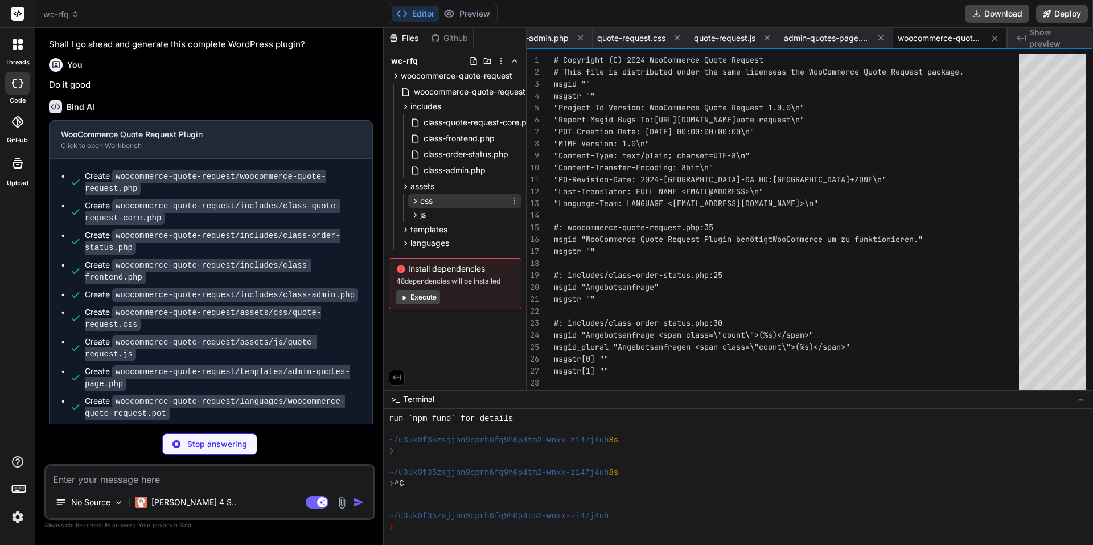
click at [485, 203] on div "css" at bounding box center [464, 201] width 113 height 14
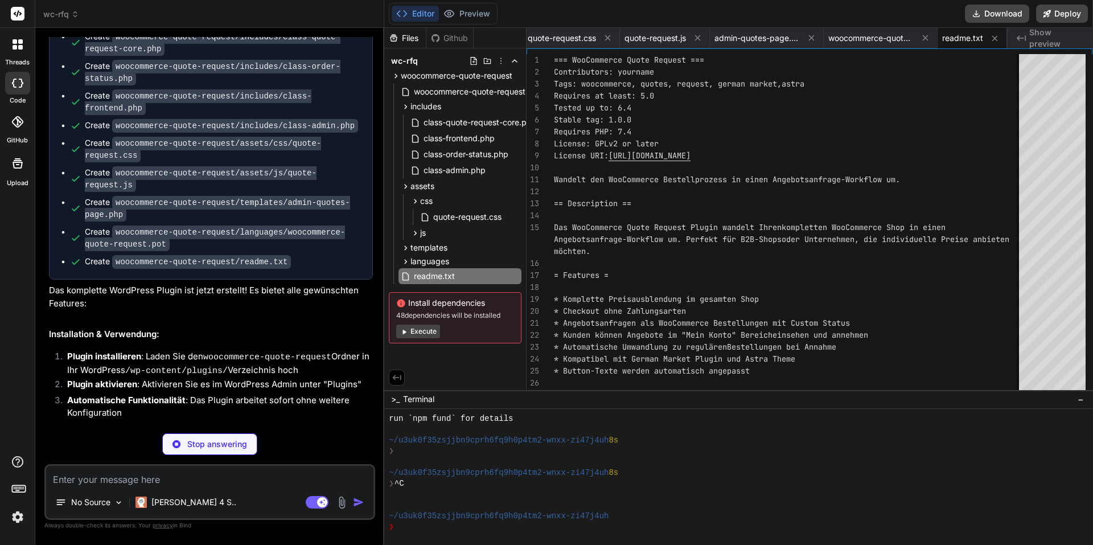
scroll to position [2516, 0]
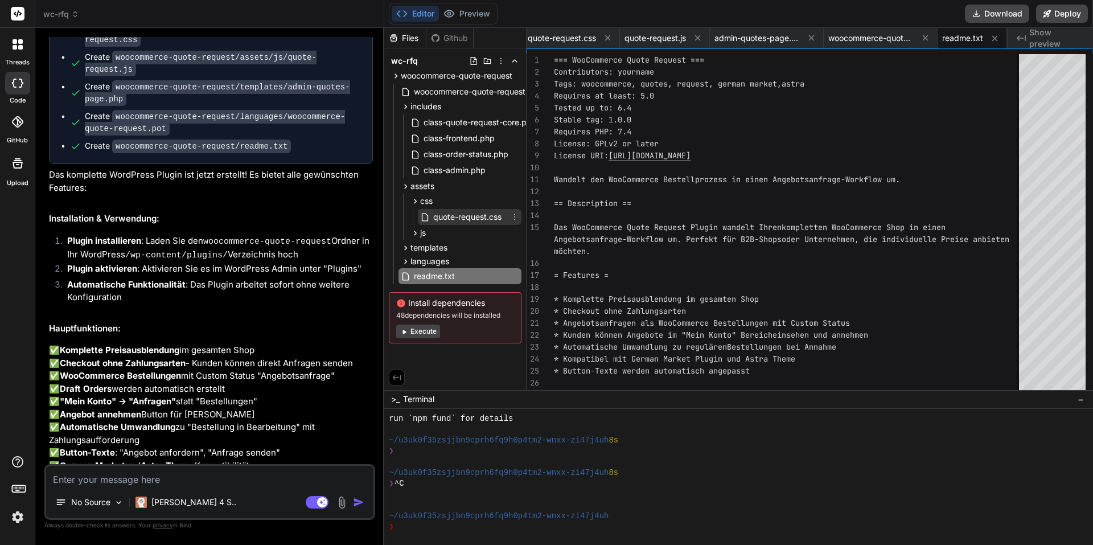
click at [476, 216] on span "quote-request.css" at bounding box center [467, 217] width 71 height 14
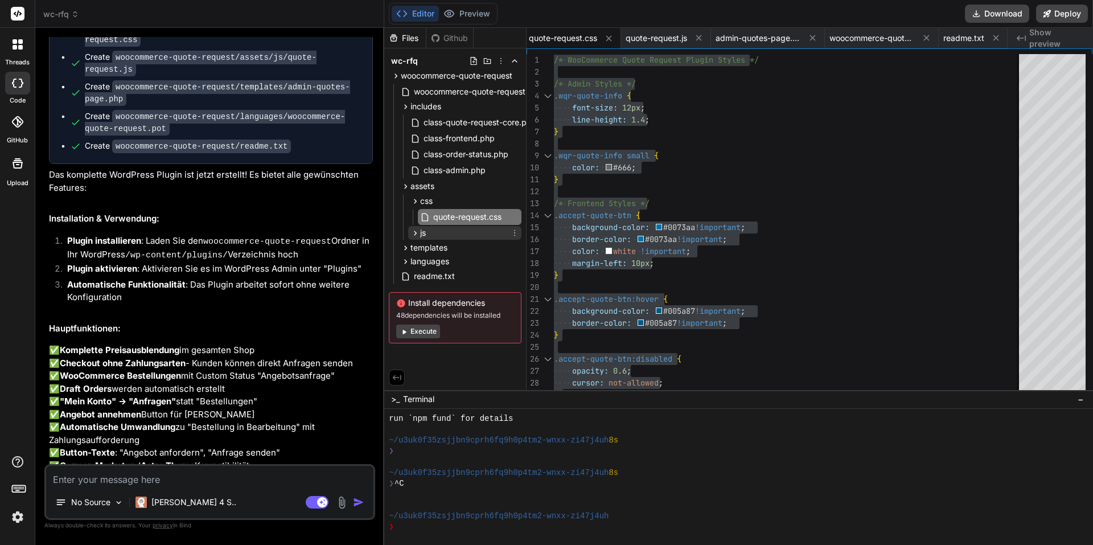
click at [461, 235] on div "js" at bounding box center [464, 233] width 113 height 14
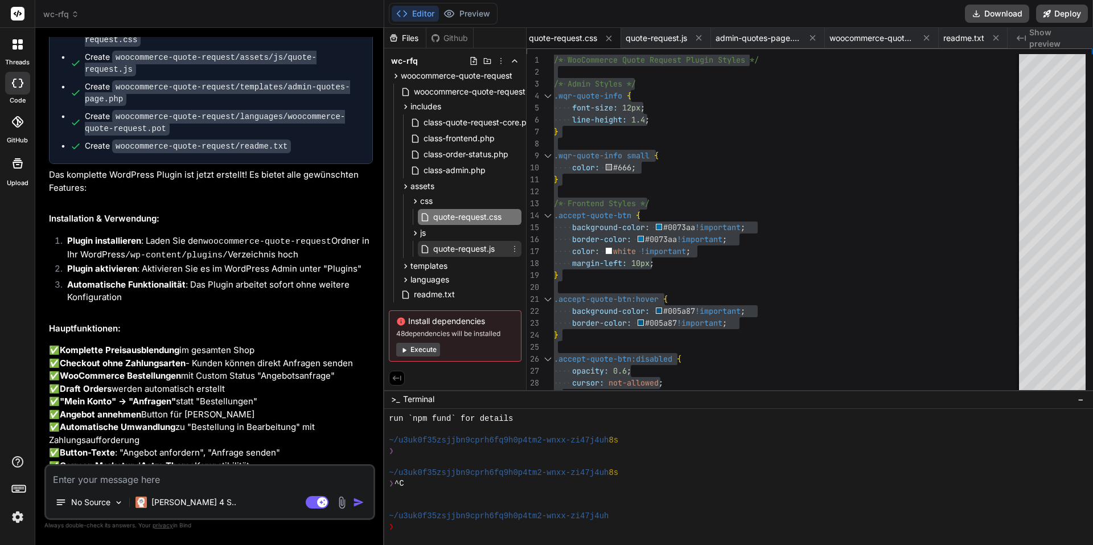
click at [475, 249] on span "quote-request.js" at bounding box center [464, 249] width 64 height 14
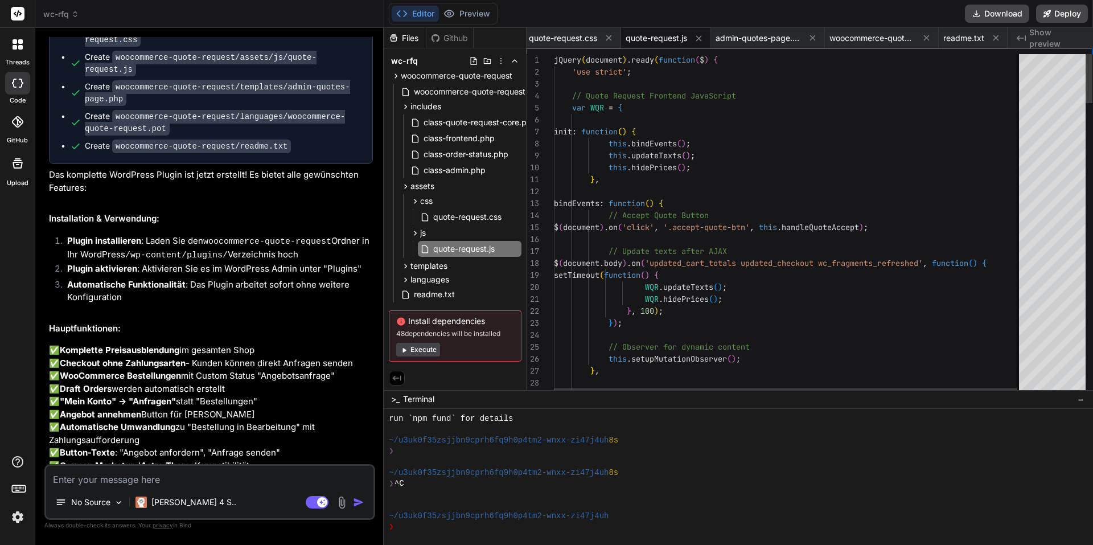
drag, startPoint x: 749, startPoint y: 285, endPoint x: 752, endPoint y: 293, distance: 8.7
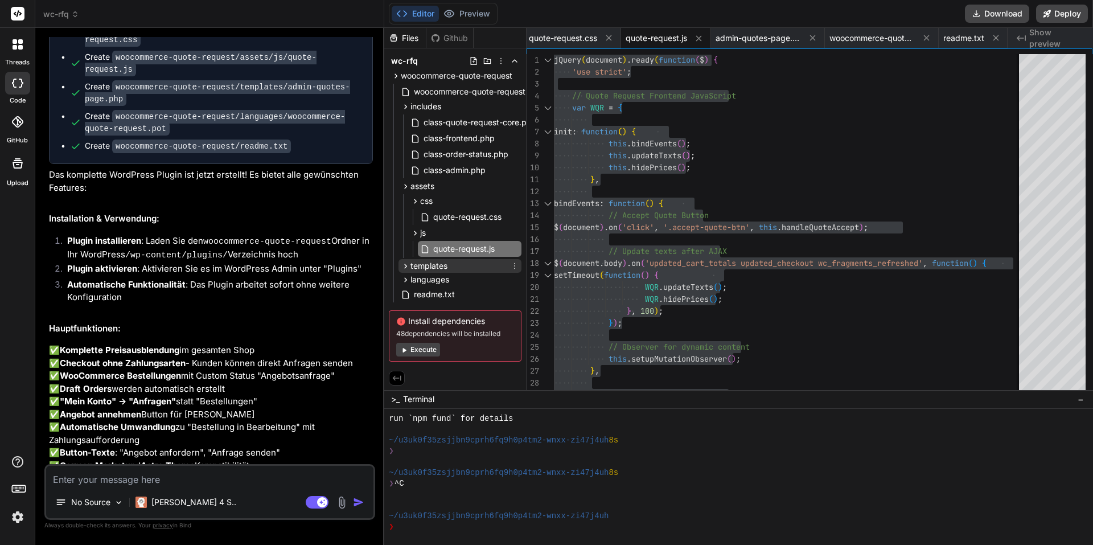
click at [442, 265] on span "templates" at bounding box center [429, 265] width 37 height 11
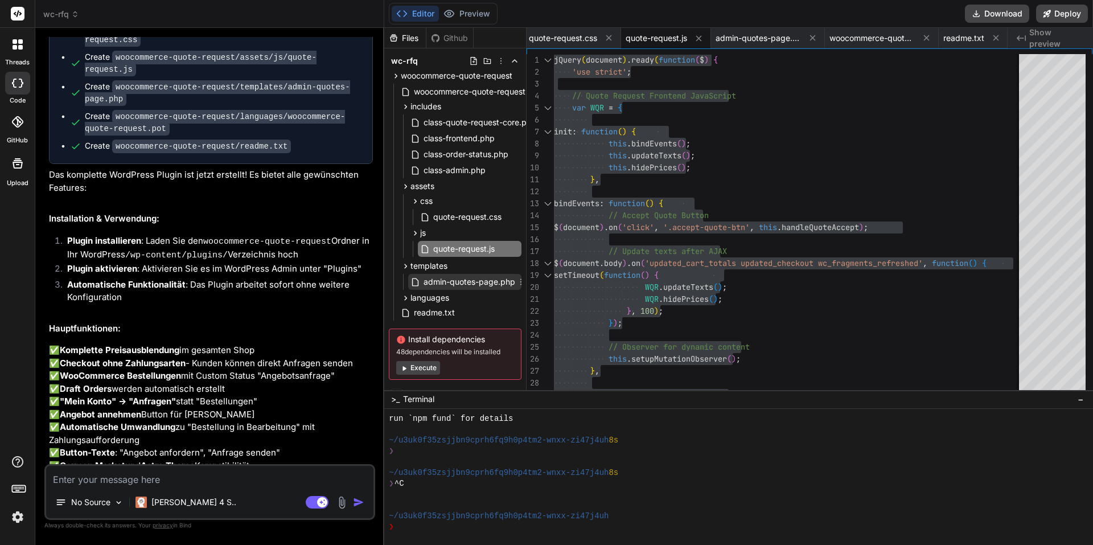
click at [448, 281] on span "admin-quotes-page.php" at bounding box center [469, 282] width 94 height 14
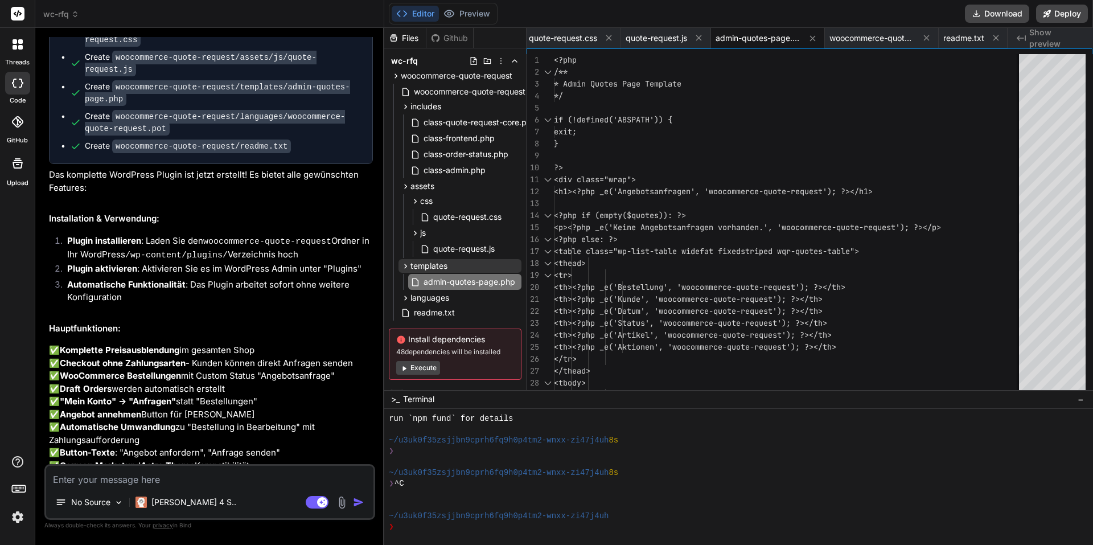
drag, startPoint x: 448, startPoint y: 258, endPoint x: 448, endPoint y: 264, distance: 6.3
click at [448, 258] on div "css quote-request.css js quote-request.js" at bounding box center [460, 226] width 123 height 66
click at [450, 268] on div "templates" at bounding box center [460, 266] width 123 height 14
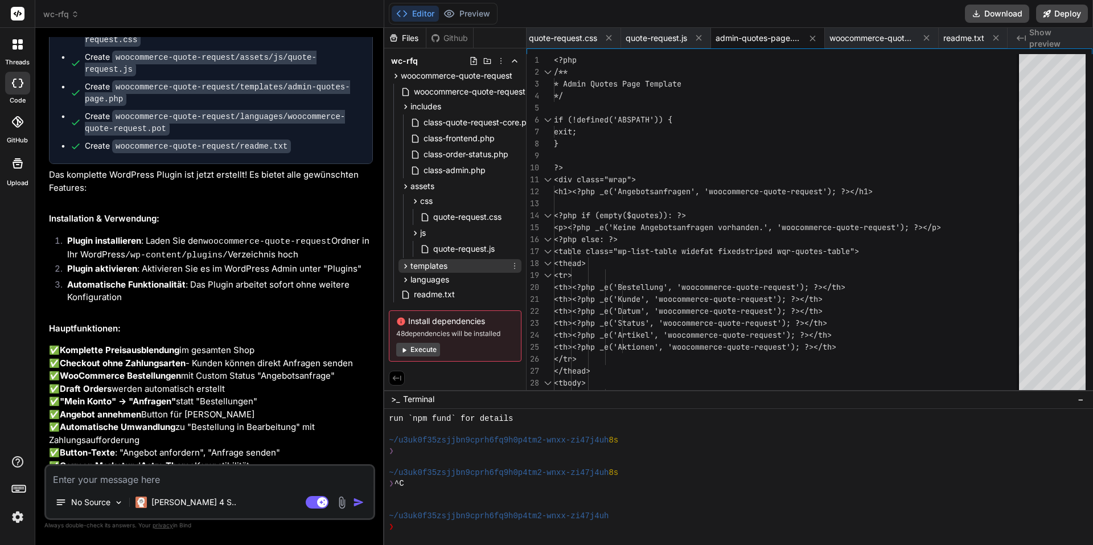
click at [451, 269] on div "templates" at bounding box center [460, 266] width 123 height 14
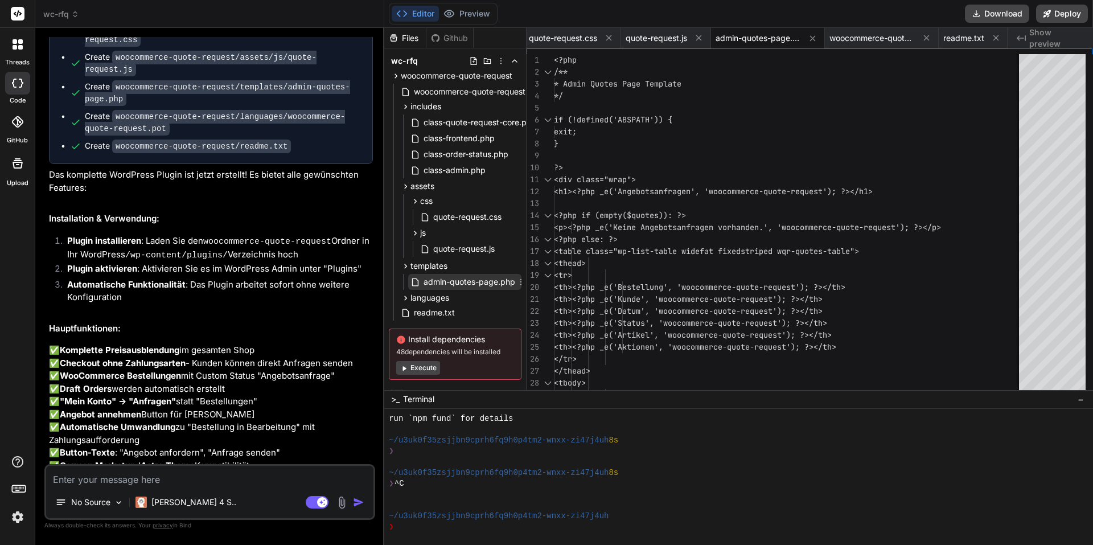
click at [503, 287] on span "admin-quotes-page.php" at bounding box center [469, 282] width 94 height 14
click at [804, 274] on div "<?php /** * Admin Quotes Page Template */ if (!defined('ABSPATH')) { exit; } ?>…" at bounding box center [791, 529] width 474 height 951
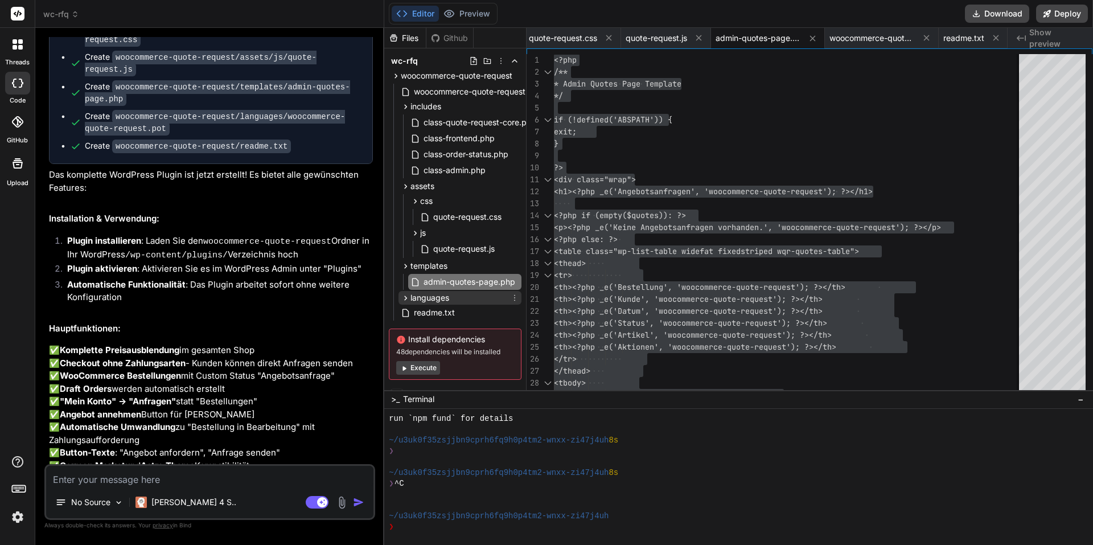
click at [457, 296] on div "languages" at bounding box center [460, 298] width 123 height 14
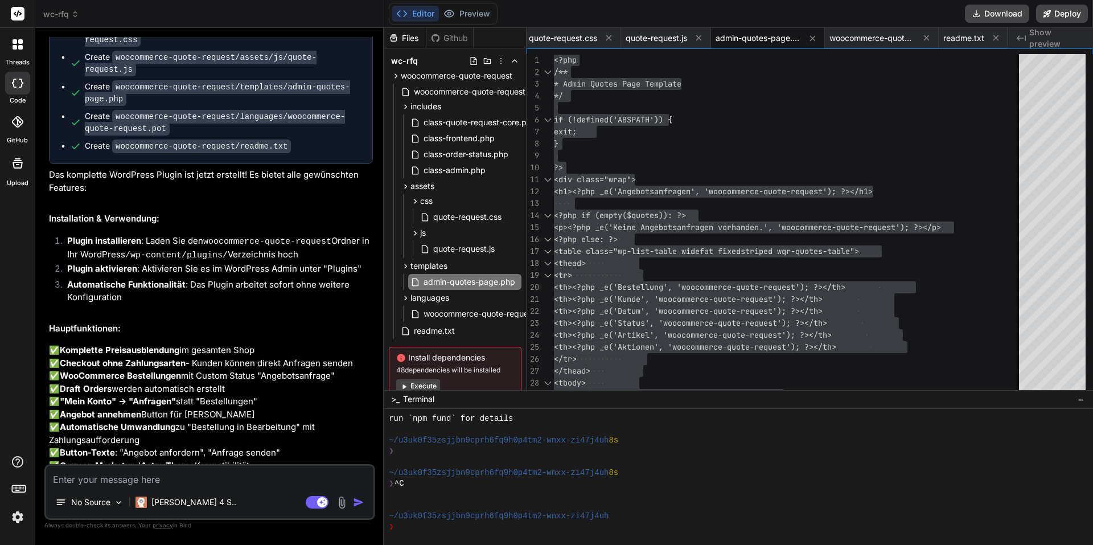
click at [58, 15] on span "wc-rfq" at bounding box center [61, 14] width 36 height 11
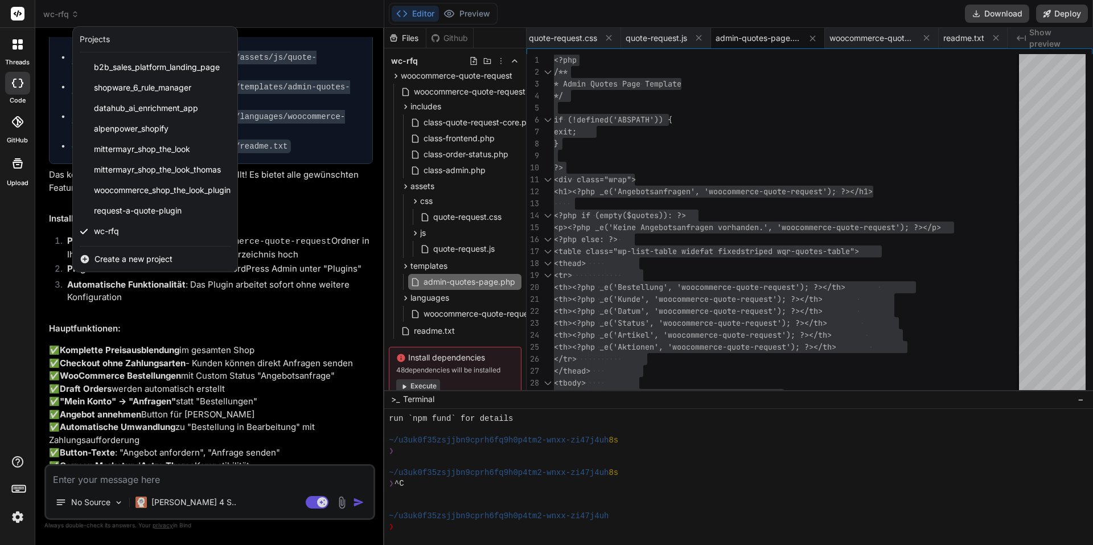
click at [197, 359] on div at bounding box center [546, 272] width 1093 height 545
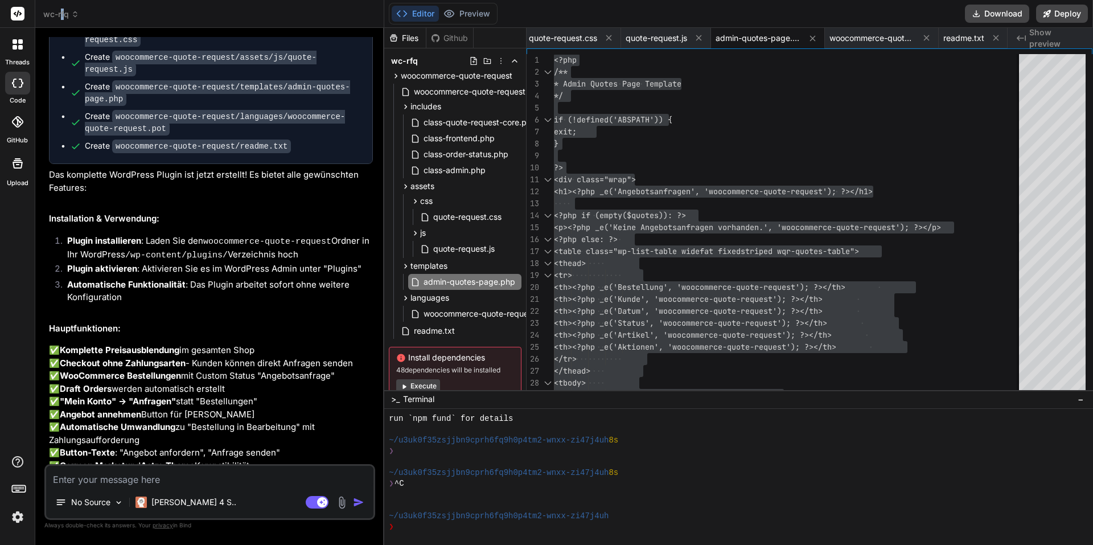
click at [64, 17] on span "wc-rfq" at bounding box center [61, 14] width 36 height 11
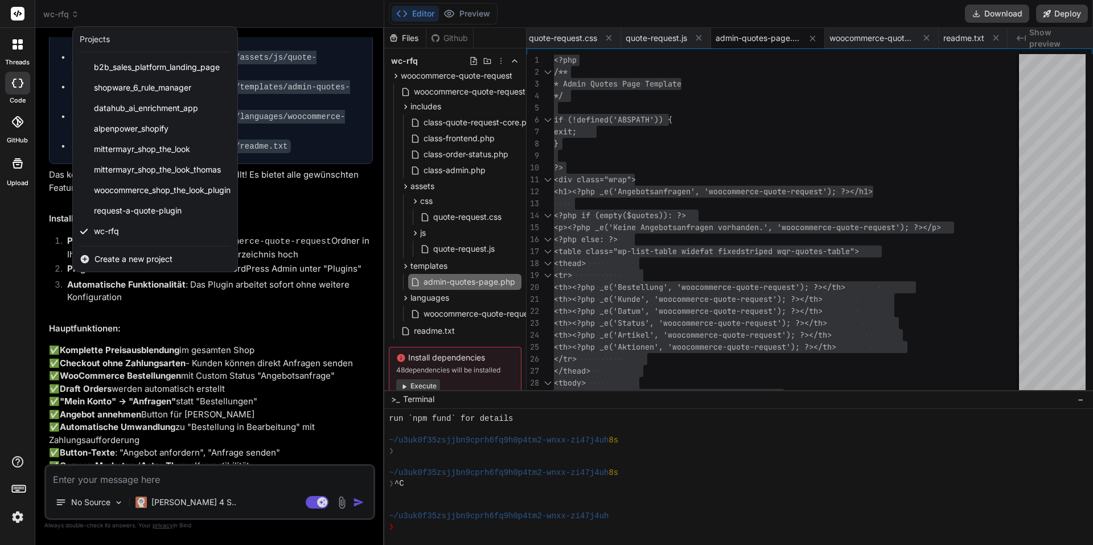
click at [103, 258] on span "Create a new project" at bounding box center [134, 258] width 78 height 11
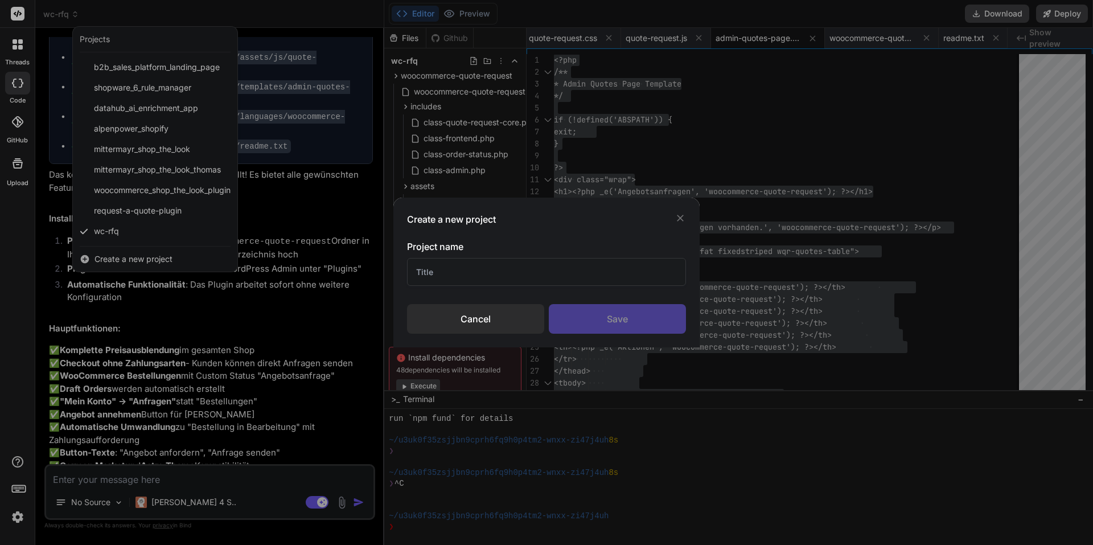
click at [561, 264] on input "text" at bounding box center [546, 272] width 279 height 28
click at [602, 315] on div "Save" at bounding box center [617, 319] width 137 height 30
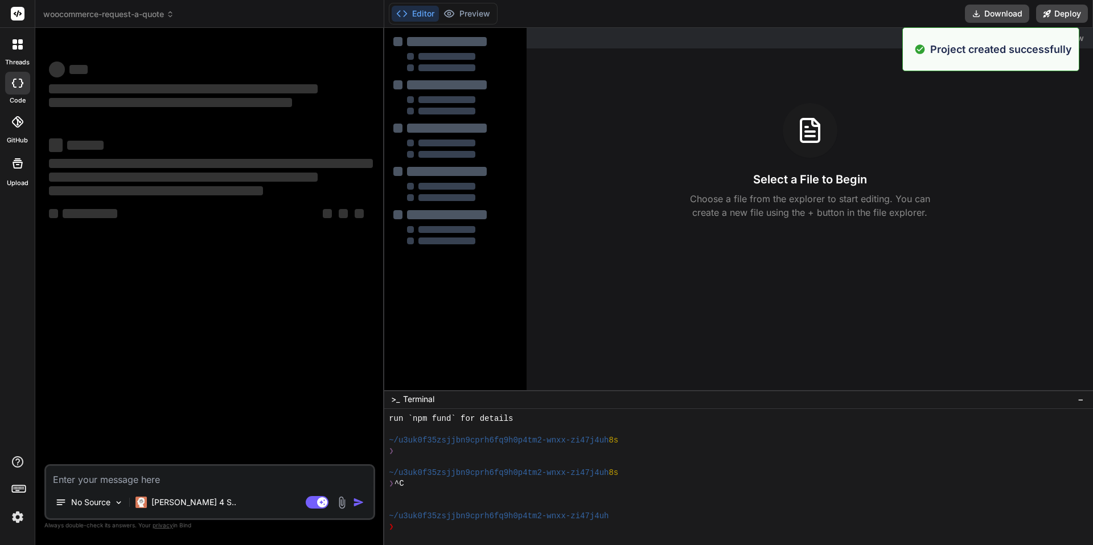
scroll to position [216, 0]
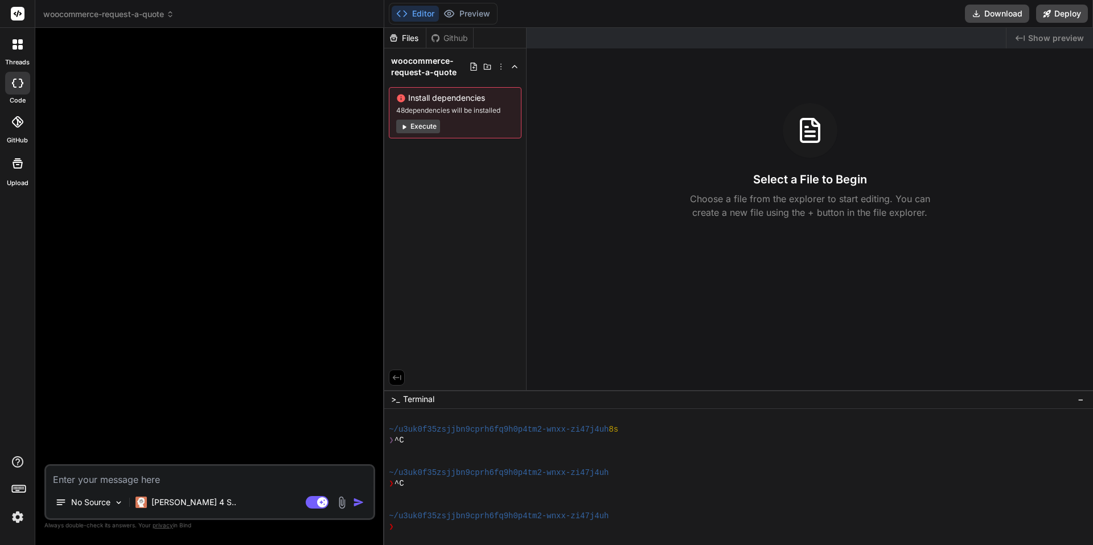
click at [153, 465] on div "No Source Claude 4 S.. Agent Mode. When this toggle is activated, AI automatica…" at bounding box center [209, 492] width 331 height 56
click at [151, 485] on textarea at bounding box center [209, 476] width 327 height 20
paste textarea "Lor ipsumdol sit Ametconse Adipis eli seddoe TemPorincid Utla. Etd magnaali eni…"
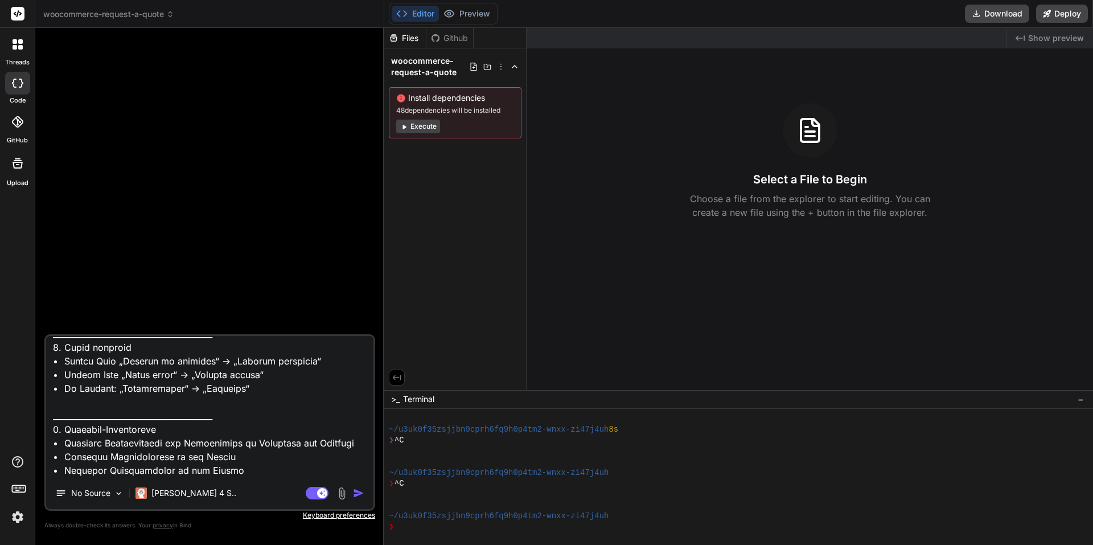
drag, startPoint x: 352, startPoint y: 495, endPoint x: 359, endPoint y: 497, distance: 7.2
click at [359, 497] on div "Agent Mode. When this toggle is activated, AI automatically makes decisions, re…" at bounding box center [335, 493] width 65 height 14
click at [359, 497] on img "button" at bounding box center [358, 492] width 11 height 11
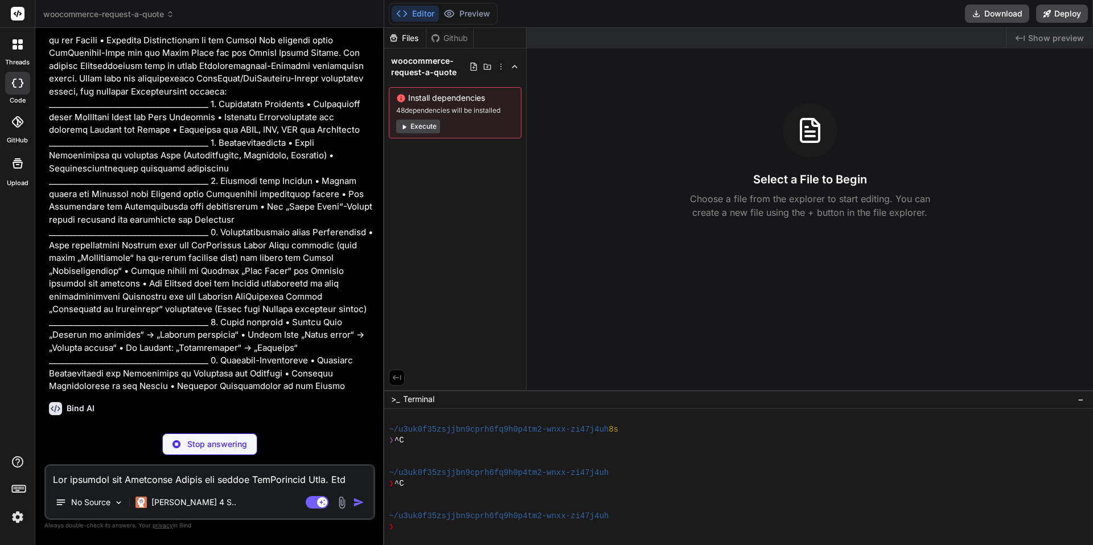
scroll to position [370, 0]
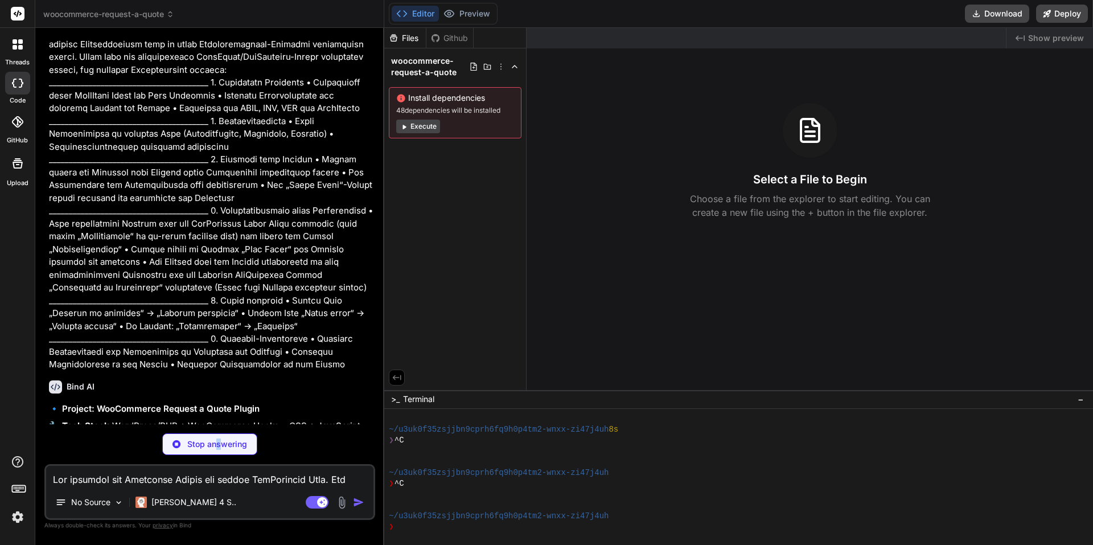
click at [219, 451] on div "Stop answering" at bounding box center [209, 444] width 95 height 22
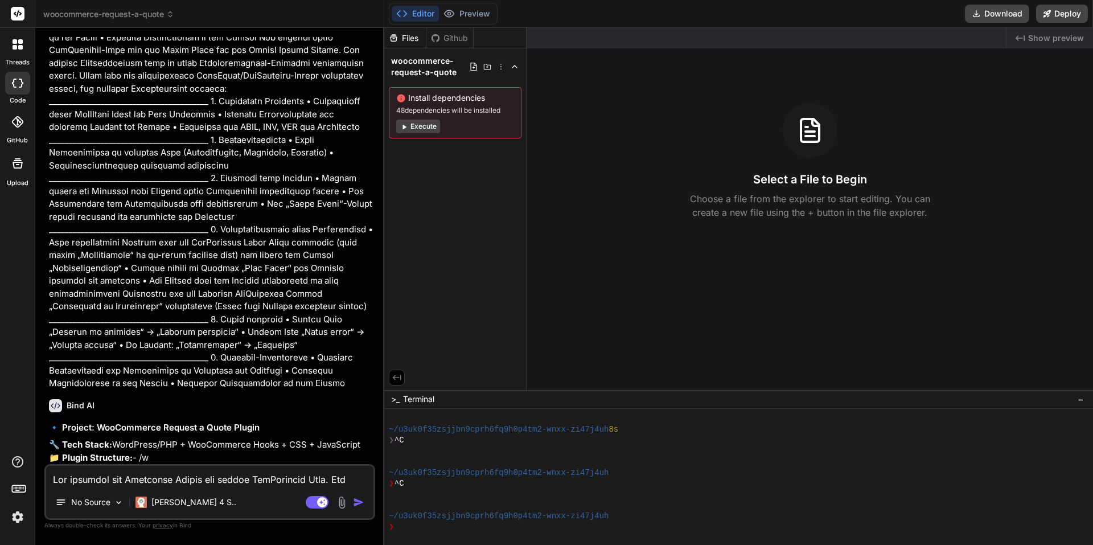
click at [249, 474] on textarea at bounding box center [209, 476] width 327 height 20
paste textarea "Lor ipsumdol sit Ametconse Adipis eli seddoe TemPorincid Utla. Etd magnaali eni…"
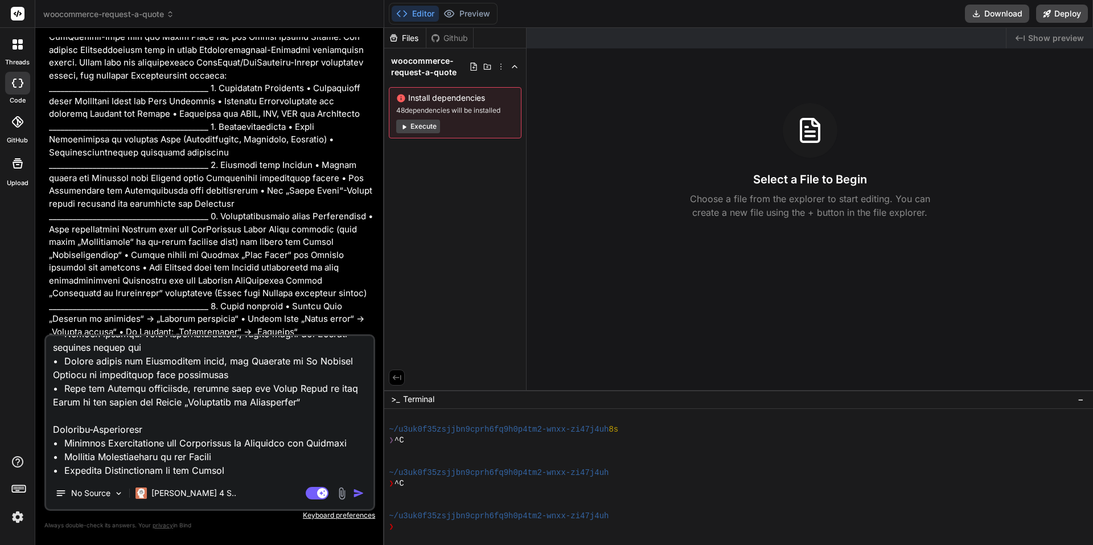
scroll to position [370, 0]
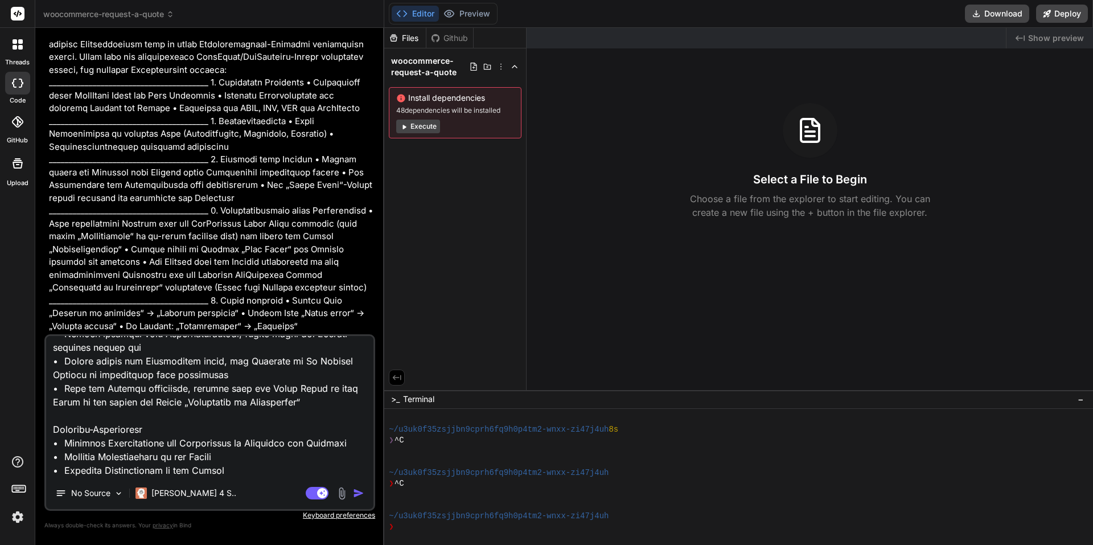
click at [363, 493] on img "button" at bounding box center [358, 492] width 11 height 11
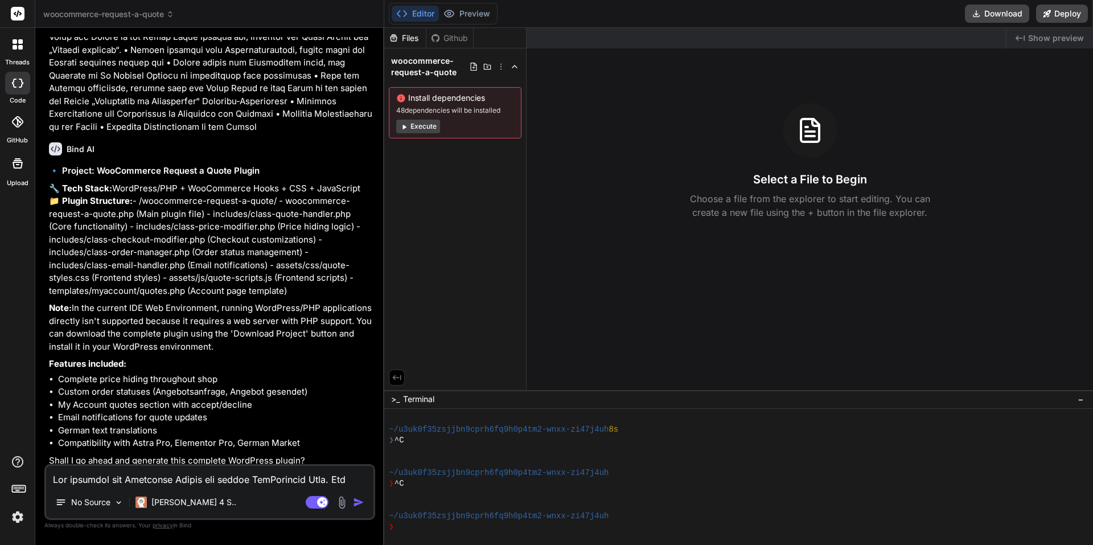
scroll to position [1071, 0]
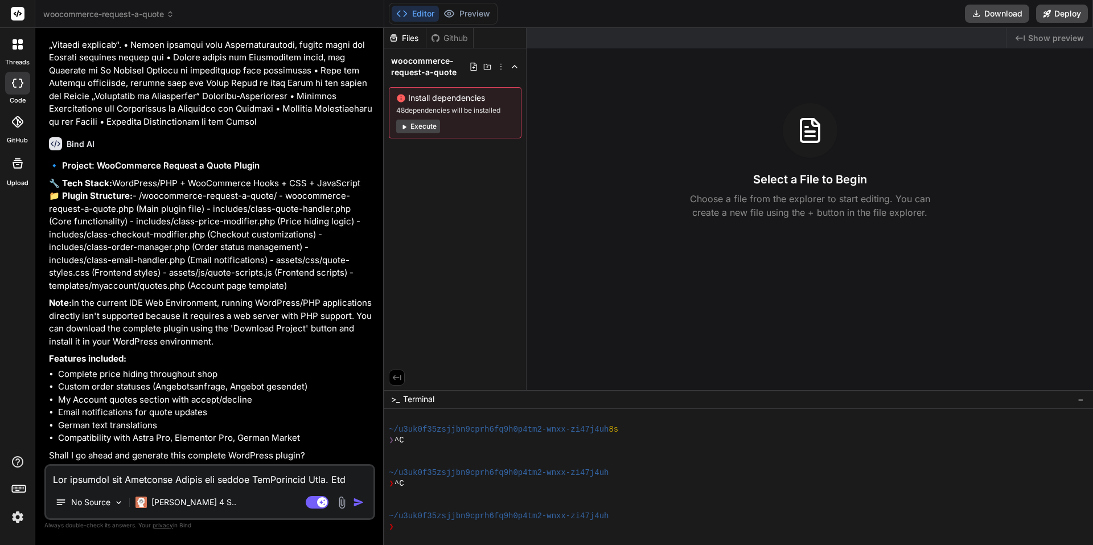
click at [136, 483] on textarea at bounding box center [209, 476] width 327 height 20
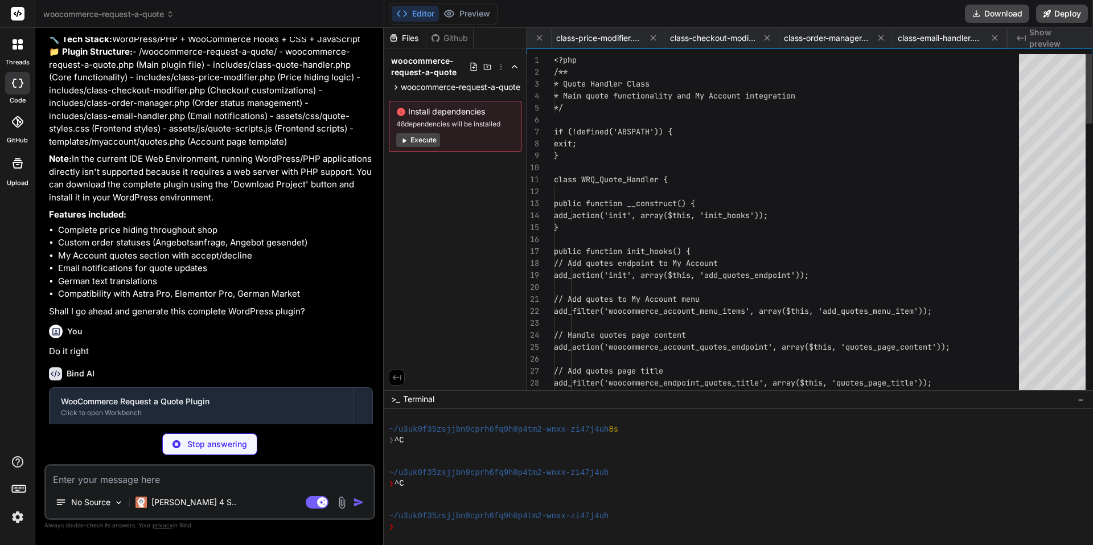
scroll to position [0, 203]
click at [393, 87] on icon at bounding box center [396, 88] width 10 height 10
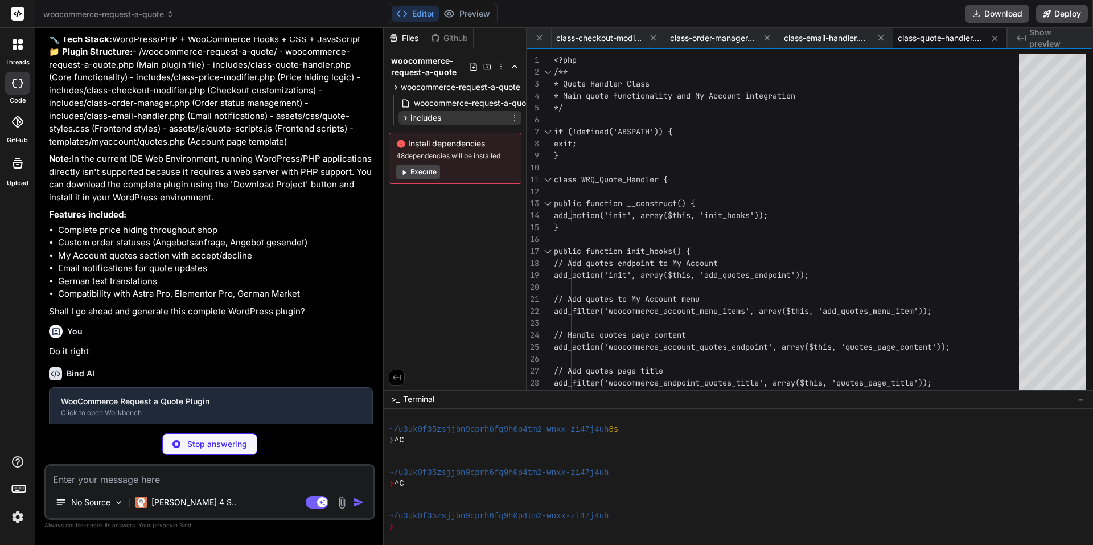
click at [401, 116] on icon at bounding box center [406, 118] width 10 height 10
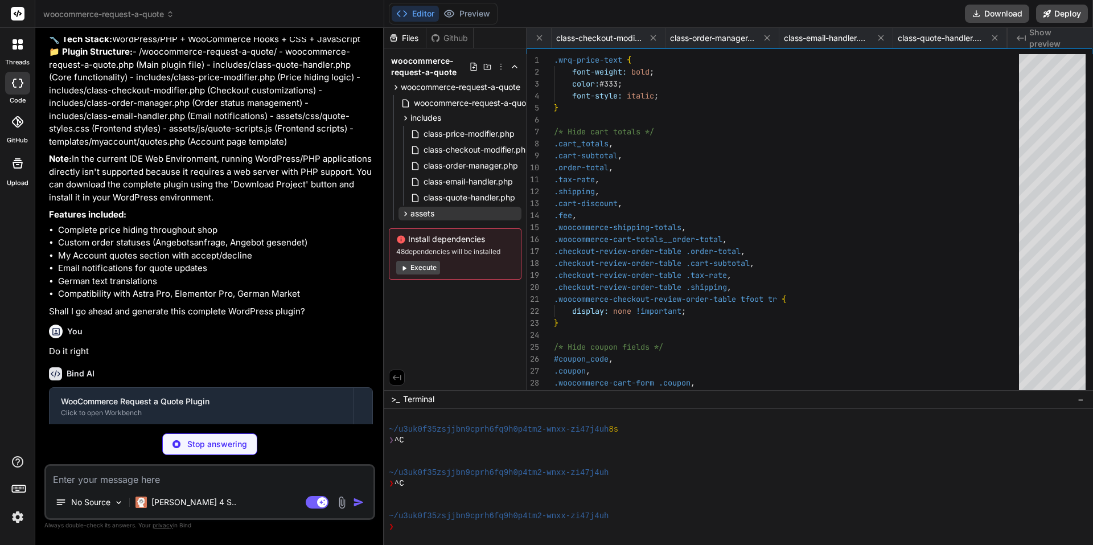
scroll to position [0, 294]
click at [493, 168] on span "class-order-manager.php" at bounding box center [470, 166] width 97 height 14
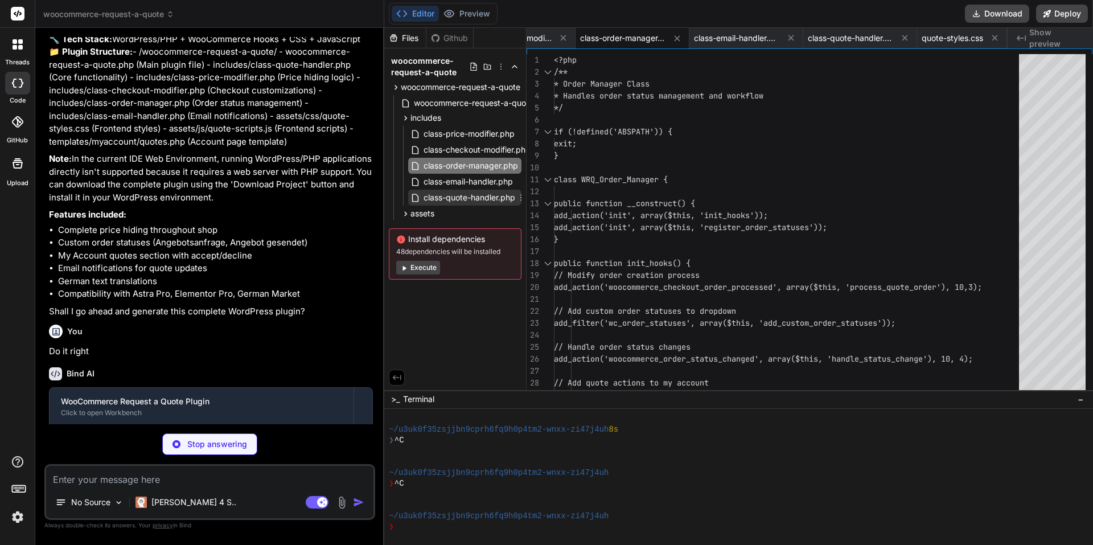
click at [486, 200] on span "class-quote-handler.php" at bounding box center [469, 198] width 94 height 14
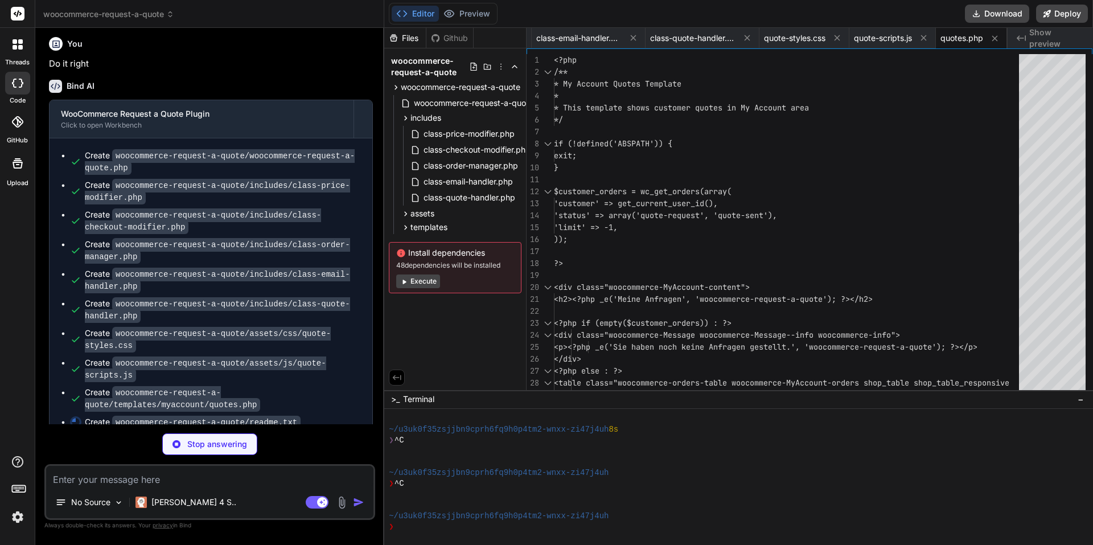
scroll to position [0, 522]
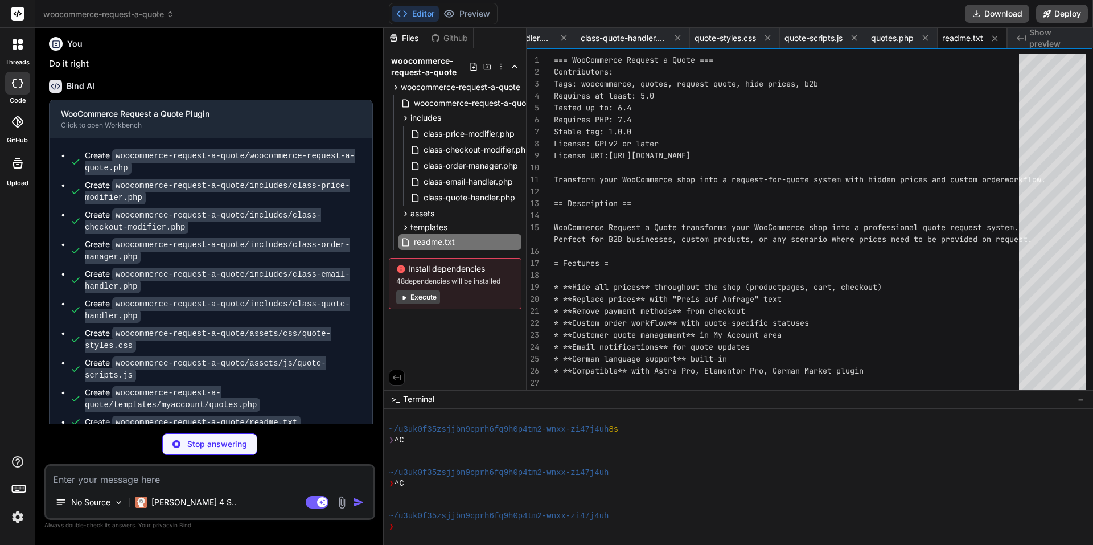
click at [160, 71] on div "You Do it right" at bounding box center [211, 51] width 324 height 38
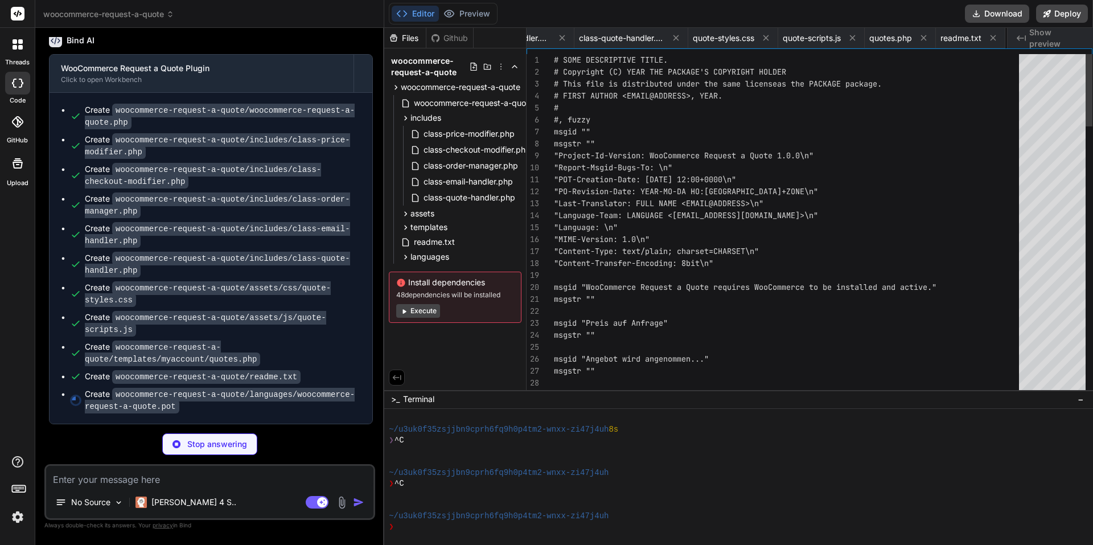
scroll to position [0, 635]
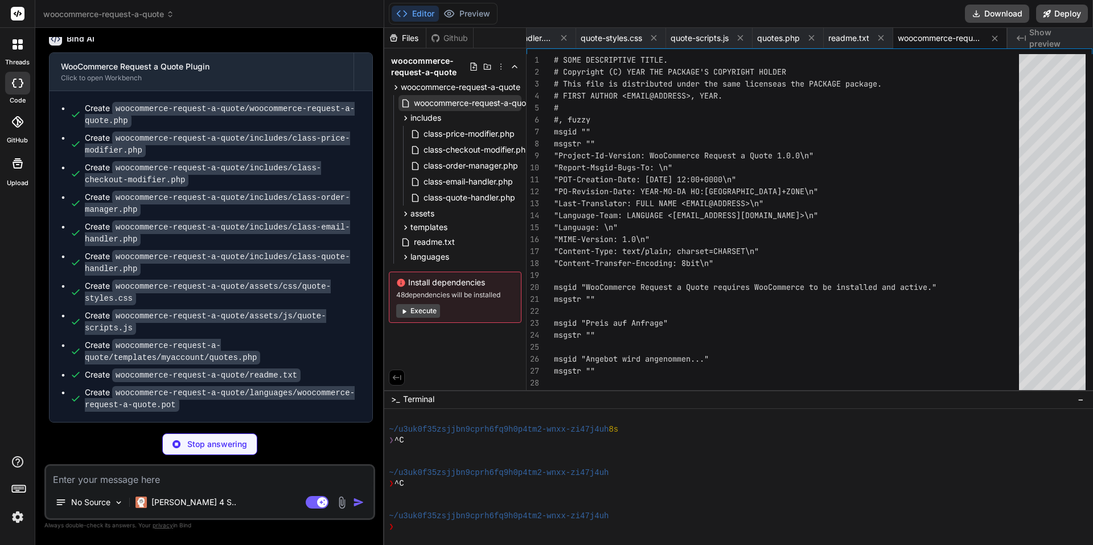
click at [422, 101] on span "woocommerce-request-a-quote.php" at bounding box center [482, 103] width 139 height 14
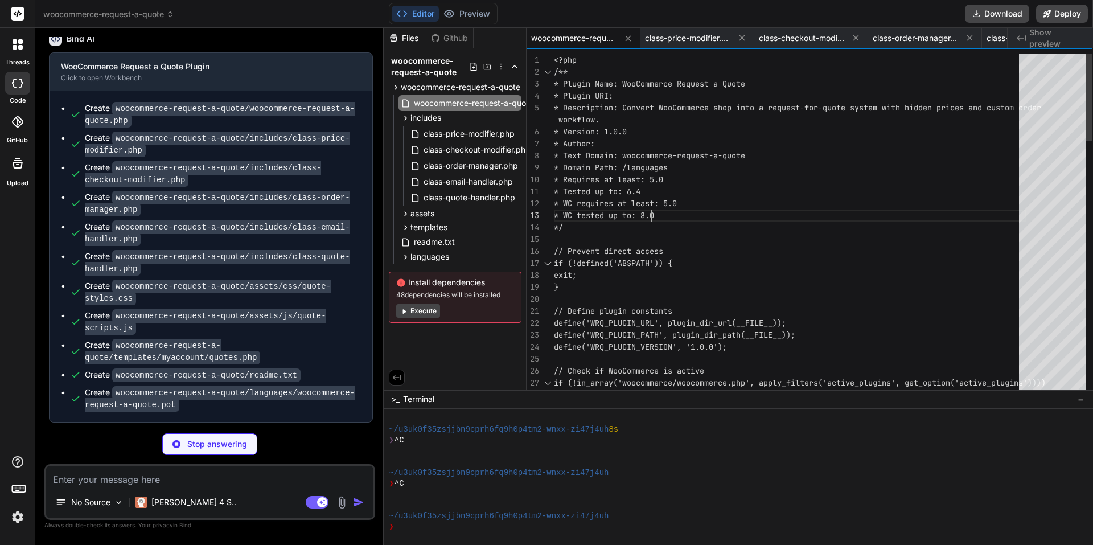
scroll to position [0, 0]
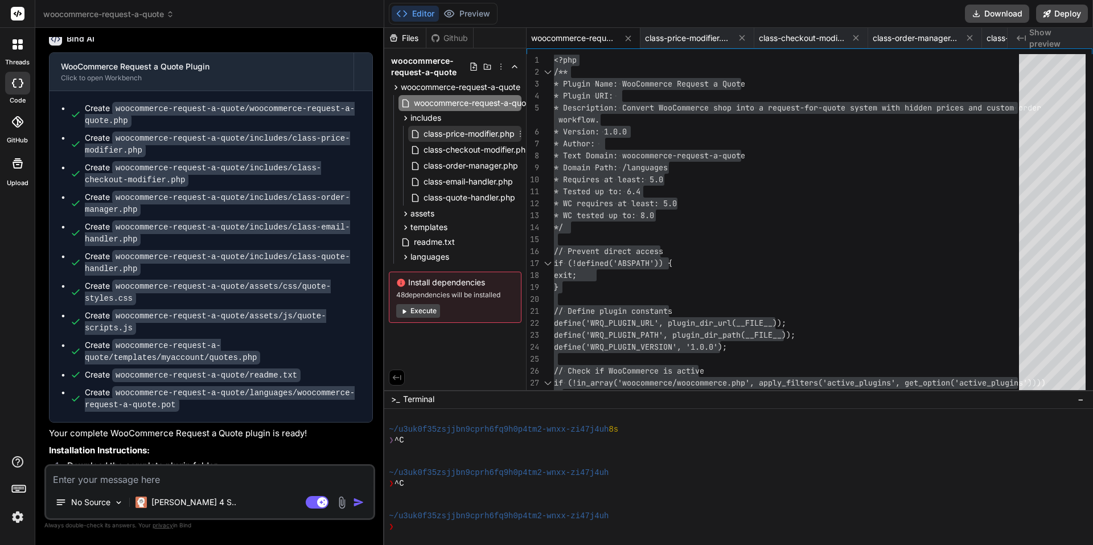
click at [442, 130] on span "class-price-modifier.php" at bounding box center [468, 134] width 93 height 14
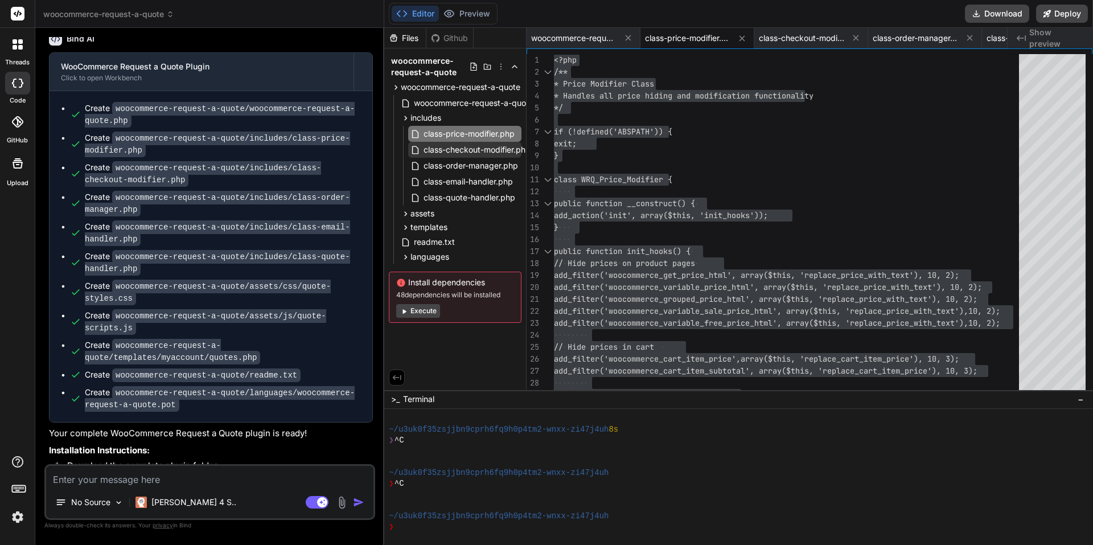
click at [474, 150] on span "class-checkout-modifier.php" at bounding box center [476, 150] width 109 height 14
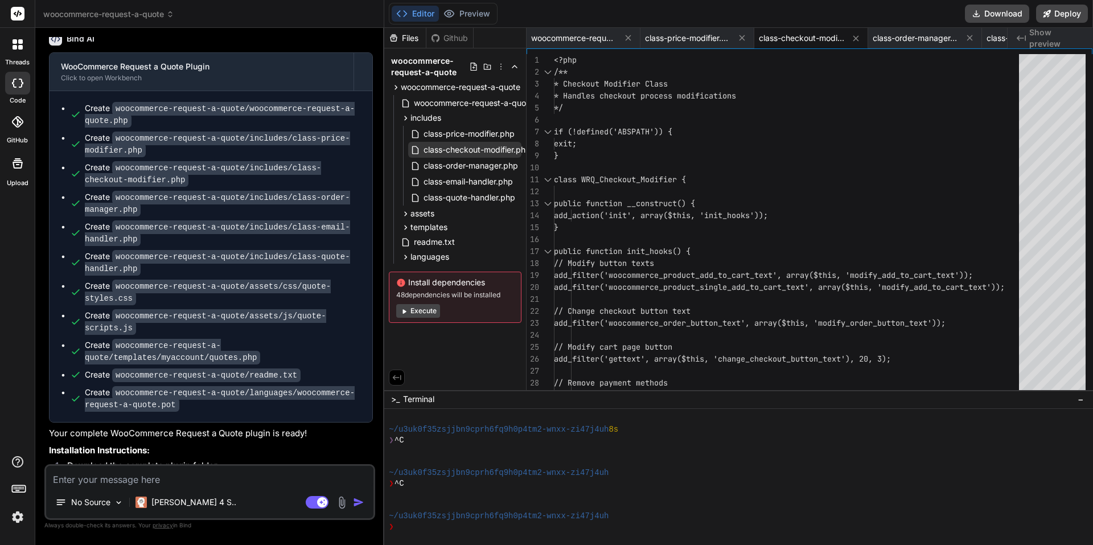
click at [469, 151] on span "class-checkout-modifier.php" at bounding box center [476, 150] width 109 height 14
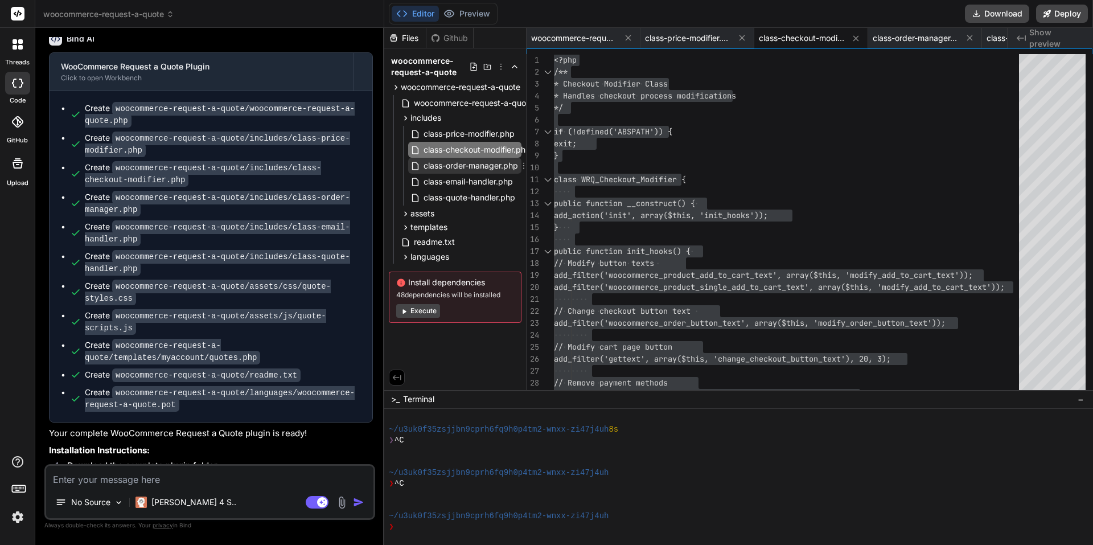
click at [457, 162] on span "class-order-manager.php" at bounding box center [470, 166] width 97 height 14
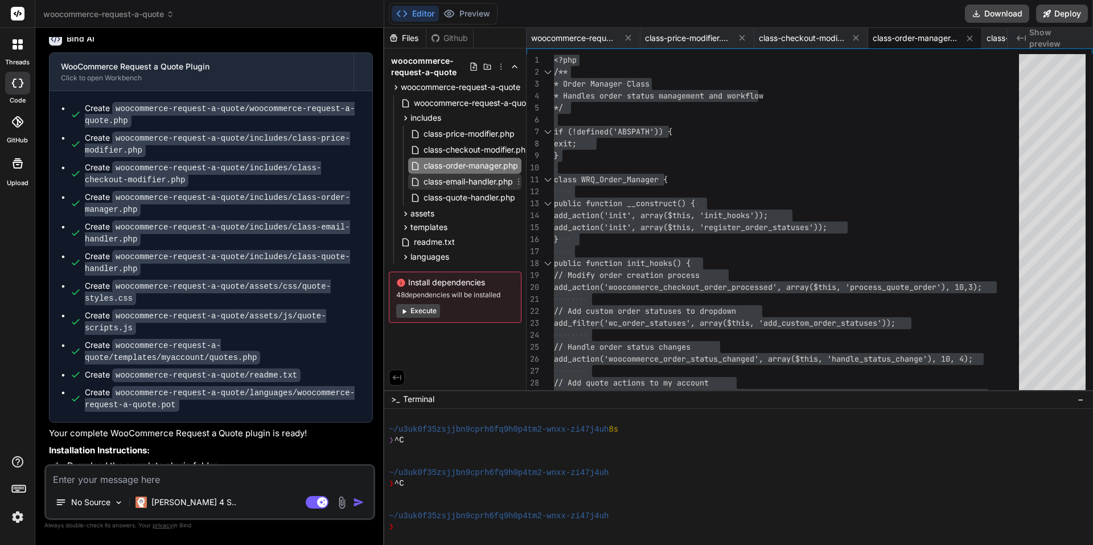
click at [498, 178] on span "class-email-handler.php" at bounding box center [468, 182] width 92 height 14
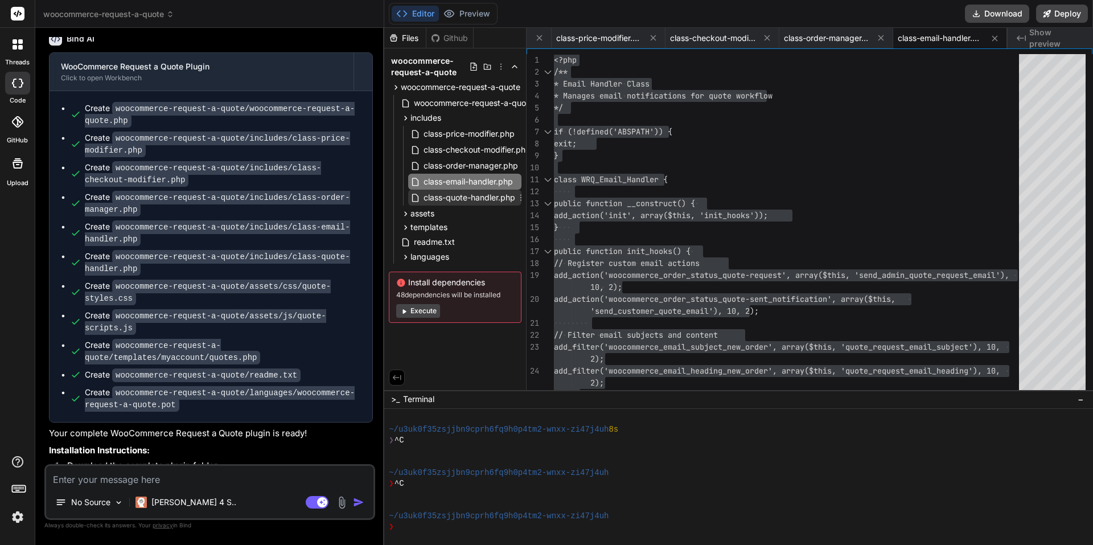
click at [458, 196] on span "class-quote-handler.php" at bounding box center [469, 198] width 94 height 14
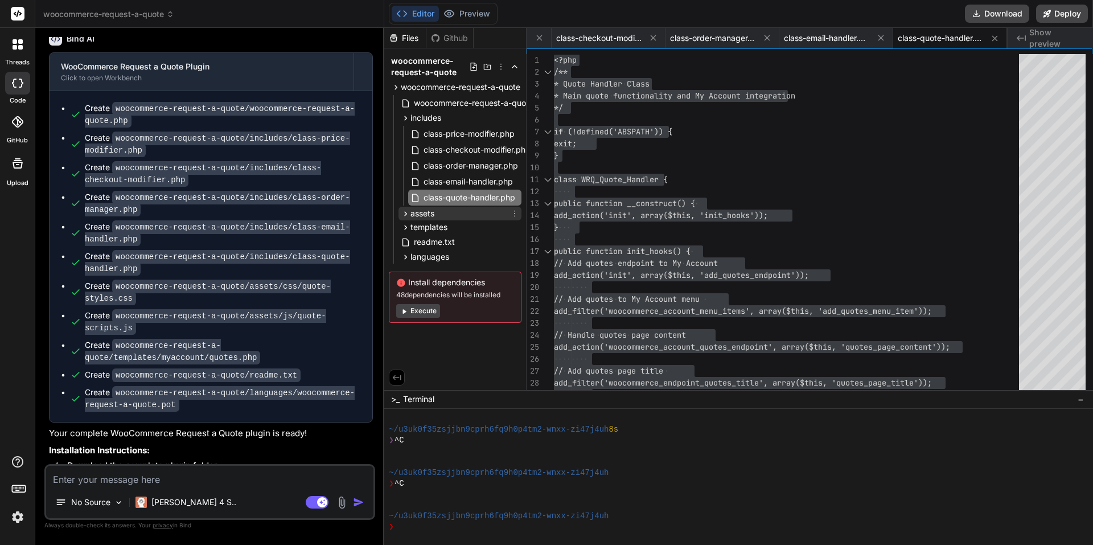
click at [441, 210] on div "assets" at bounding box center [460, 214] width 123 height 14
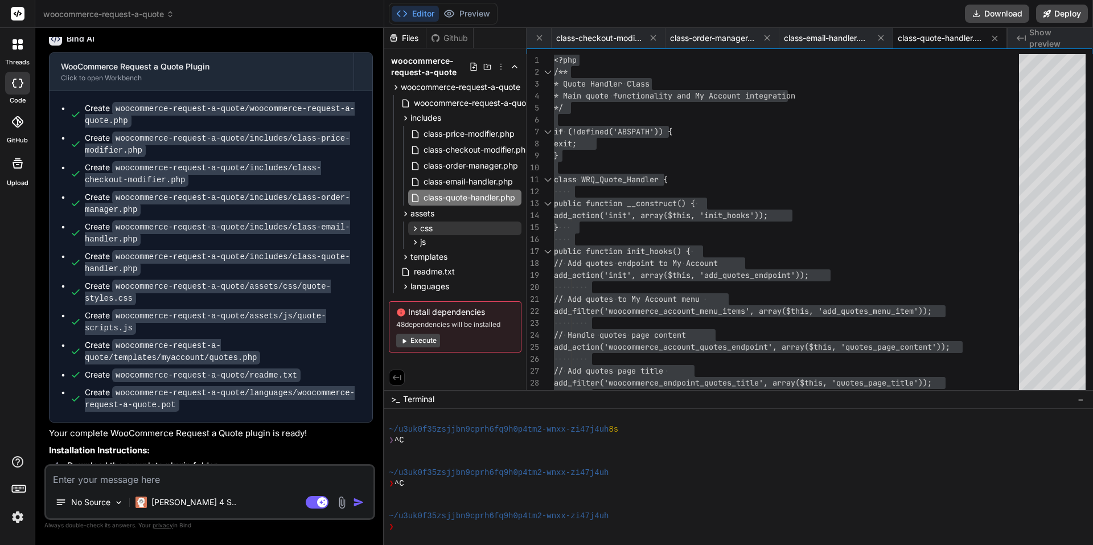
click at [477, 225] on div "css" at bounding box center [464, 228] width 113 height 14
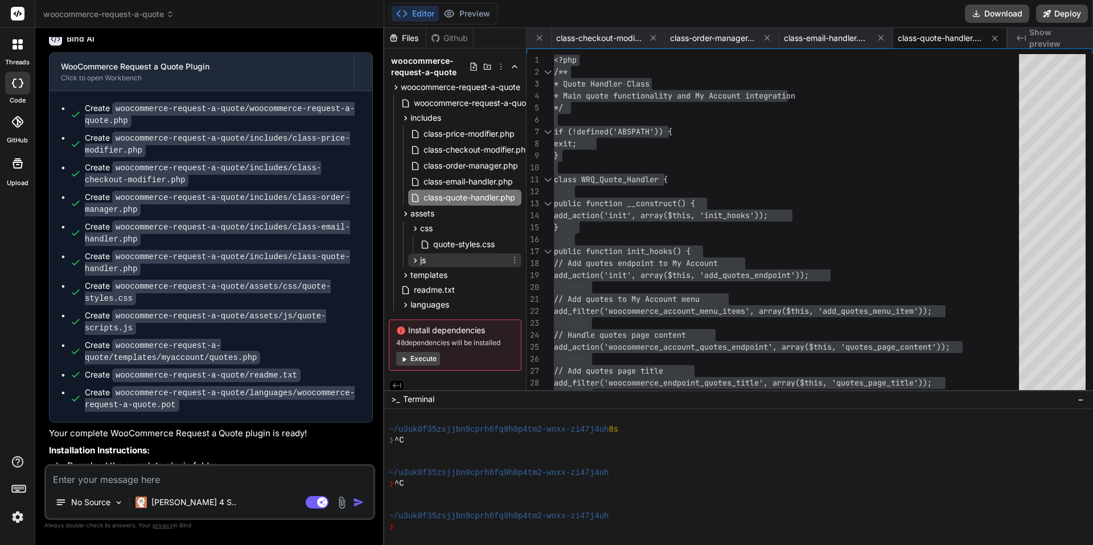
click at [454, 262] on div "js" at bounding box center [464, 260] width 113 height 14
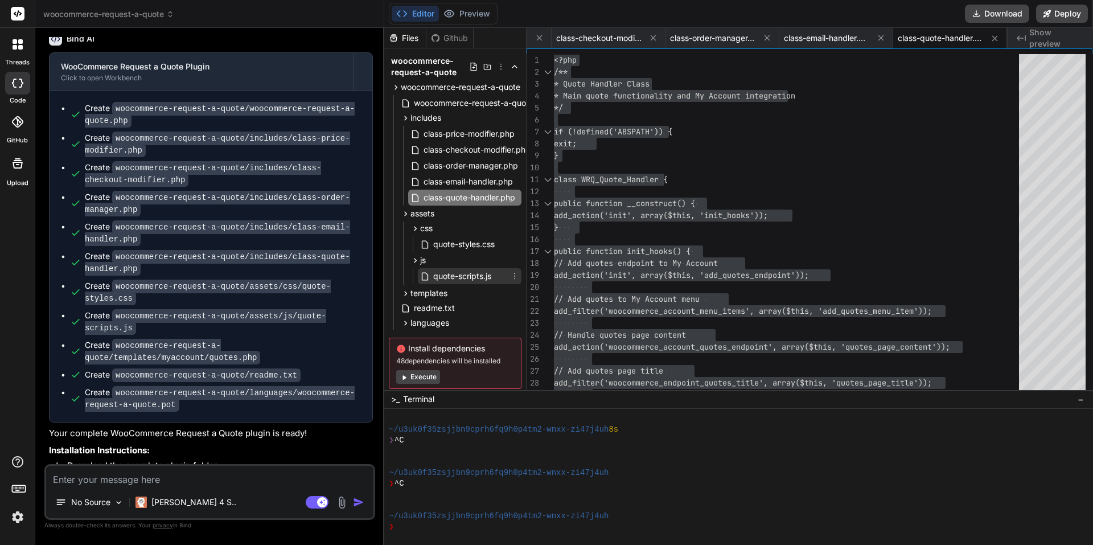
click at [483, 276] on span "quote-scripts.js" at bounding box center [462, 276] width 60 height 14
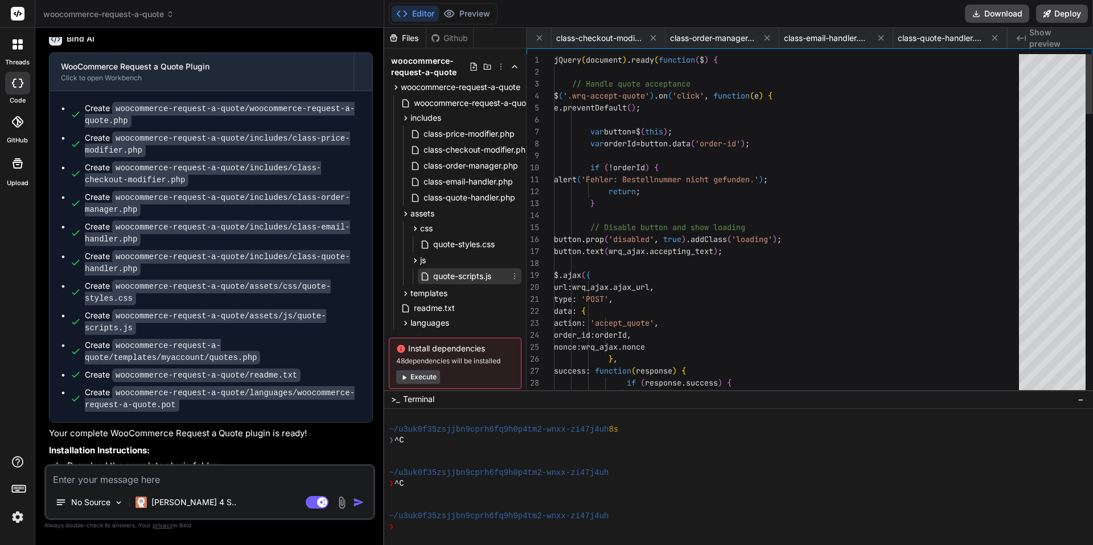
scroll to position [0, 382]
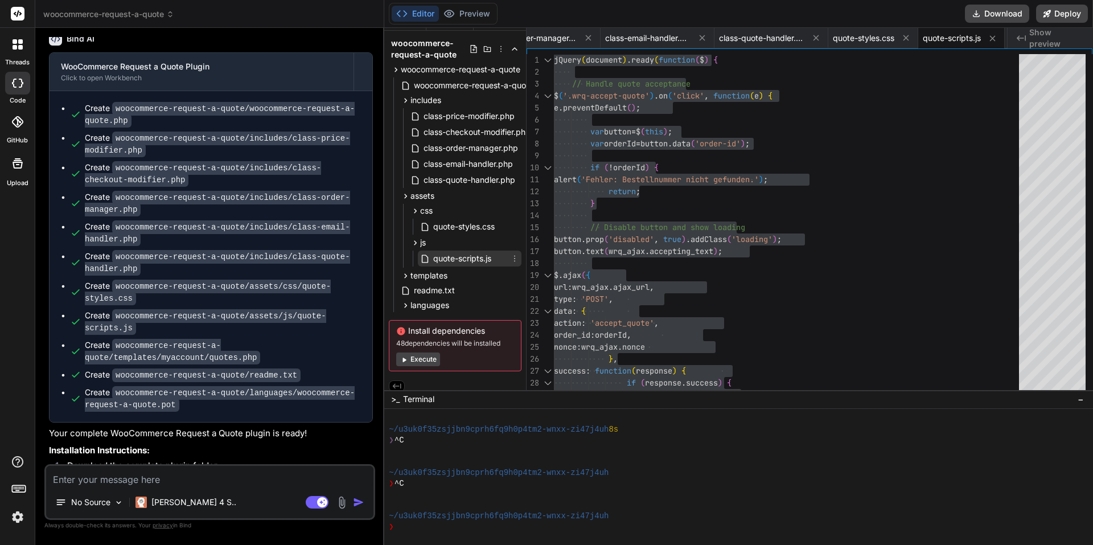
scroll to position [26, 0]
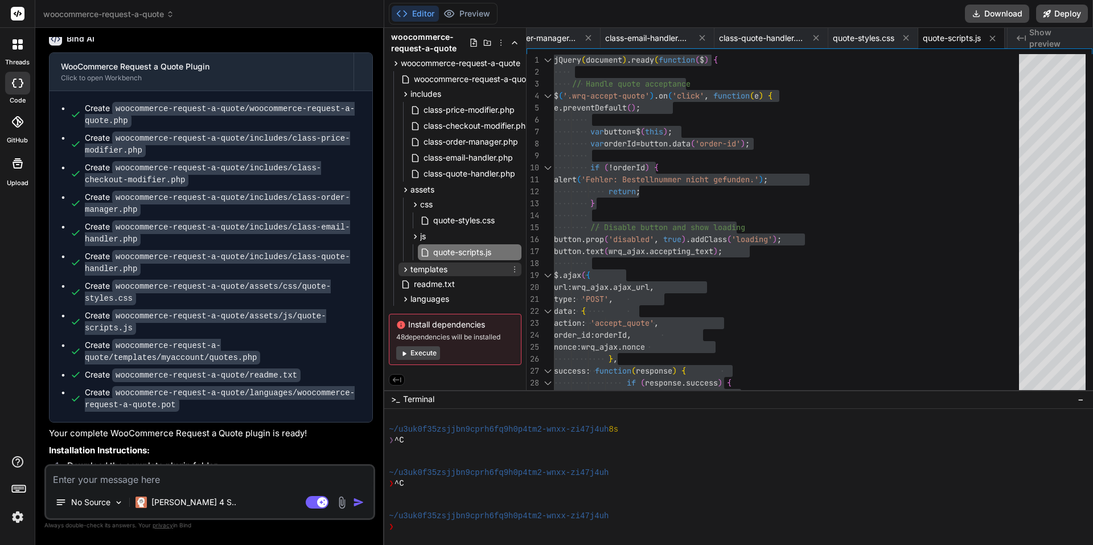
click at [471, 266] on div "templates" at bounding box center [460, 269] width 123 height 14
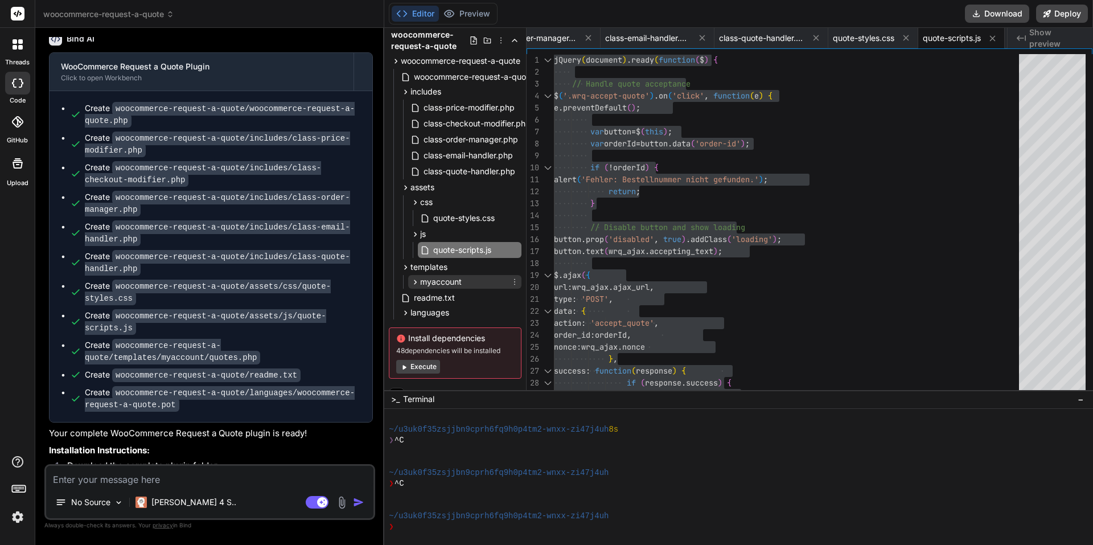
click at [417, 284] on icon at bounding box center [416, 282] width 10 height 10
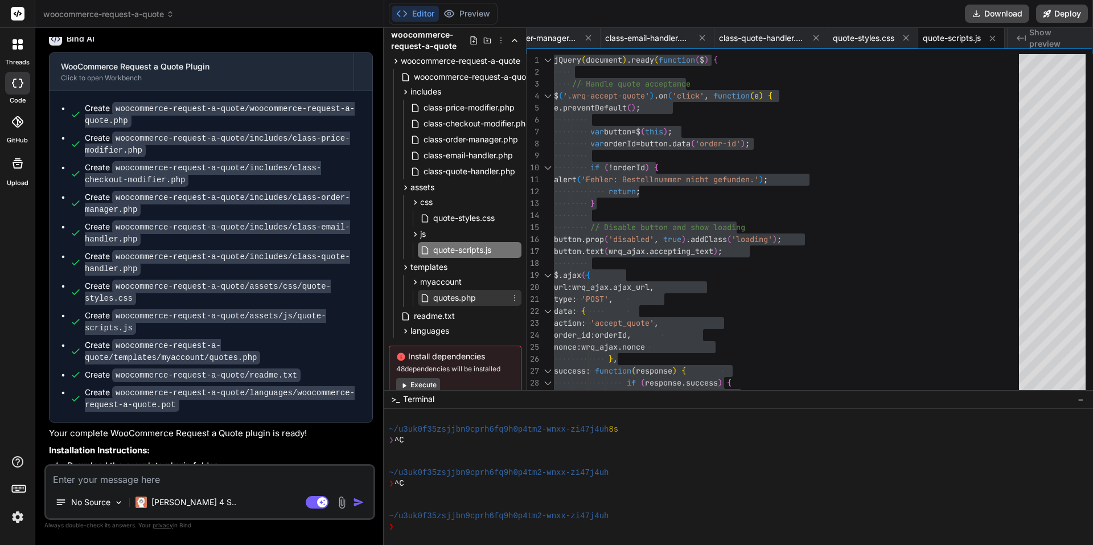
click at [441, 296] on span "quotes.php" at bounding box center [454, 298] width 45 height 14
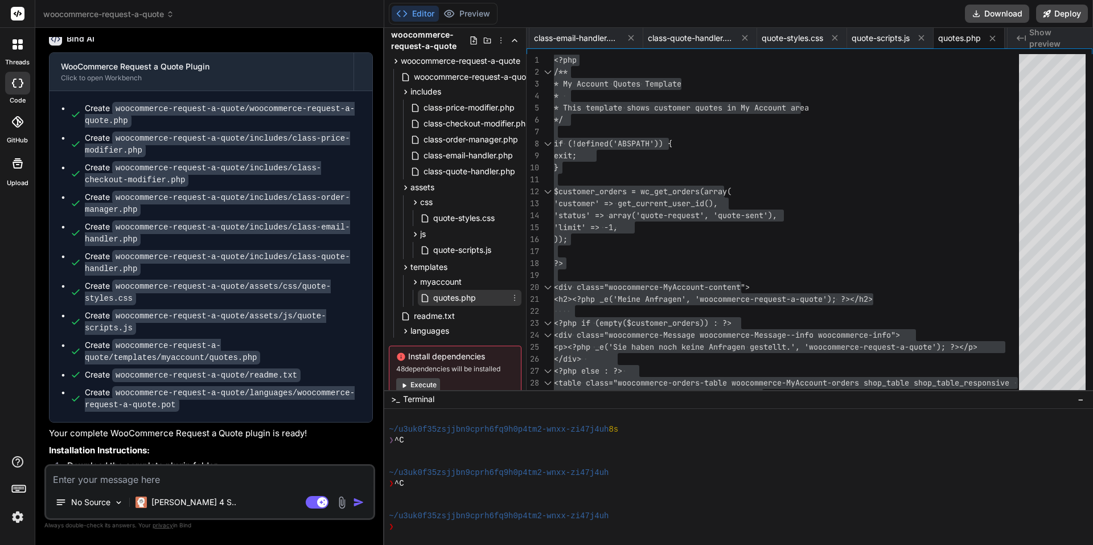
click at [453, 302] on span "quotes.php" at bounding box center [454, 298] width 45 height 14
click at [446, 320] on span "readme.txt" at bounding box center [434, 316] width 43 height 14
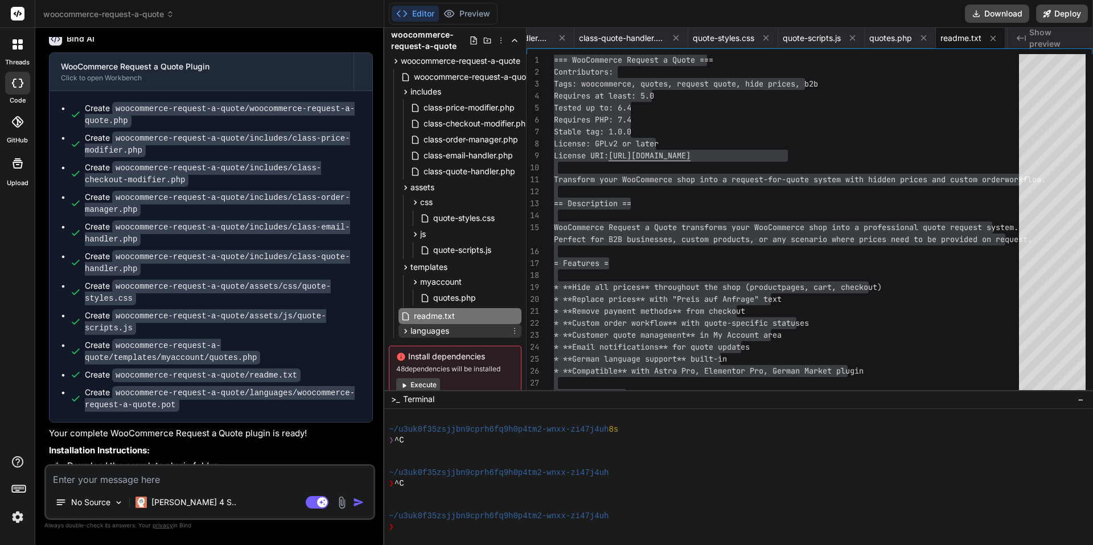
click at [436, 333] on span "languages" at bounding box center [430, 330] width 39 height 11
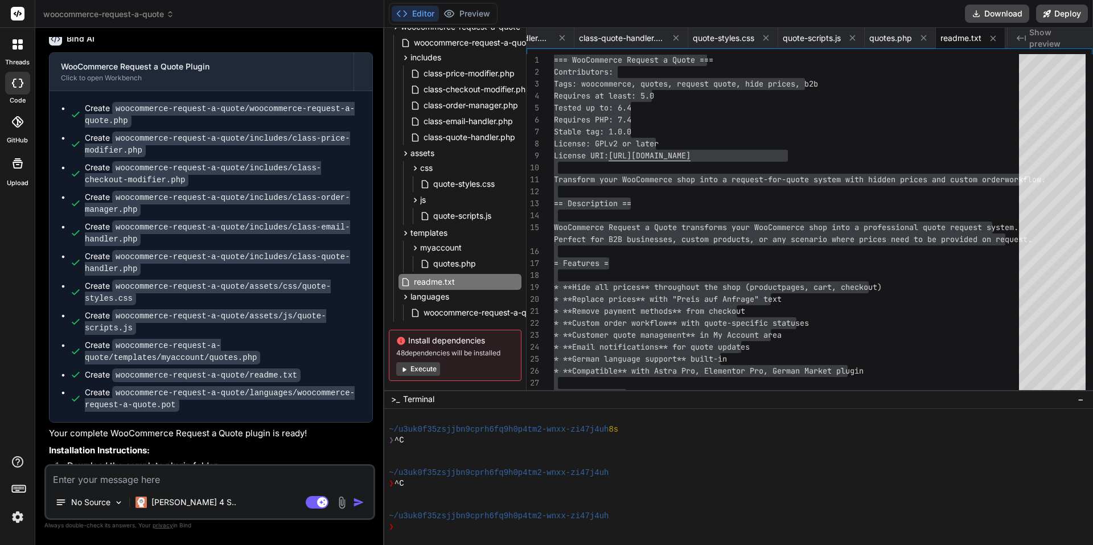
scroll to position [79, 0]
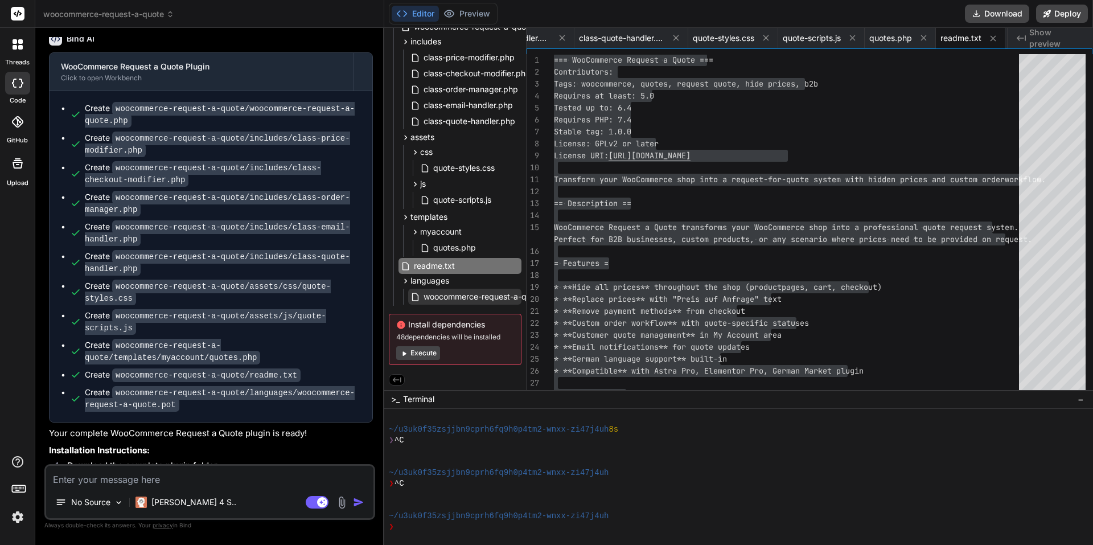
click at [463, 296] on span "woocommerce-request-a-quote.pot" at bounding box center [490, 297] width 137 height 14
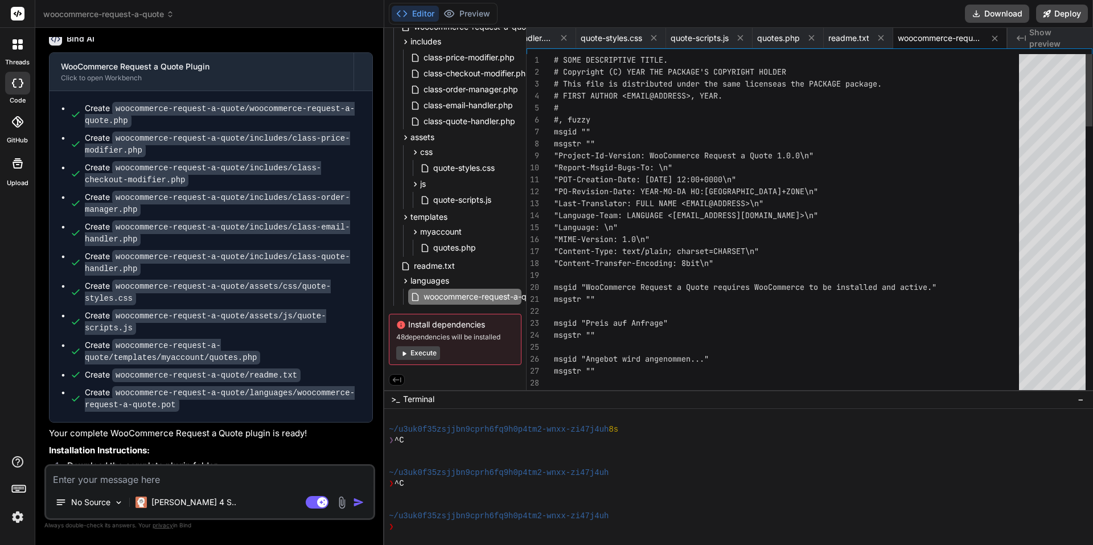
scroll to position [0, 0]
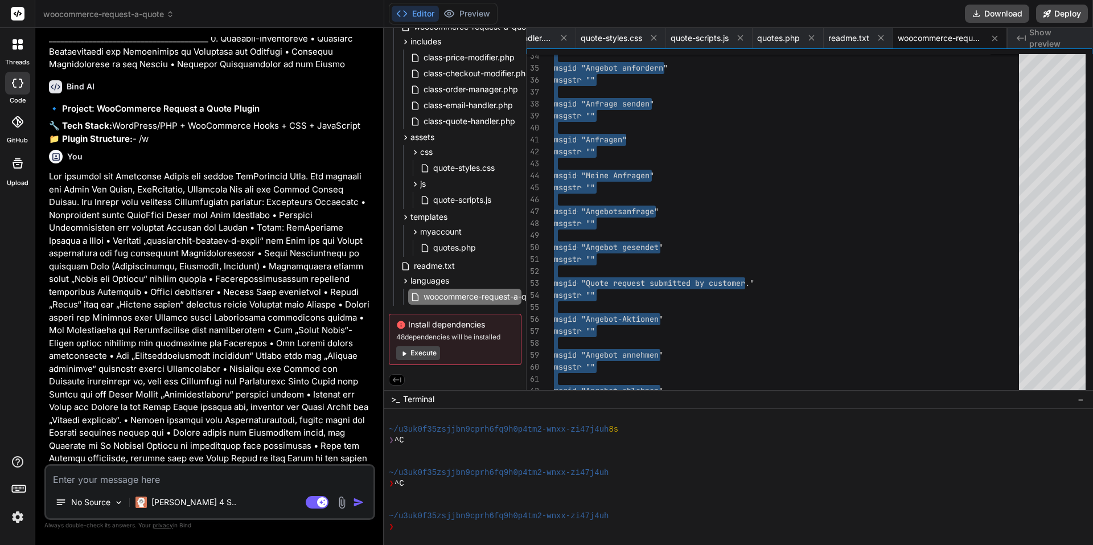
scroll to position [955, 0]
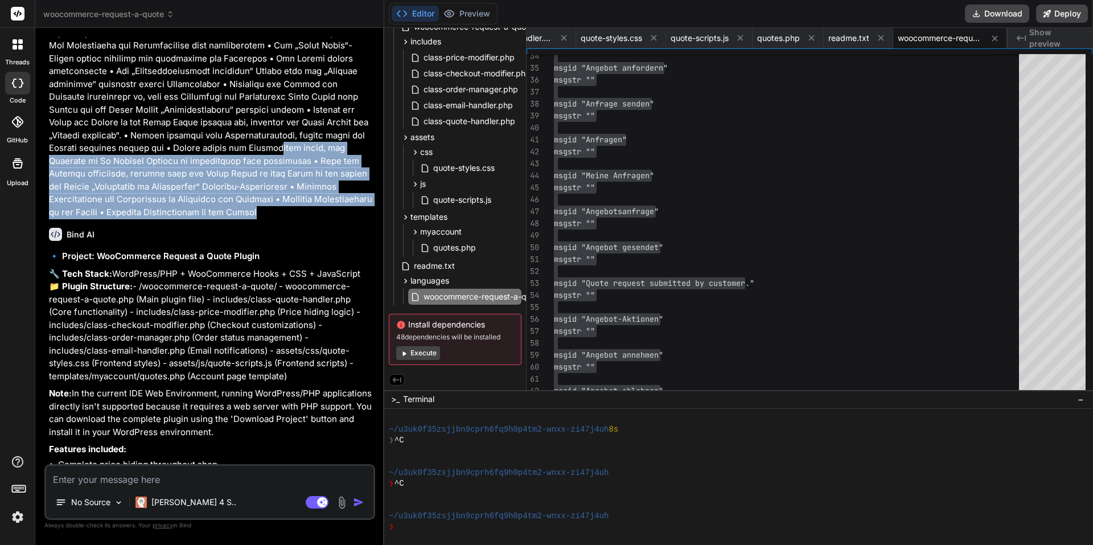
drag, startPoint x: 276, startPoint y: 243, endPoint x: 162, endPoint y: 174, distance: 132.3
click at [162, 174] on p at bounding box center [211, 52] width 324 height 333
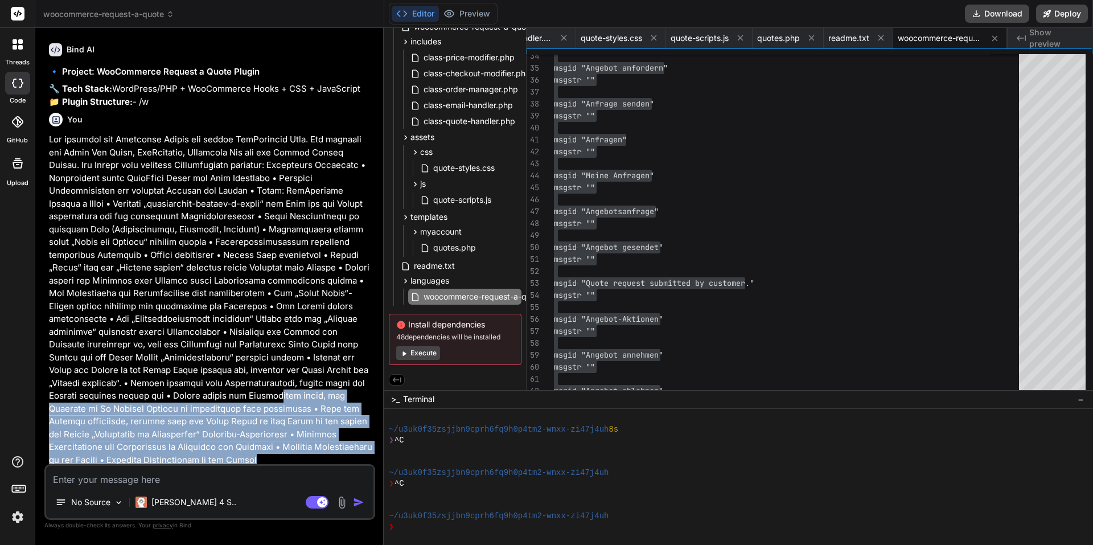
scroll to position [670, 0]
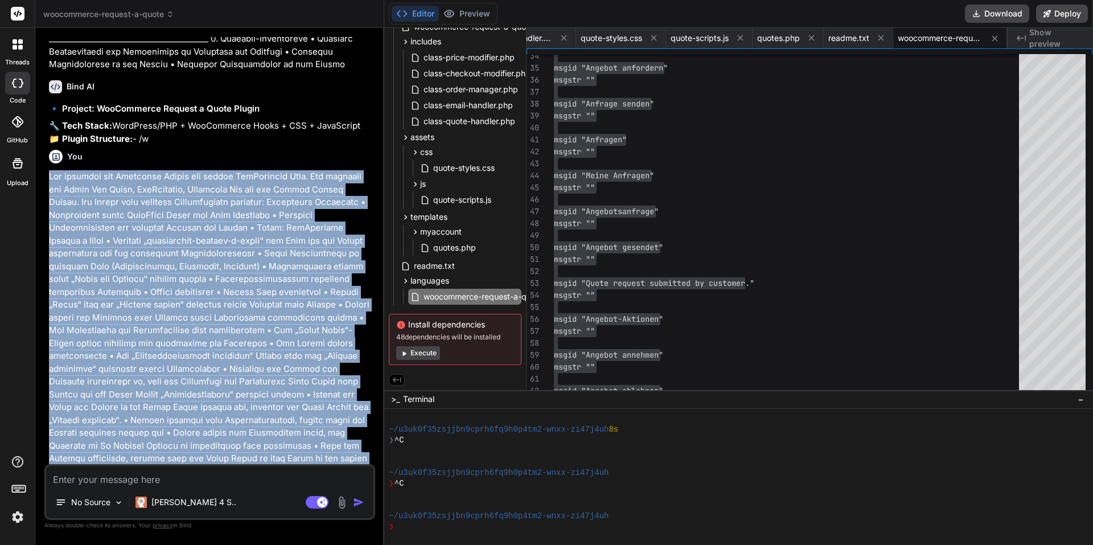
click at [48, 186] on div "You Bind AI 🔹 Project: WooCommerce Request a Quote Plugin 🔧 Tech Stack: WordPre…" at bounding box center [211, 250] width 329 height 427
copy p "Lor ipsumdol sit Ametconse Adipis eli seddoe TemPorincid Utla. Etd magnaali eni…"
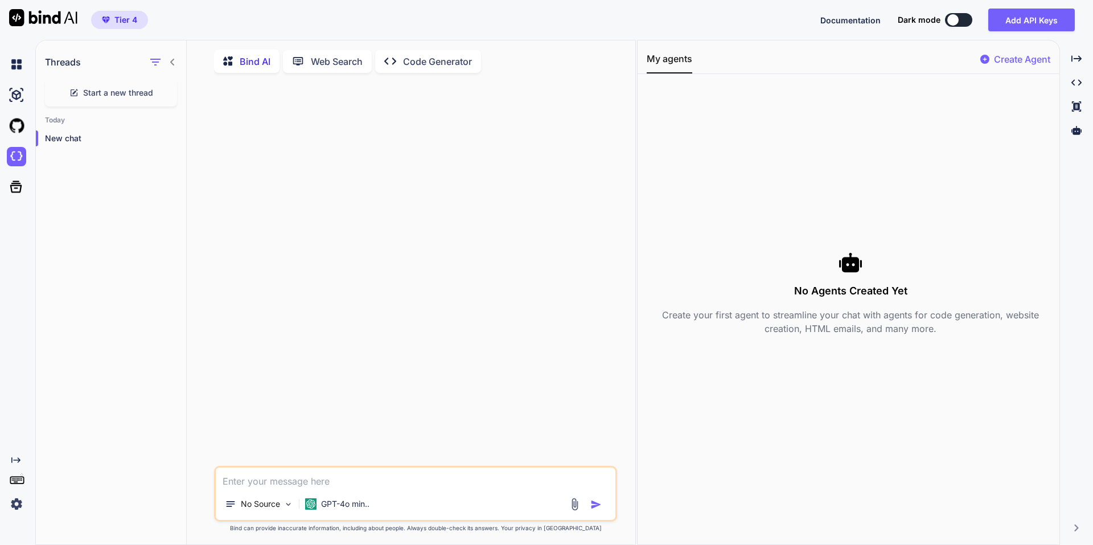
scroll to position [5, 0]
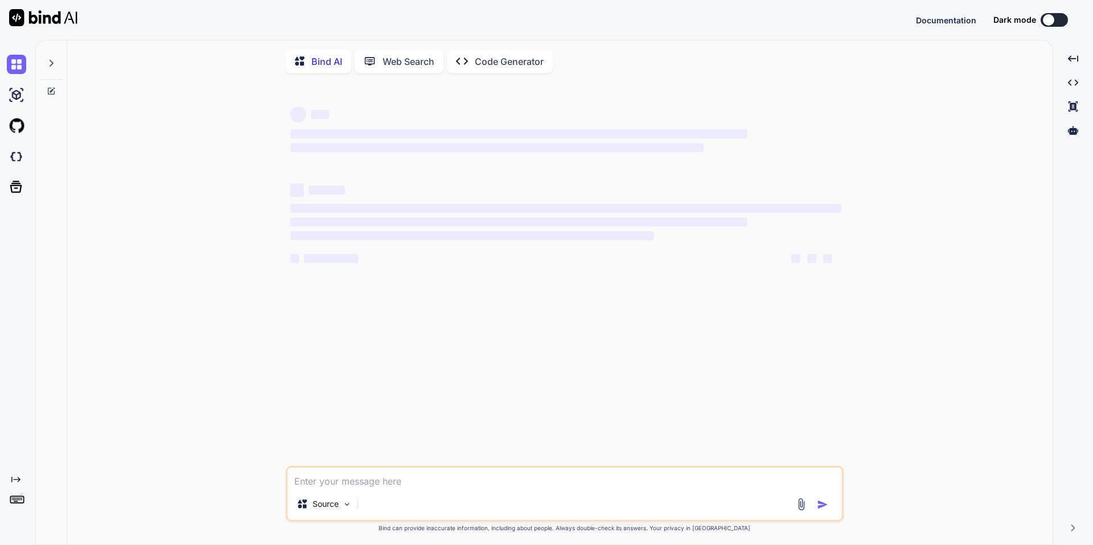
type textarea "x"
